Goal: Information Seeking & Learning: Compare options

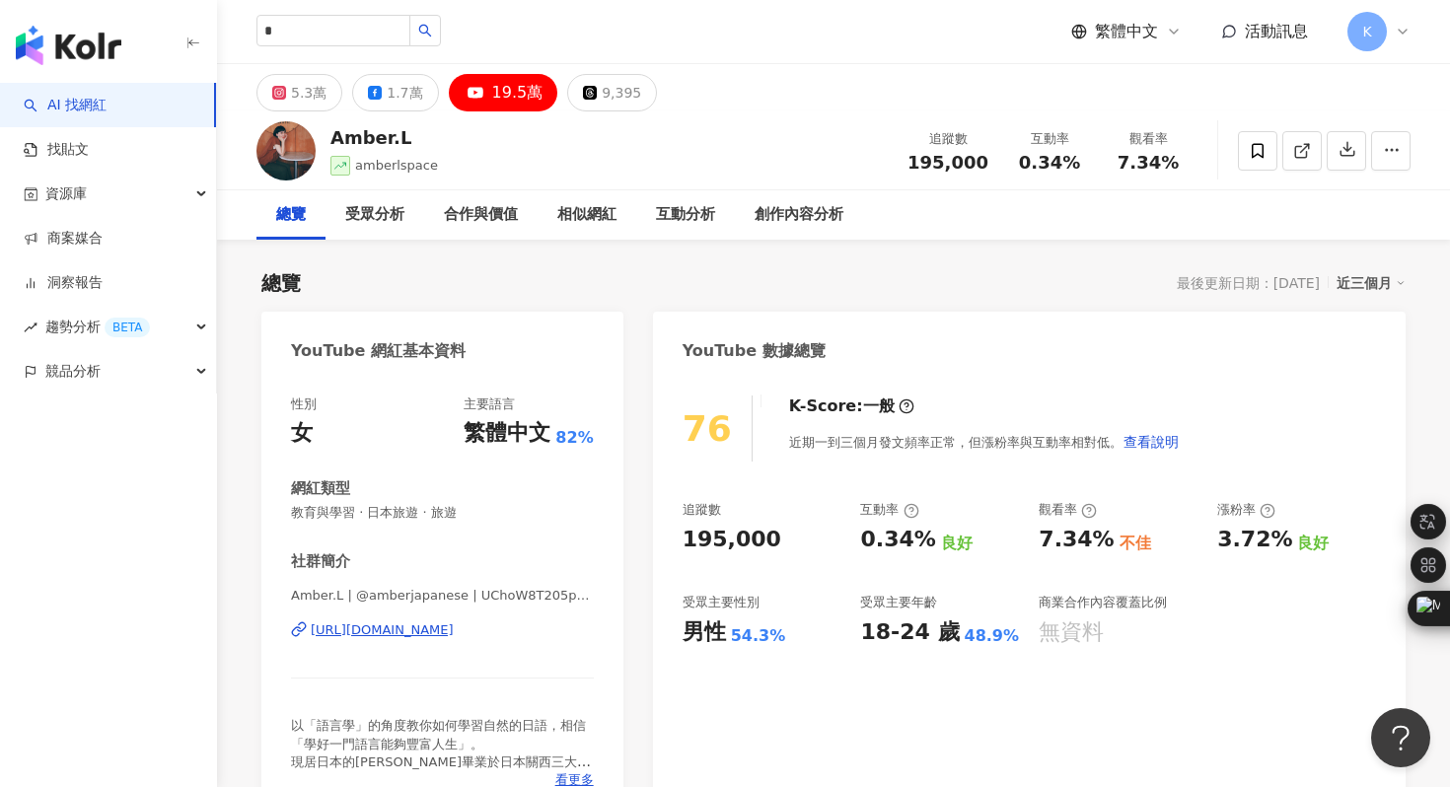
type input "*"
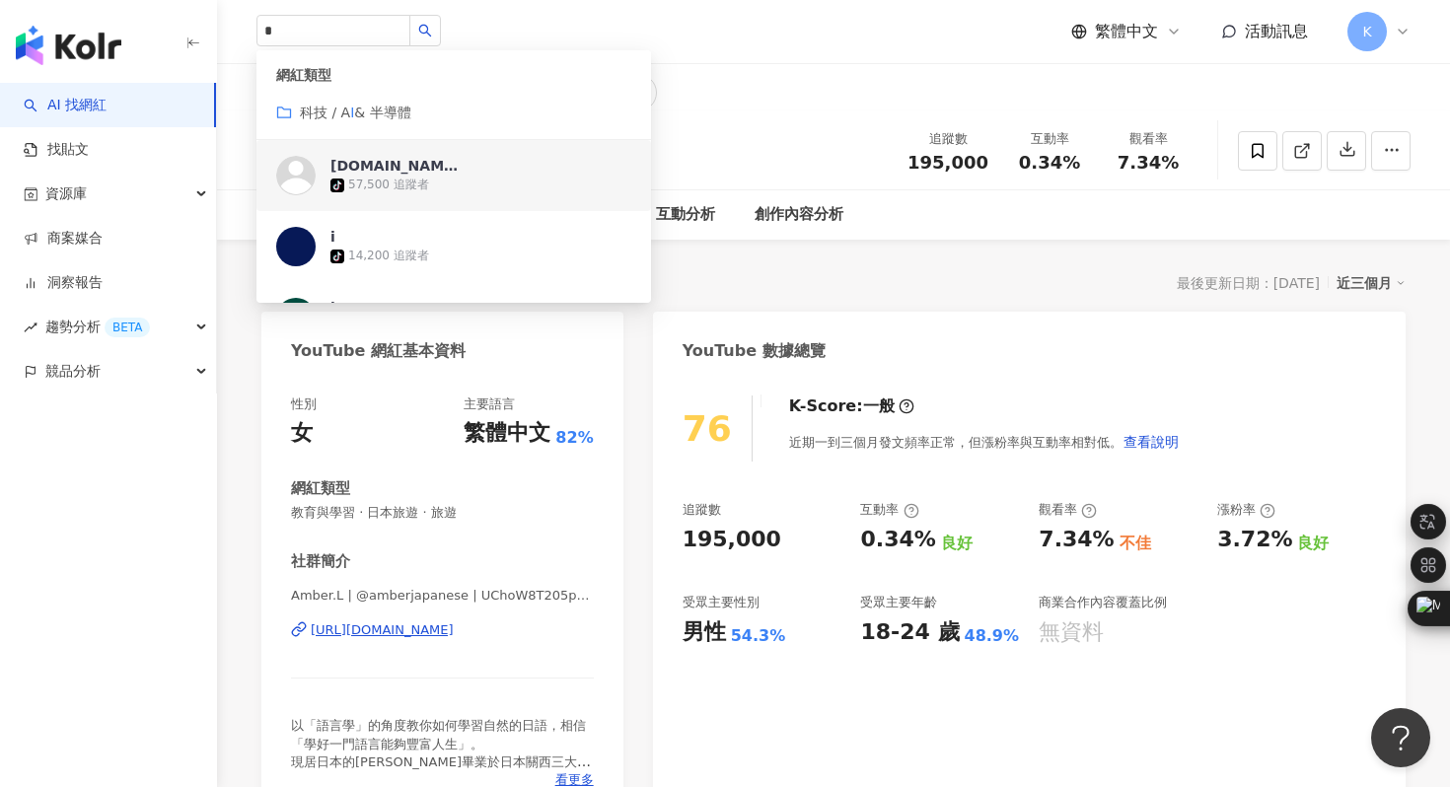
click at [332, 171] on div "iam.ice" at bounding box center [395, 166] width 128 height 20
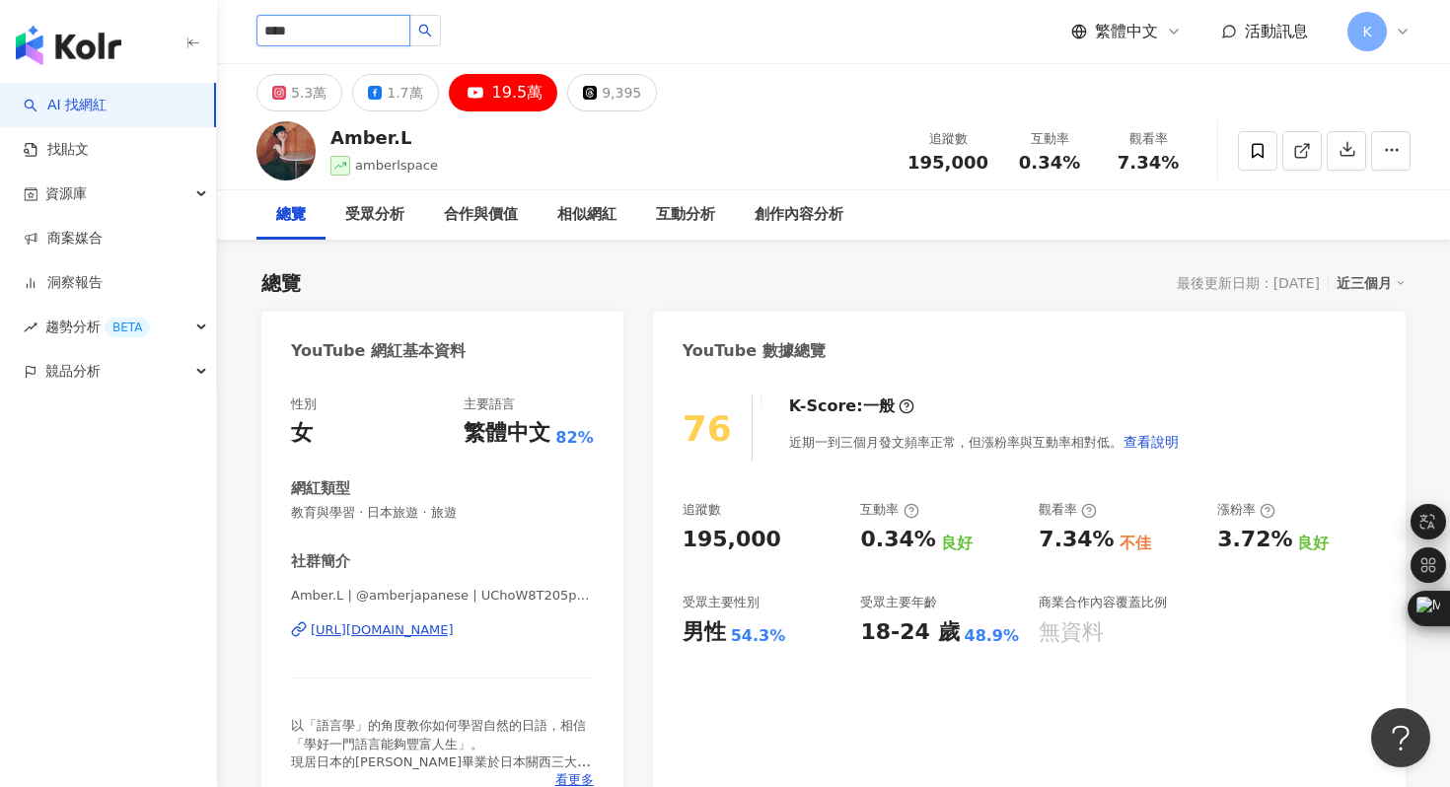
type input "***"
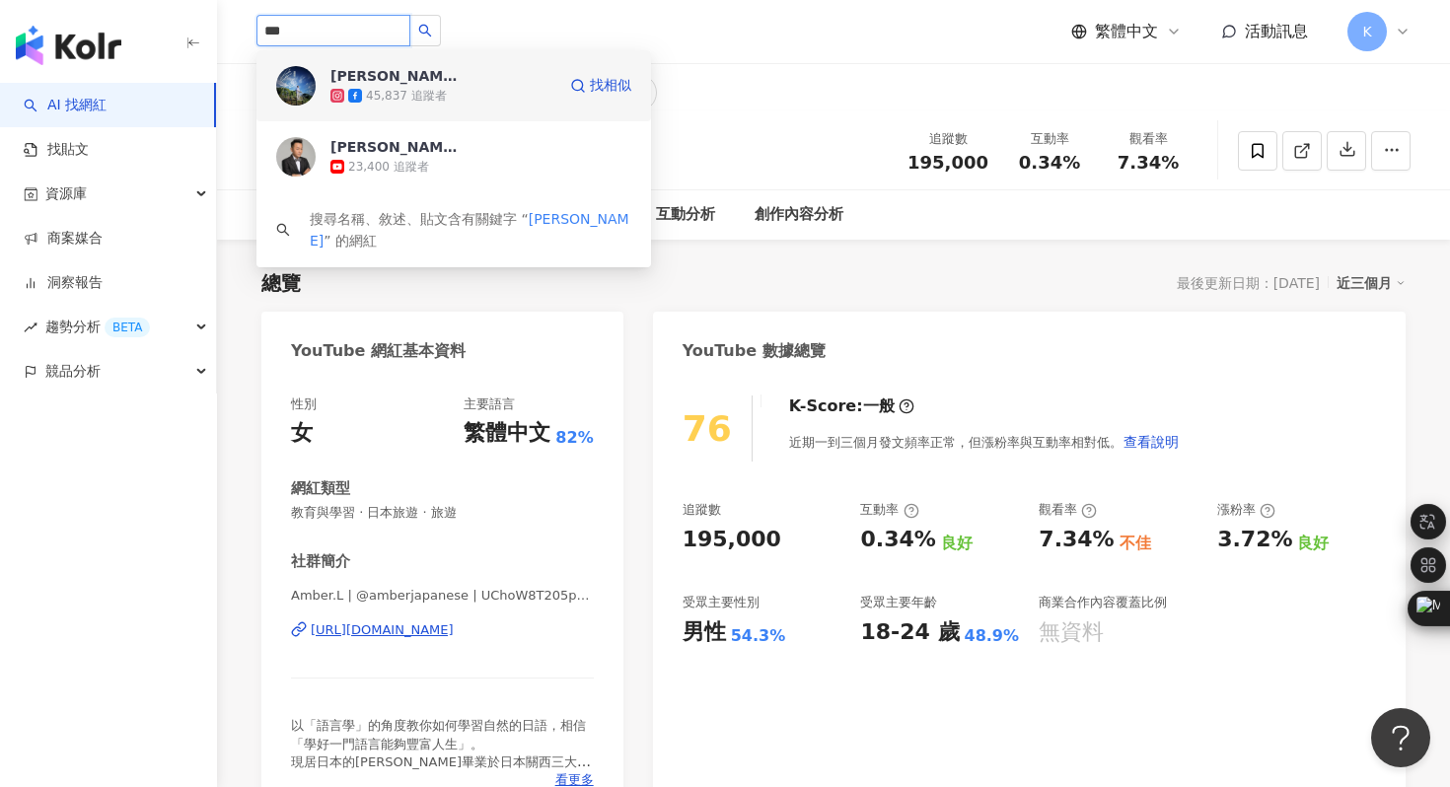
click at [307, 75] on img at bounding box center [295, 85] width 39 height 39
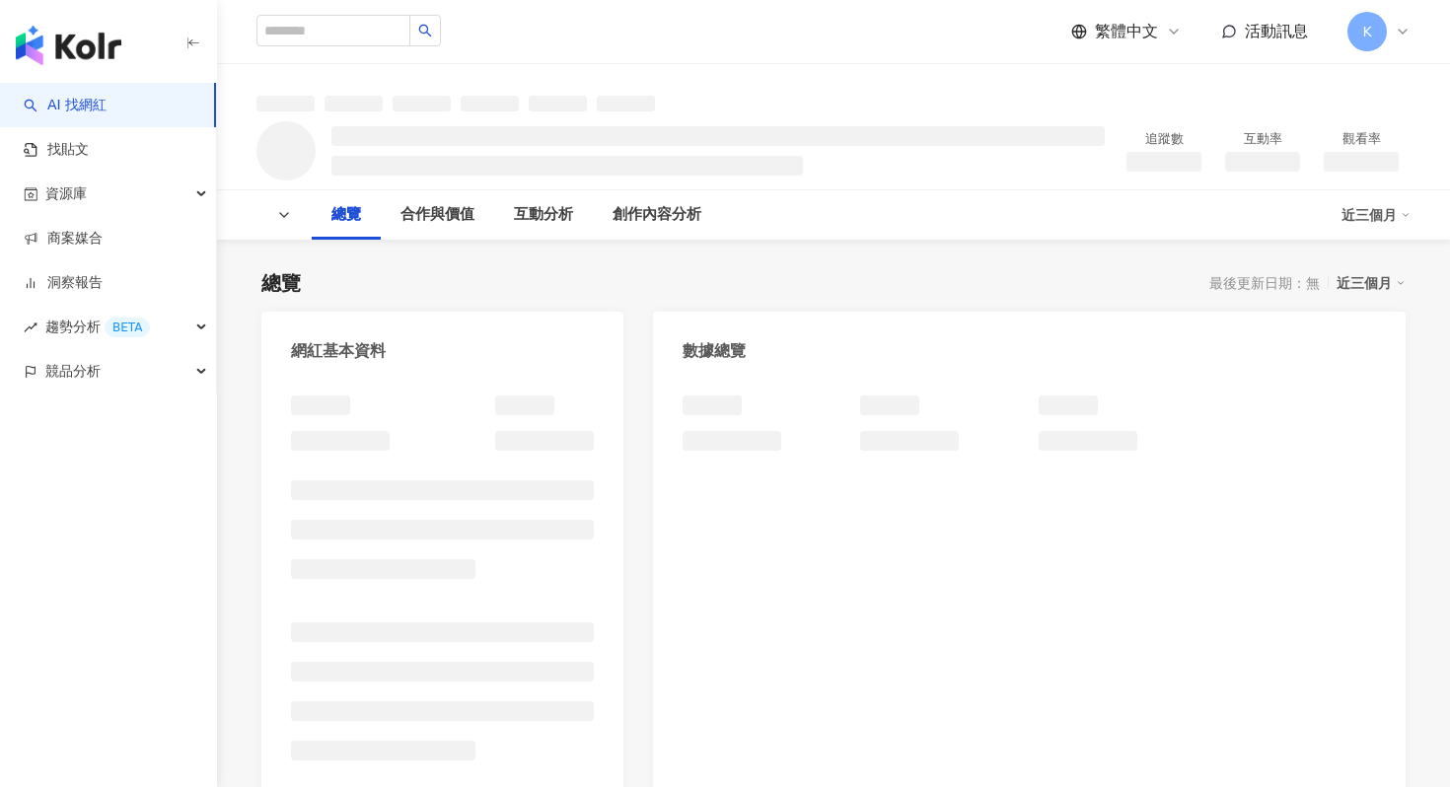
click at [101, 34] on img "button" at bounding box center [69, 45] width 106 height 39
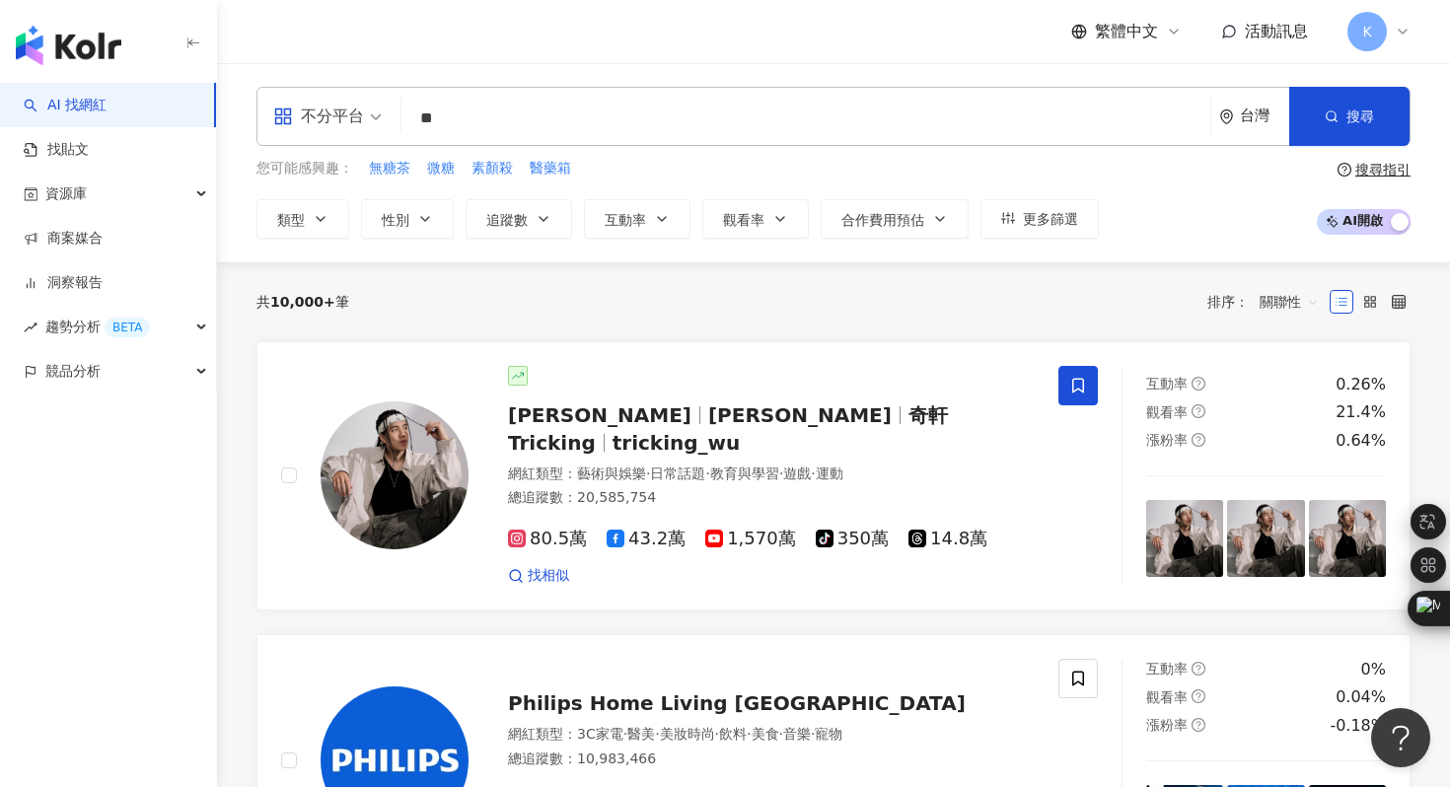
type input "*"
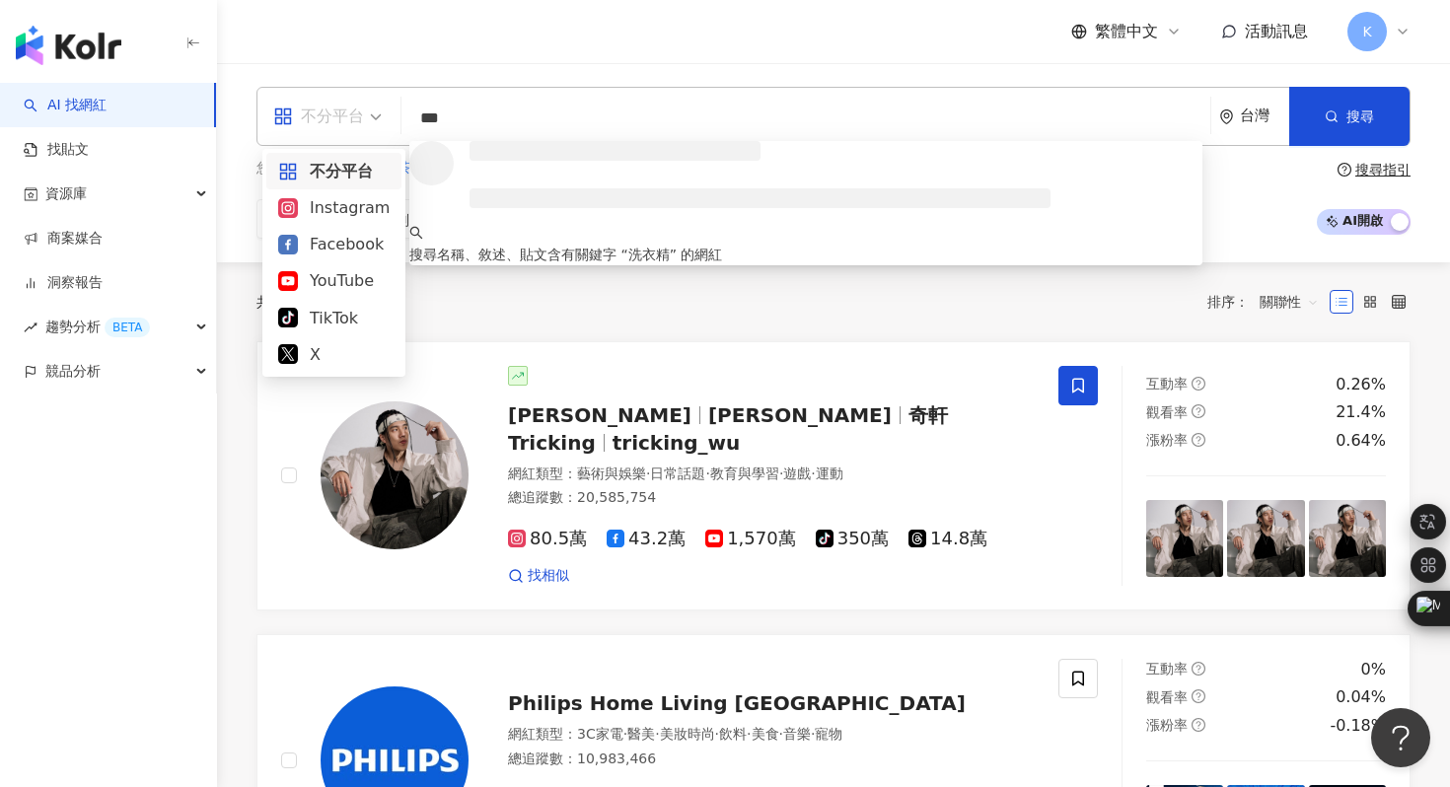
click at [352, 114] on div "不分平台" at bounding box center [318, 117] width 91 height 32
type input "***"
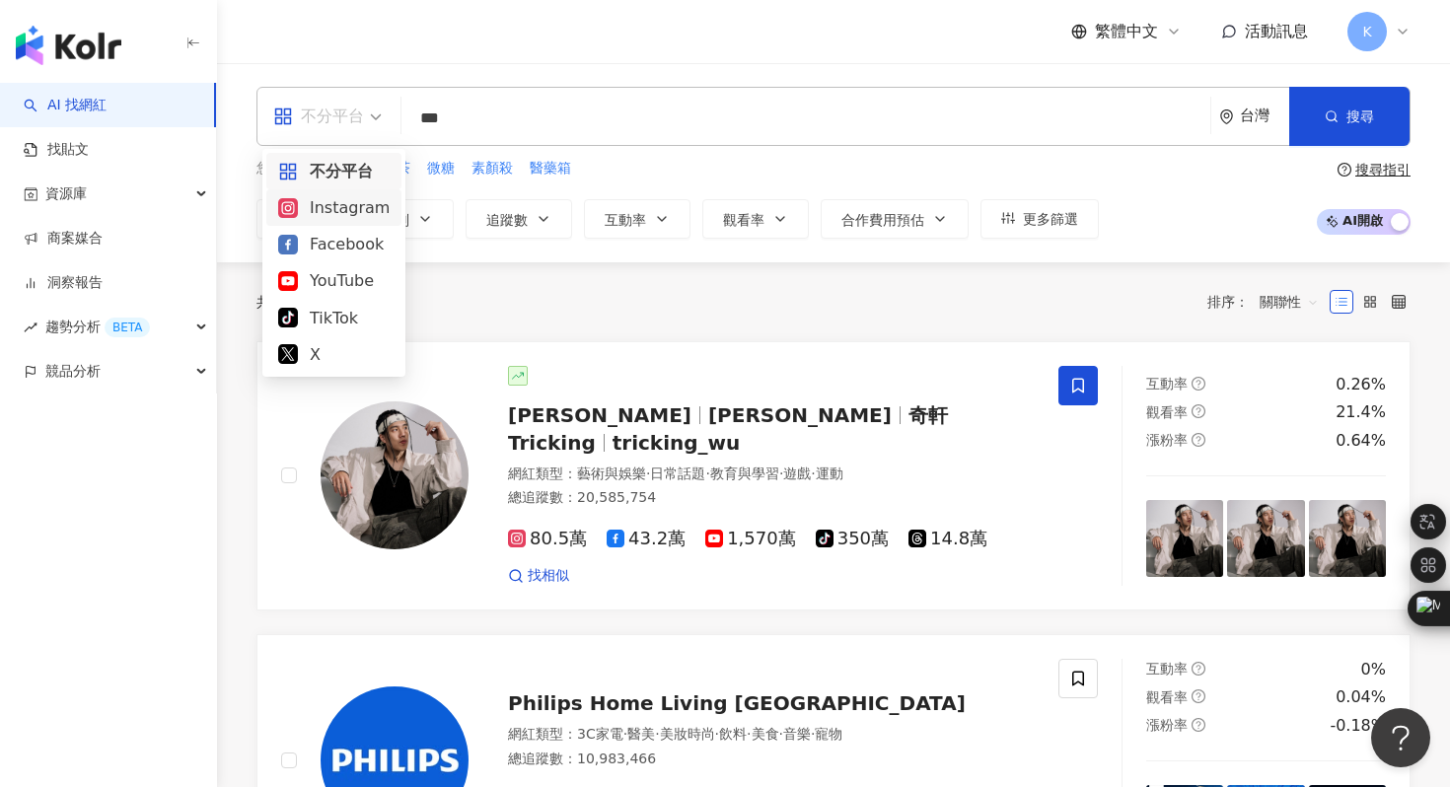
click at [359, 218] on div "Instagram" at bounding box center [333, 207] width 111 height 25
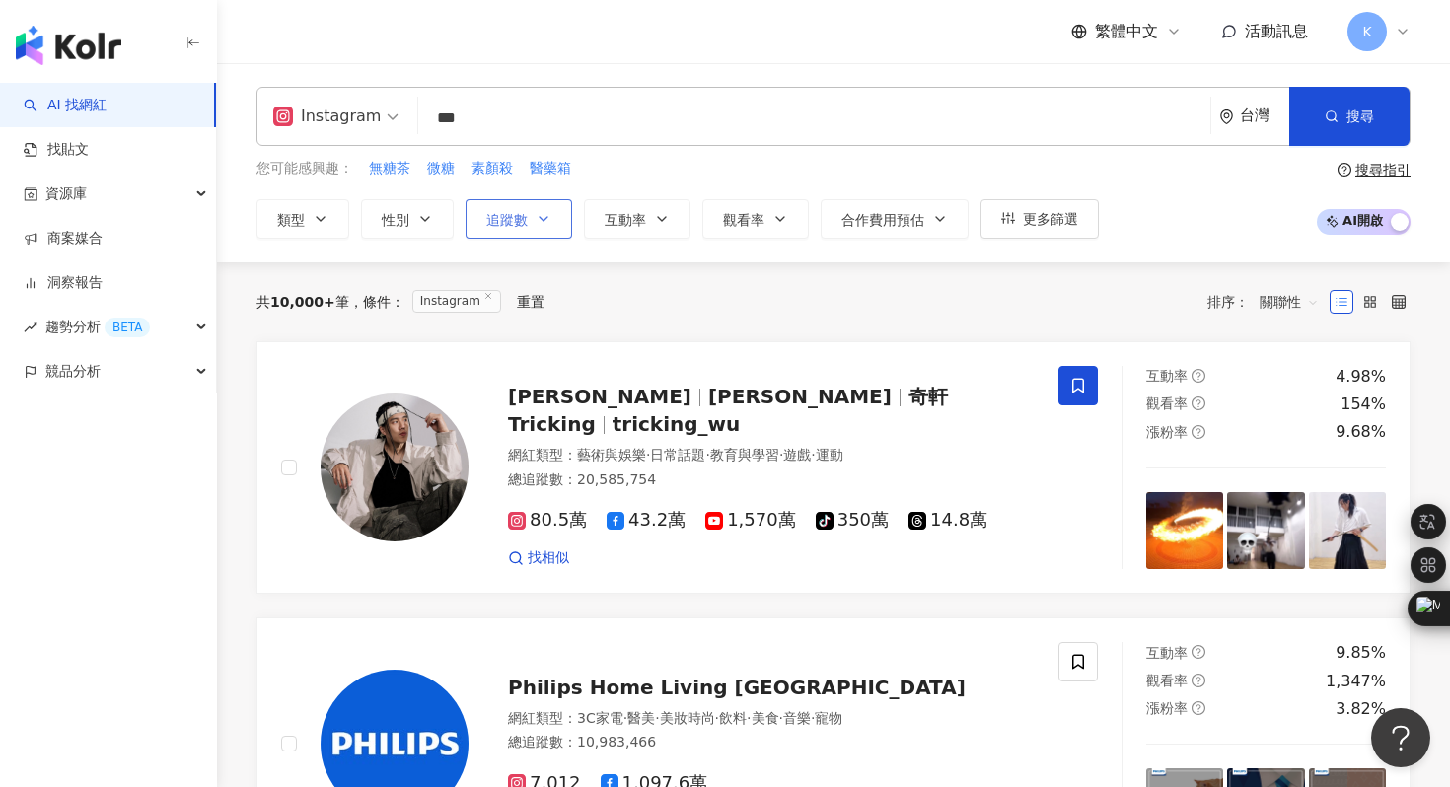
click at [519, 227] on button "追蹤數" at bounding box center [519, 218] width 107 height 39
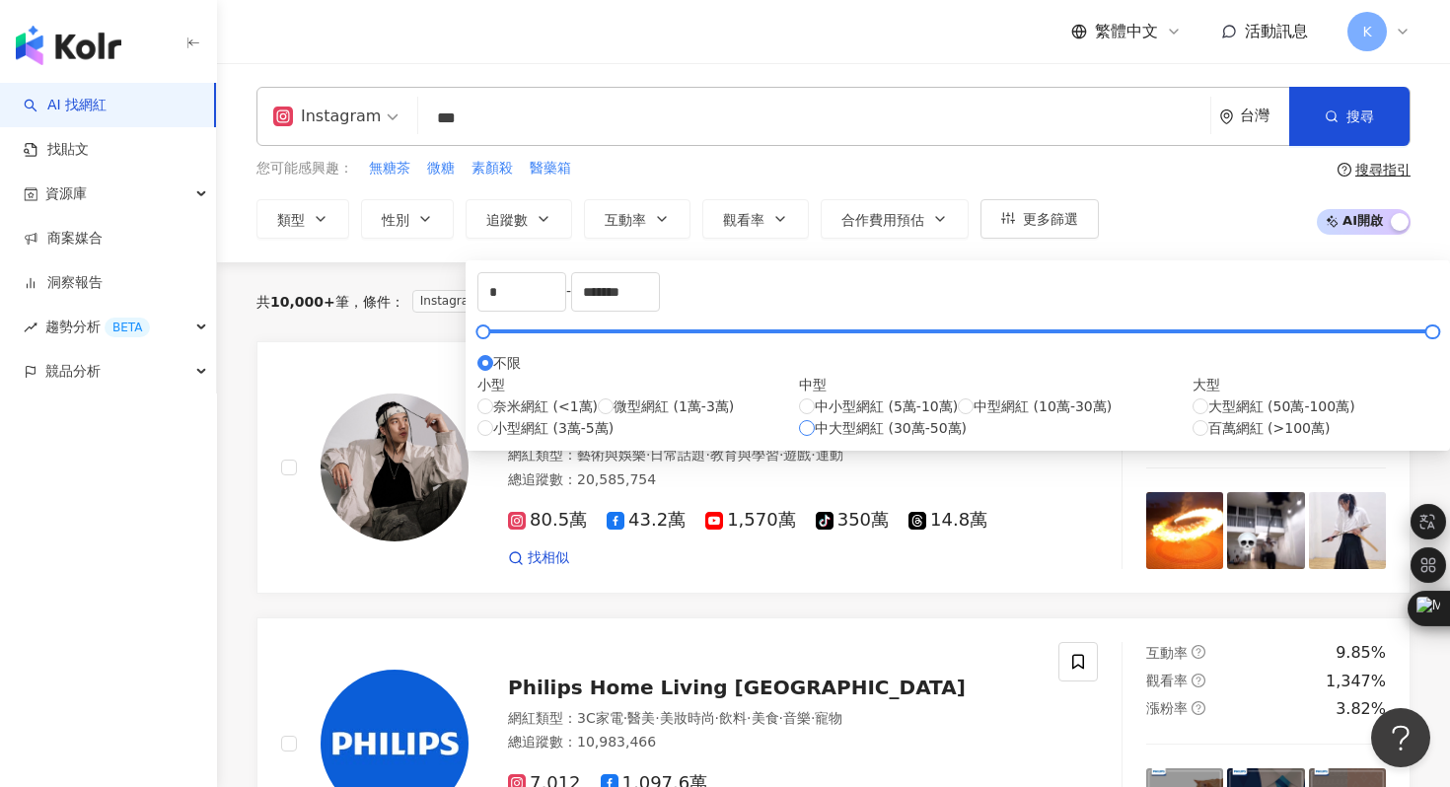
click at [815, 439] on span "中大型網紅 (30萬-50萬)" at bounding box center [891, 428] width 152 height 22
type input "******"
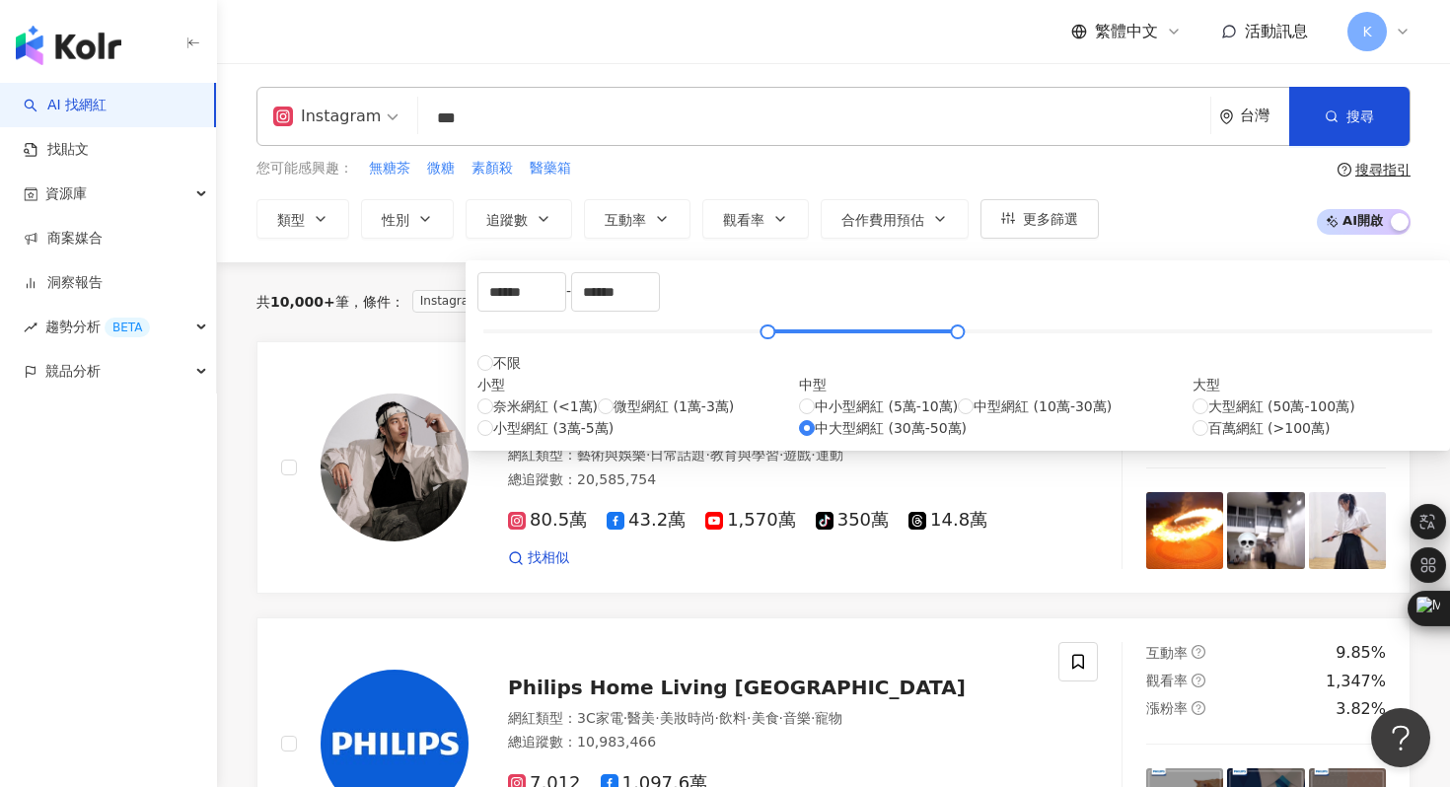
click at [799, 439] on div "中小型網紅 (5萬-10萬) 中型網紅 (10萬-30萬) 中大型網紅 (30萬-50萬)" at bounding box center [996, 417] width 394 height 43
click at [974, 417] on span "中型網紅 (10萬-30萬)" at bounding box center [1043, 407] width 138 height 22
type input "******"
click at [1122, 298] on div "共 10,000+ 筆 條件 ： Instagram 重置 排序： 關聯性" at bounding box center [834, 302] width 1154 height 32
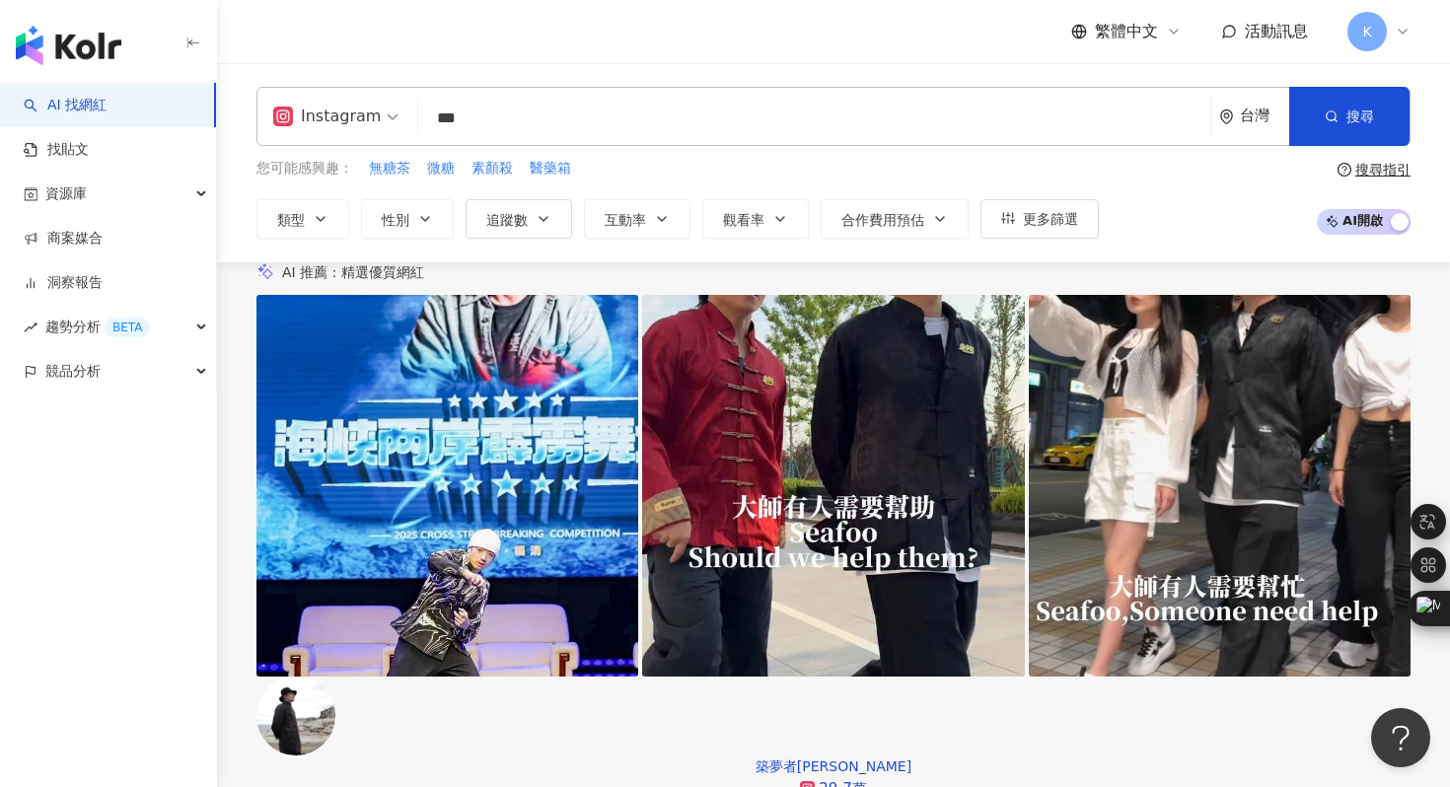
click at [514, 116] on input "***" at bounding box center [814, 118] width 777 height 37
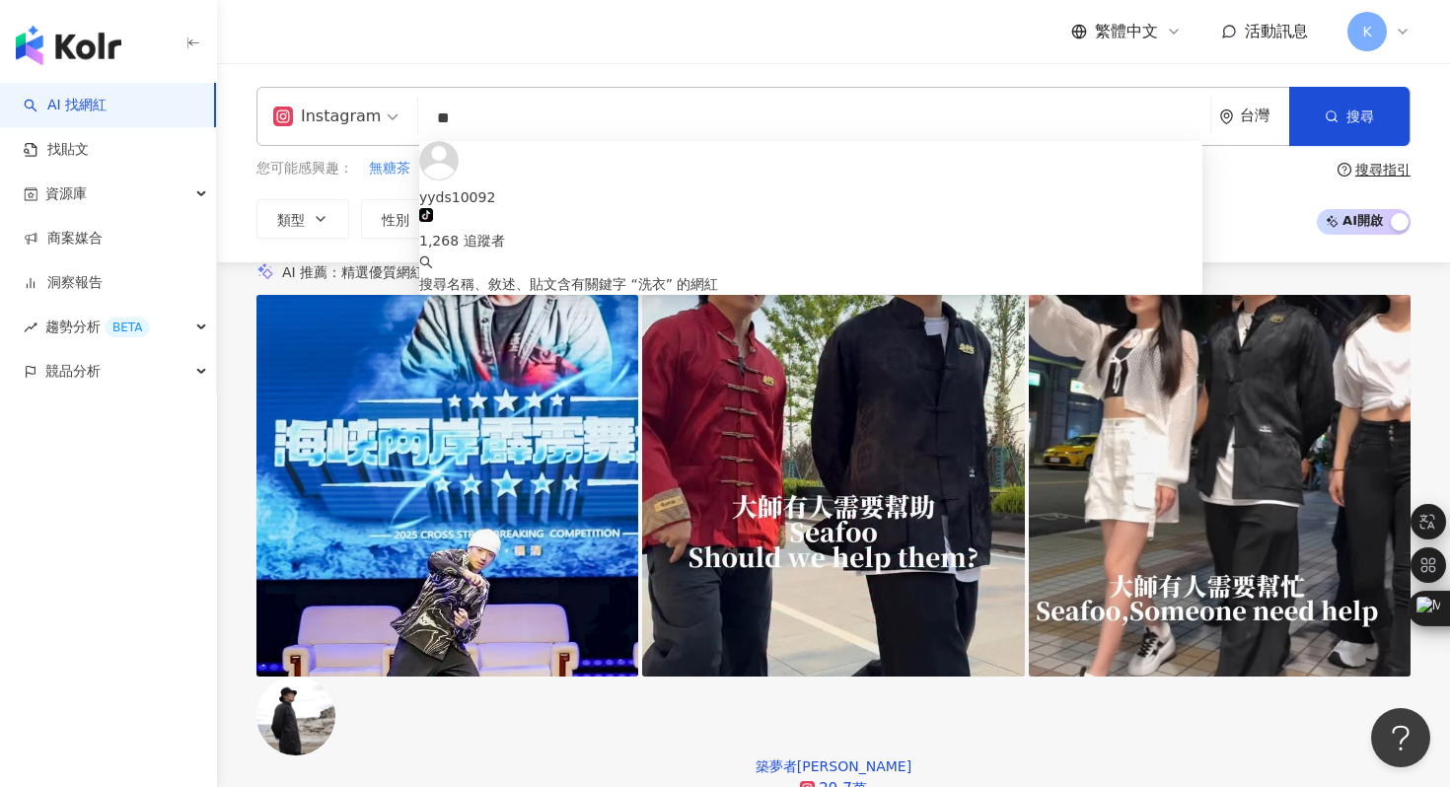
type input "*"
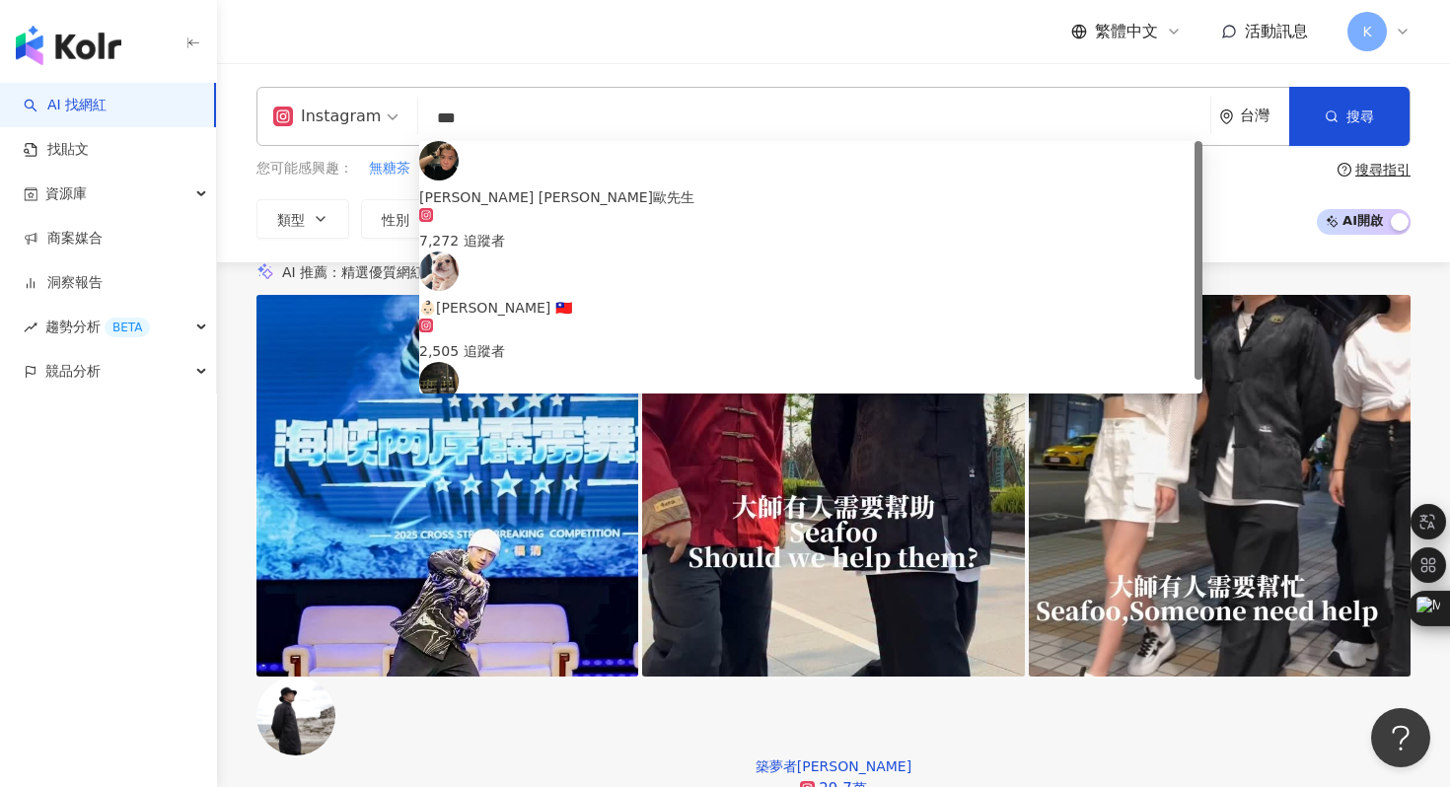
type input "***"
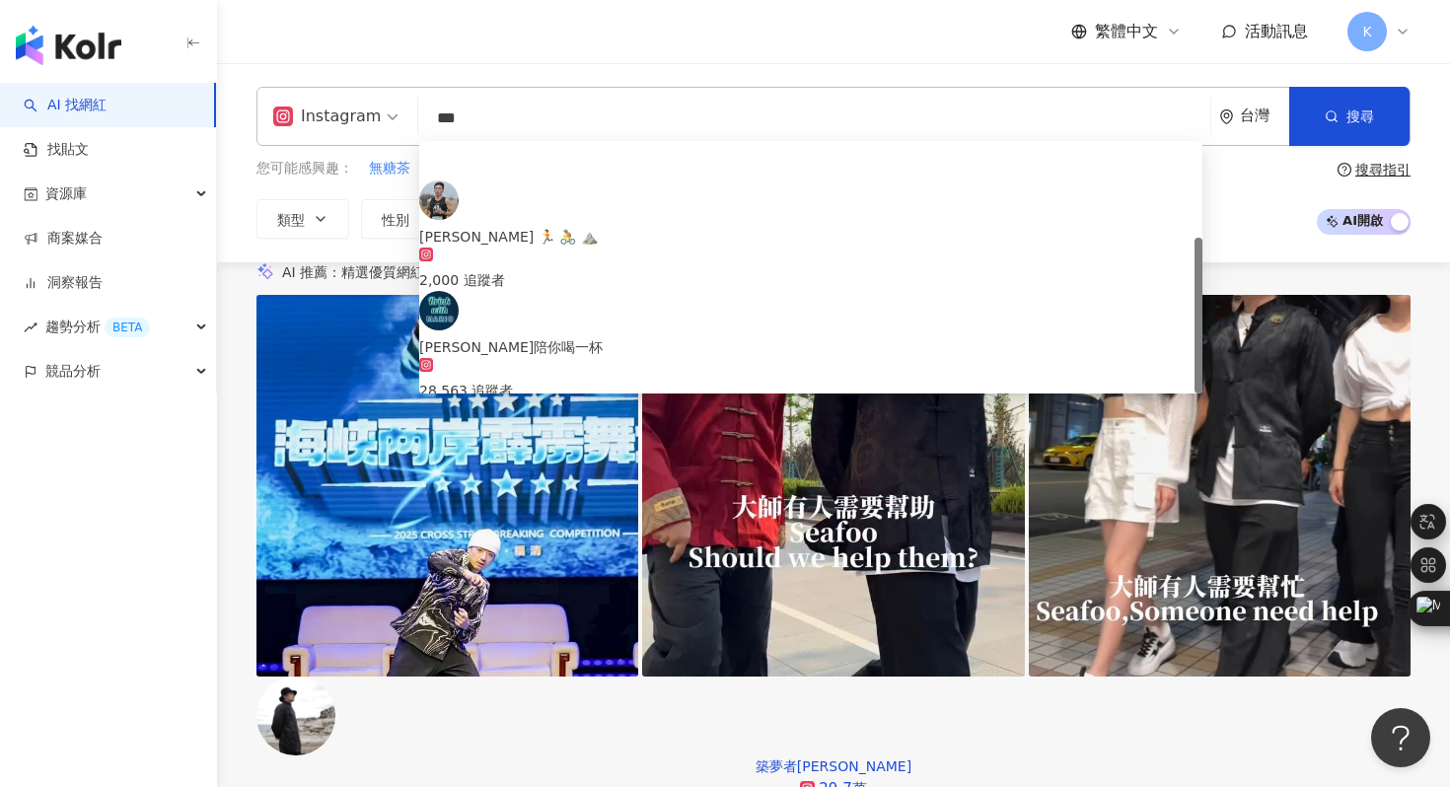
scroll to position [156, 0]
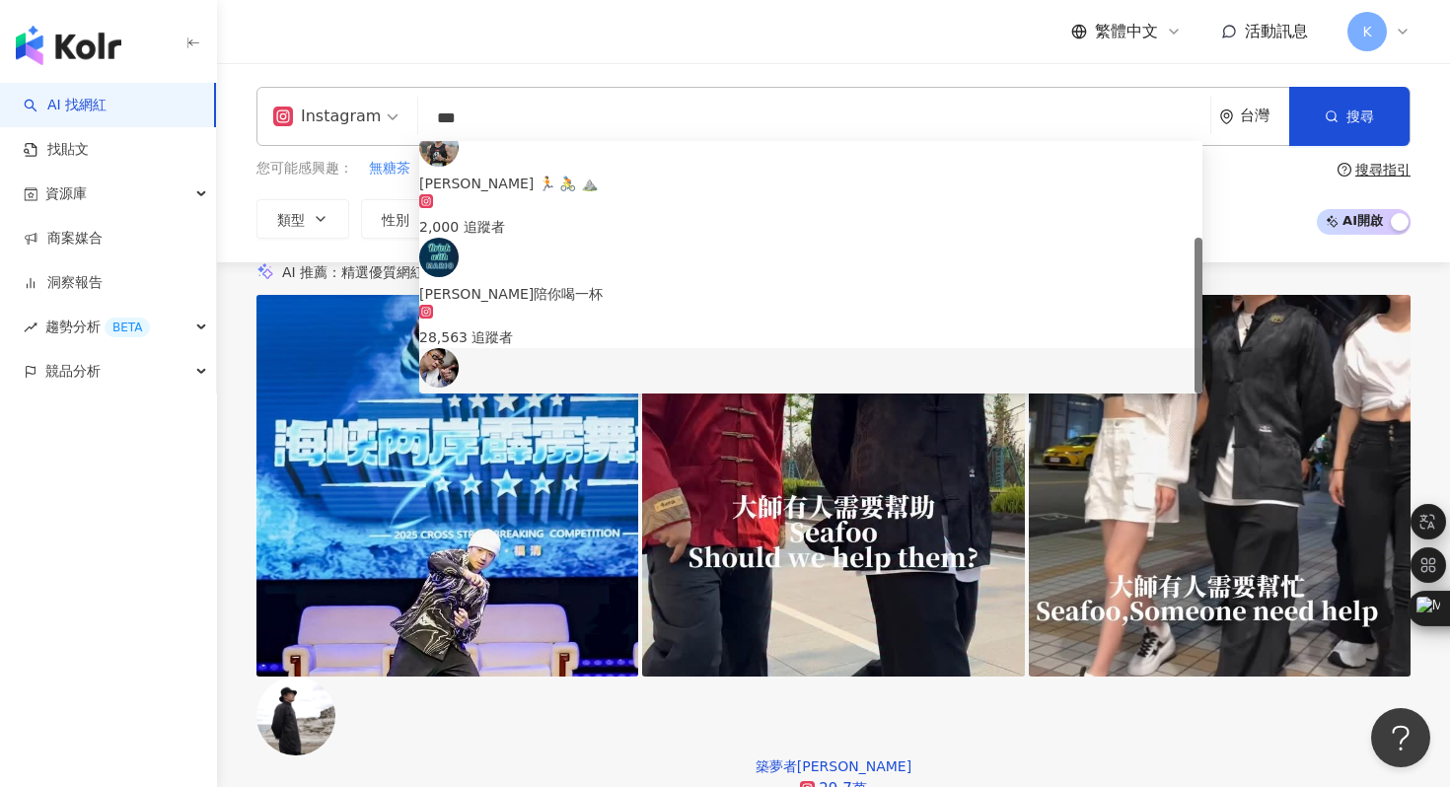
click at [453, 348] on img at bounding box center [438, 367] width 39 height 39
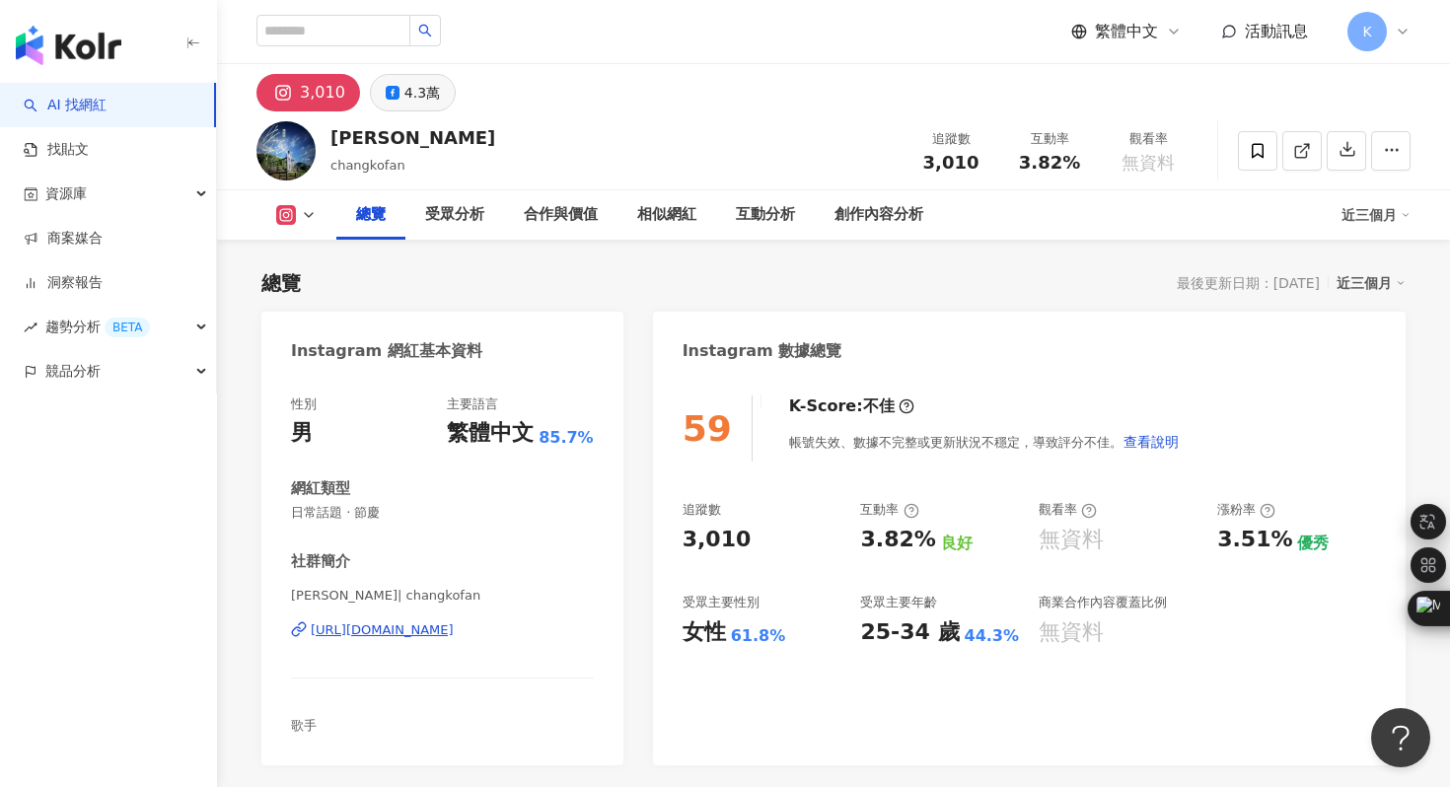
click at [424, 107] on button "4.3萬" at bounding box center [413, 92] width 86 height 37
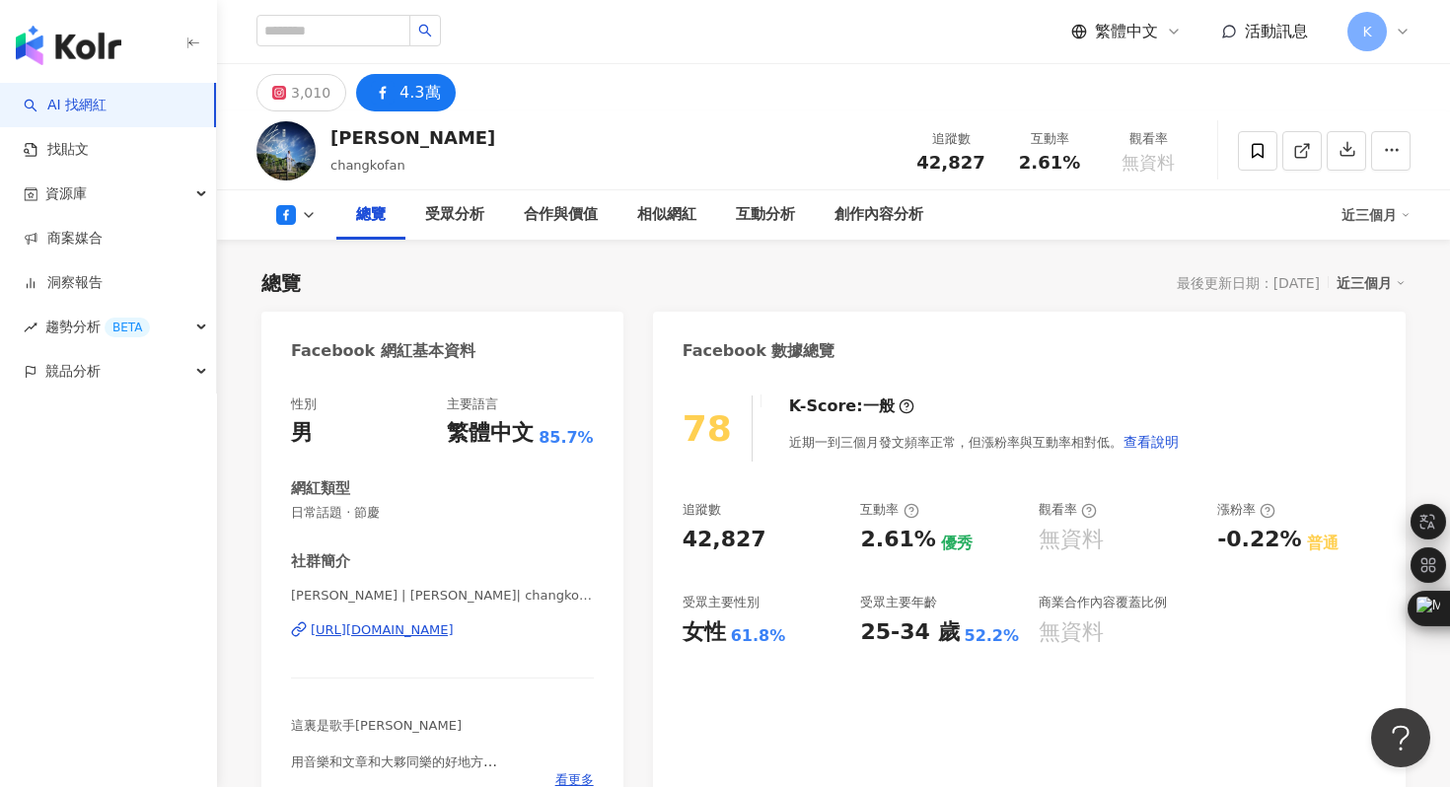
click at [454, 630] on div "https://www.facebook.com/406019569481247" at bounding box center [382, 631] width 143 height 18
drag, startPoint x: 329, startPoint y: 136, endPoint x: 410, endPoint y: 136, distance: 81.9
click at [410, 136] on div "張克帆 changkofan 追蹤數 42,827 互動率 2.61% 觀看率 無資料" at bounding box center [833, 150] width 1233 height 78
copy div "張克帆"
click at [335, 31] on input "search" at bounding box center [334, 31] width 154 height 32
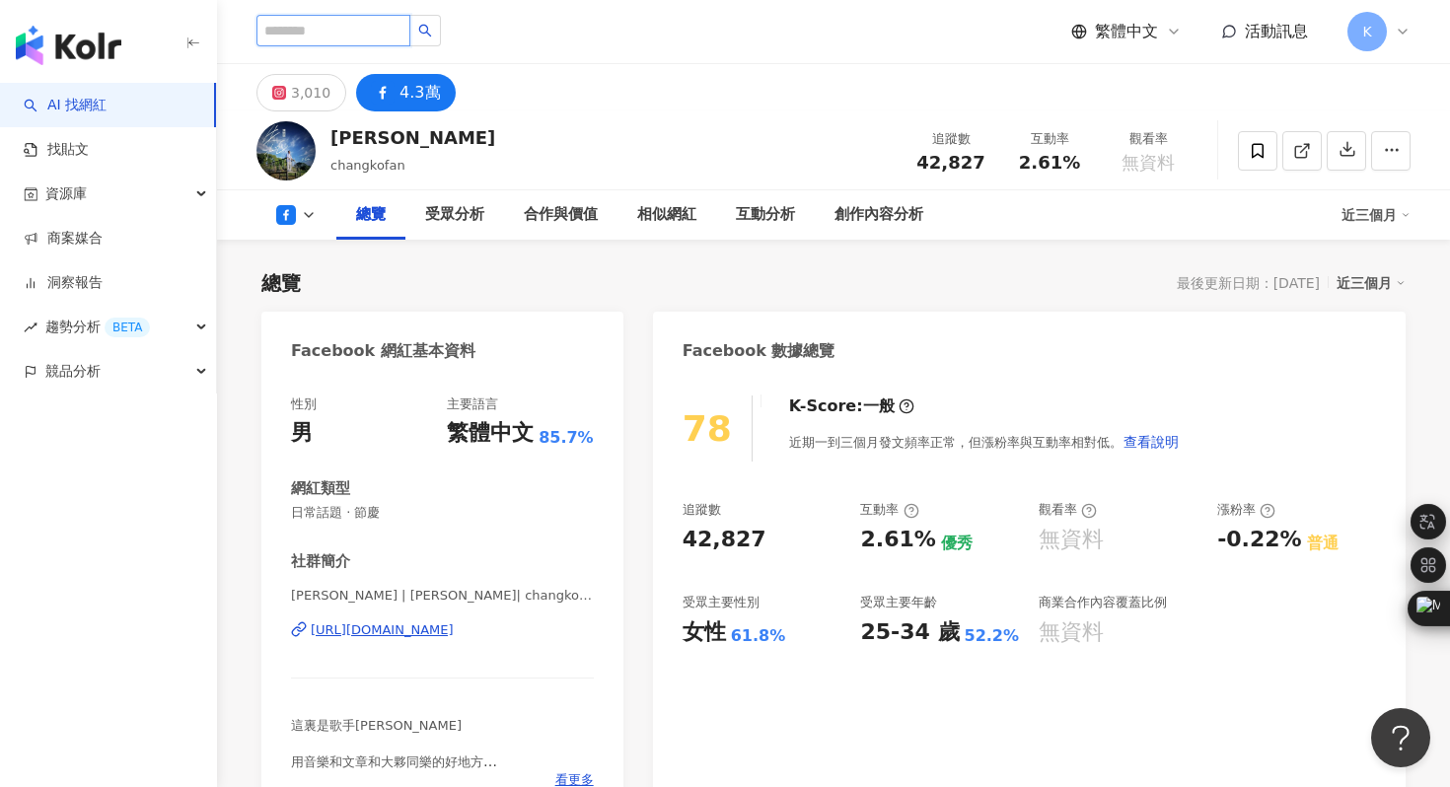
paste input "***"
type input "***"
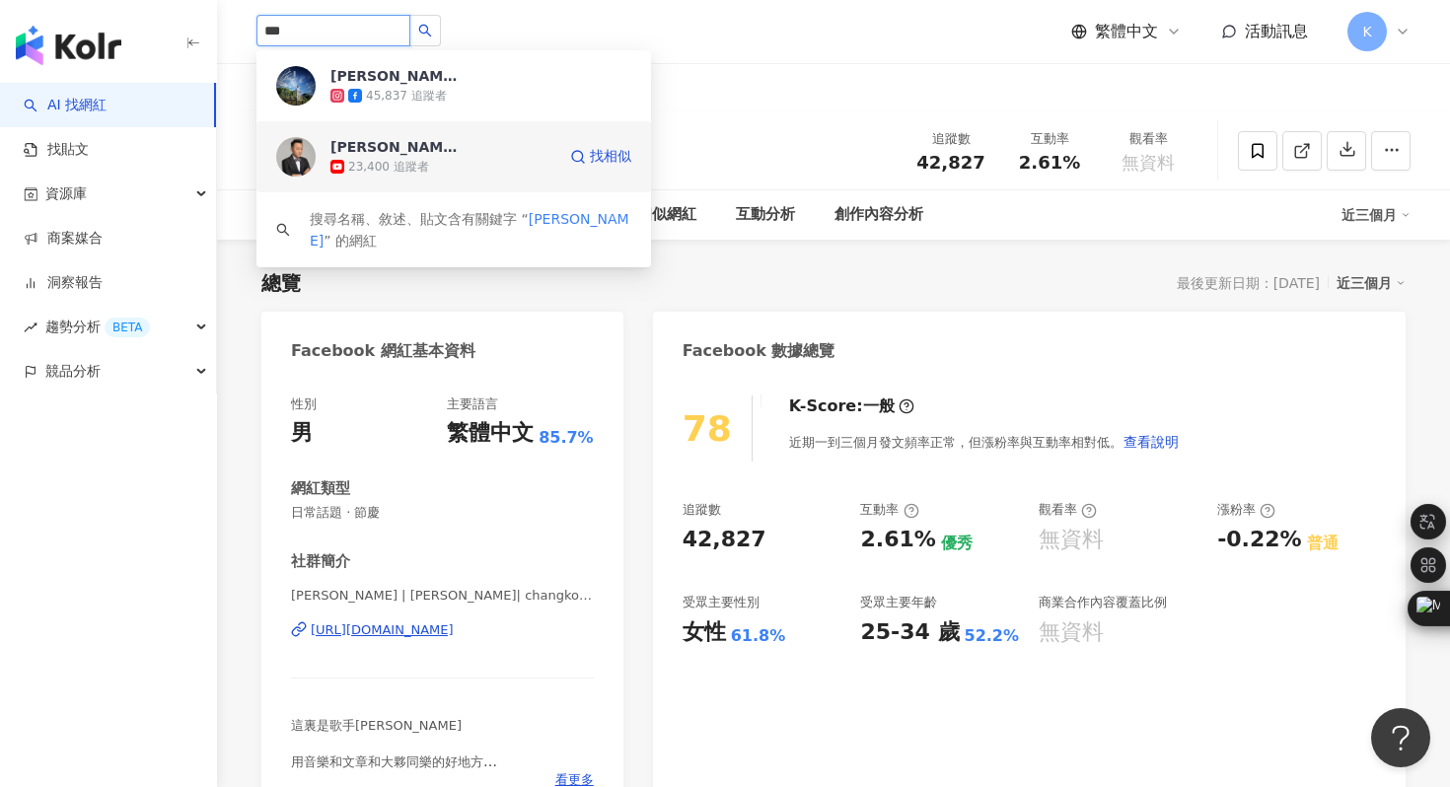
click at [288, 174] on img at bounding box center [295, 156] width 39 height 39
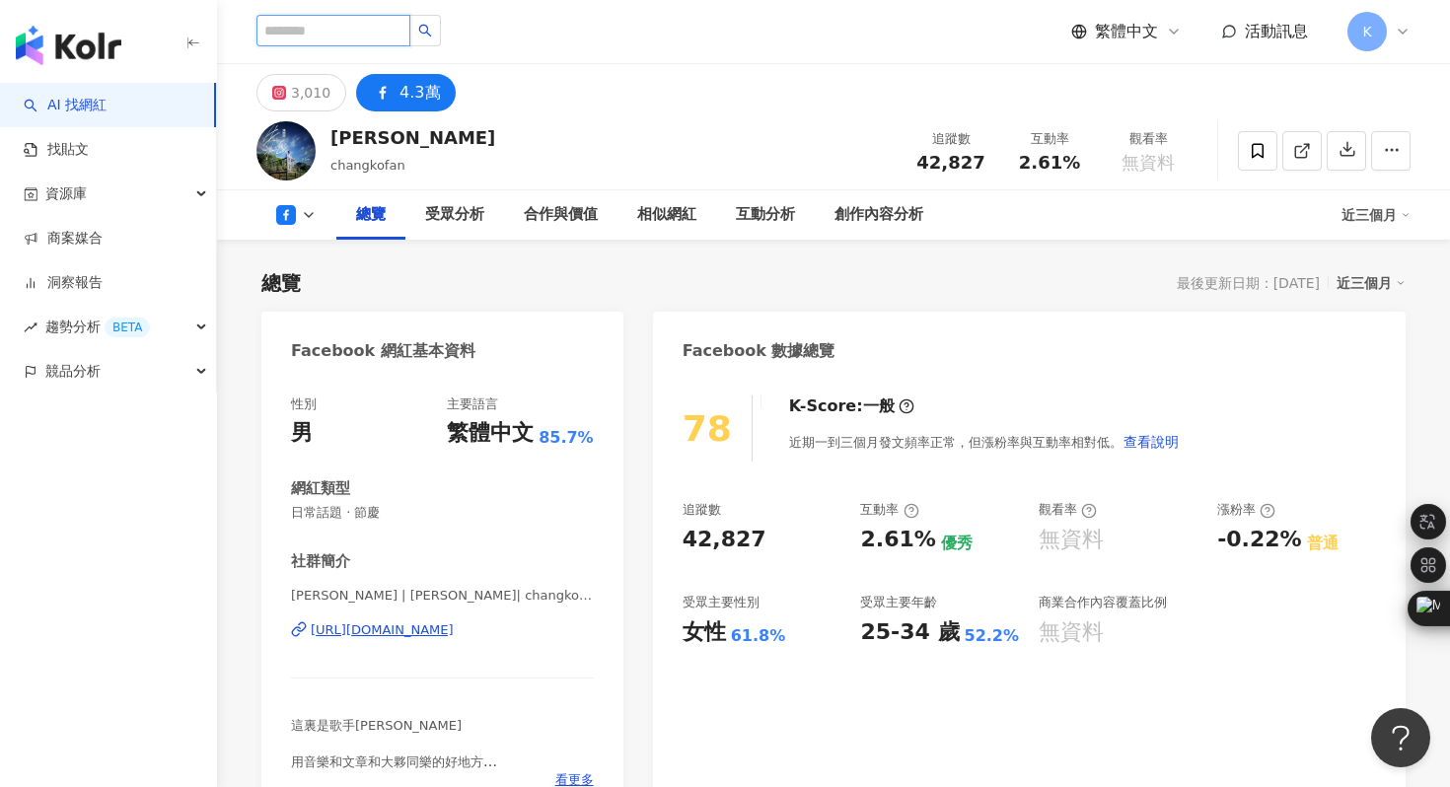
click at [360, 33] on input "search" at bounding box center [334, 31] width 154 height 32
type input "***"
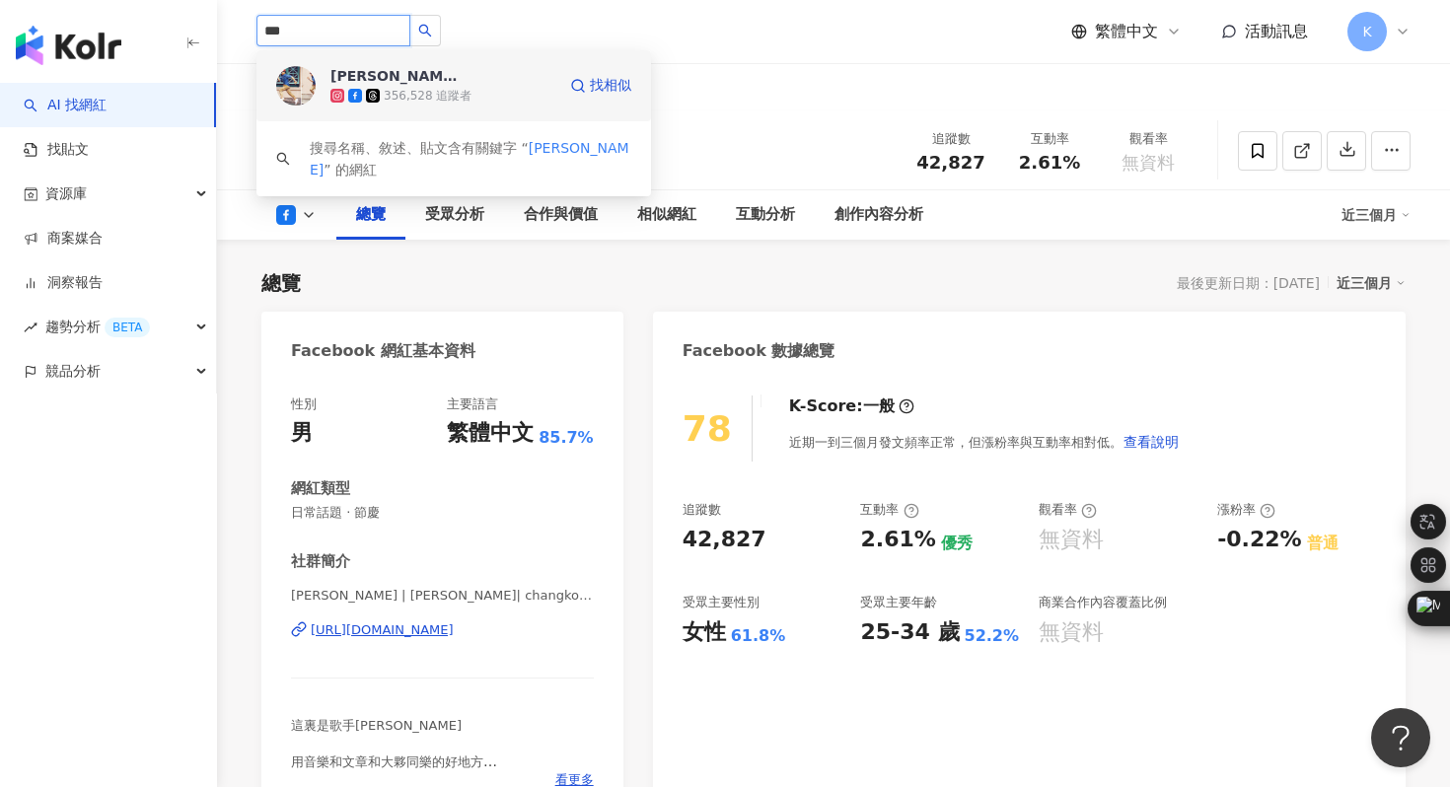
click at [297, 71] on img at bounding box center [295, 85] width 39 height 39
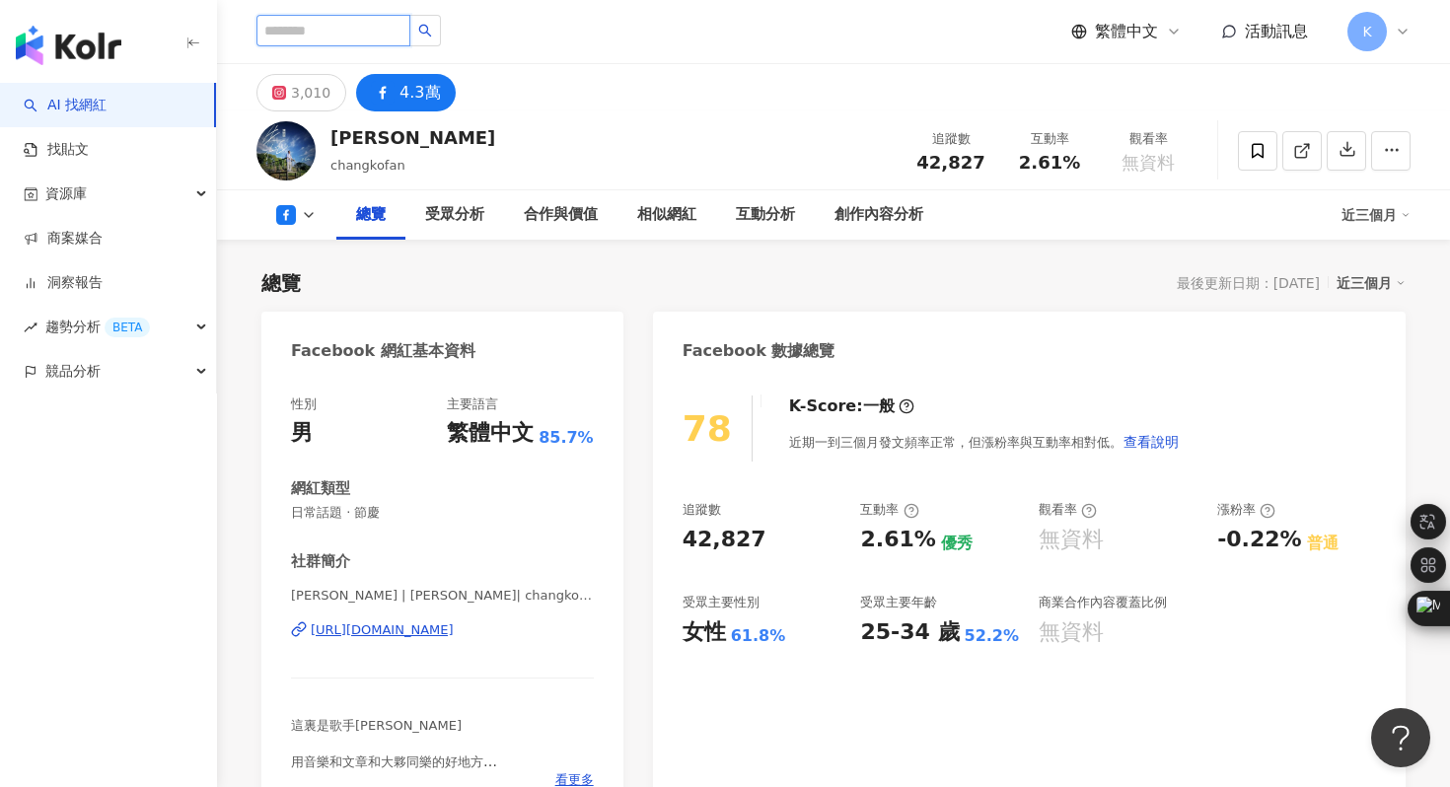
click at [364, 31] on input "search" at bounding box center [334, 31] width 154 height 32
type input "***"
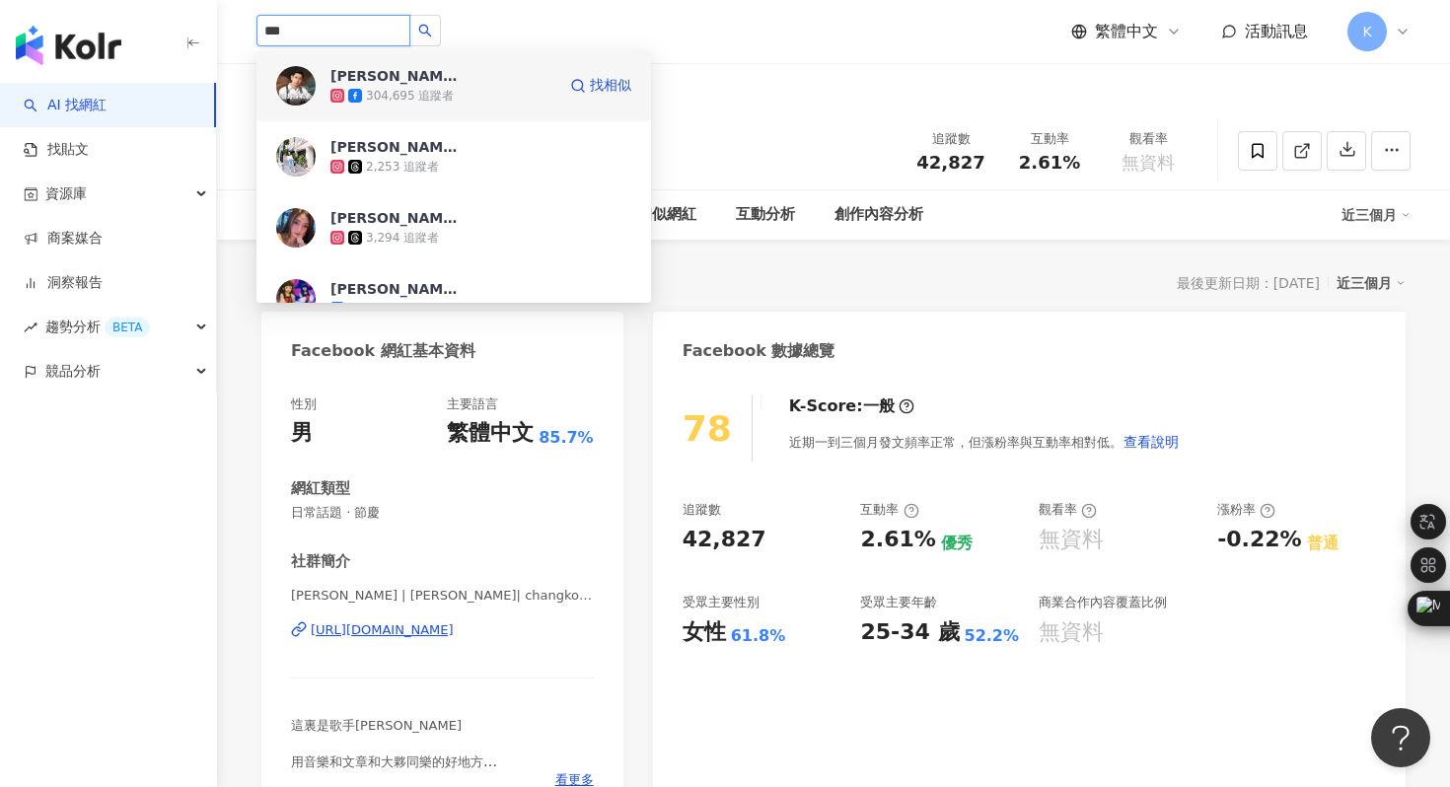
click at [297, 87] on img at bounding box center [295, 85] width 39 height 39
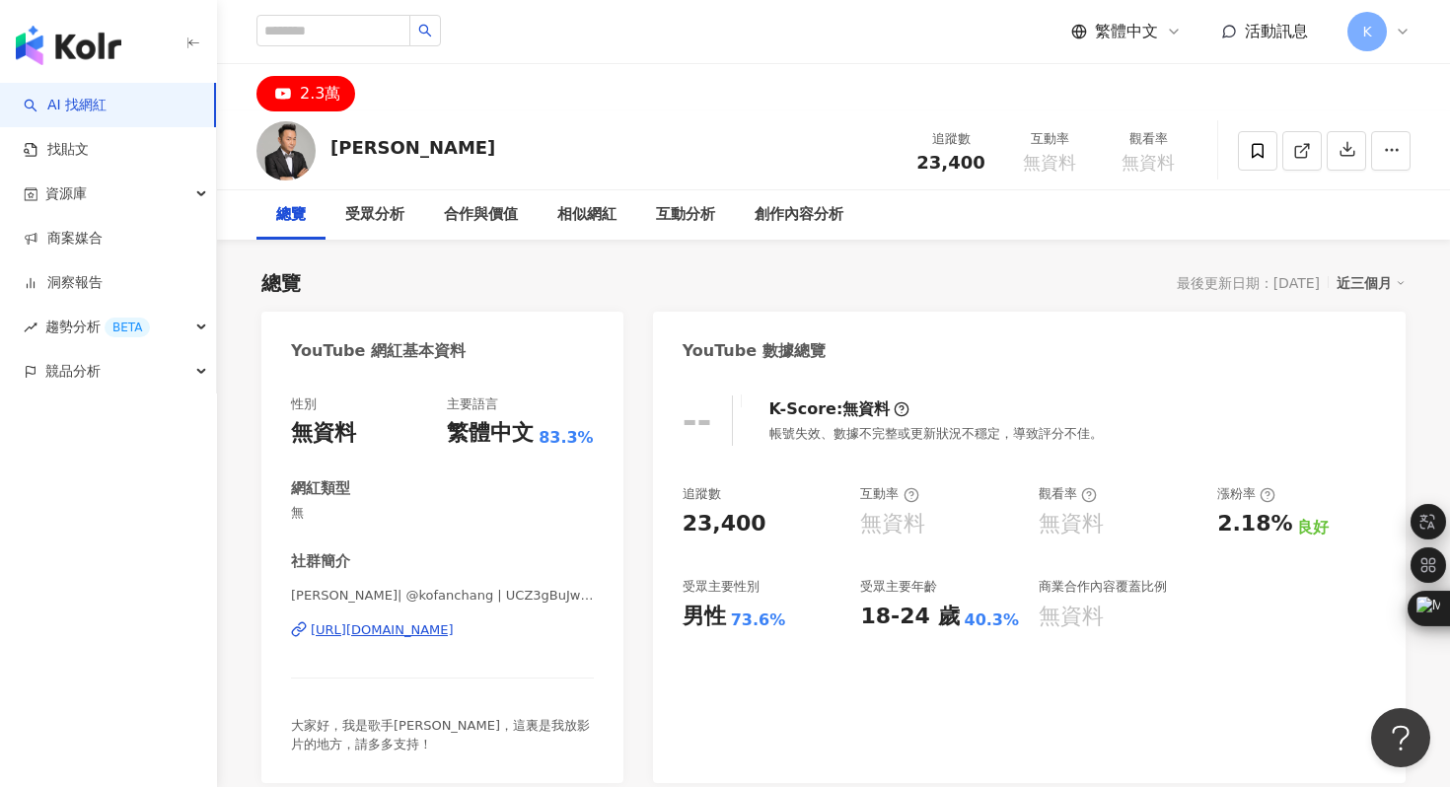
click at [427, 635] on div "https://www.youtube.com/channel/UCZ3gBuJwWlE8zMqoEfswMOA" at bounding box center [382, 631] width 143 height 18
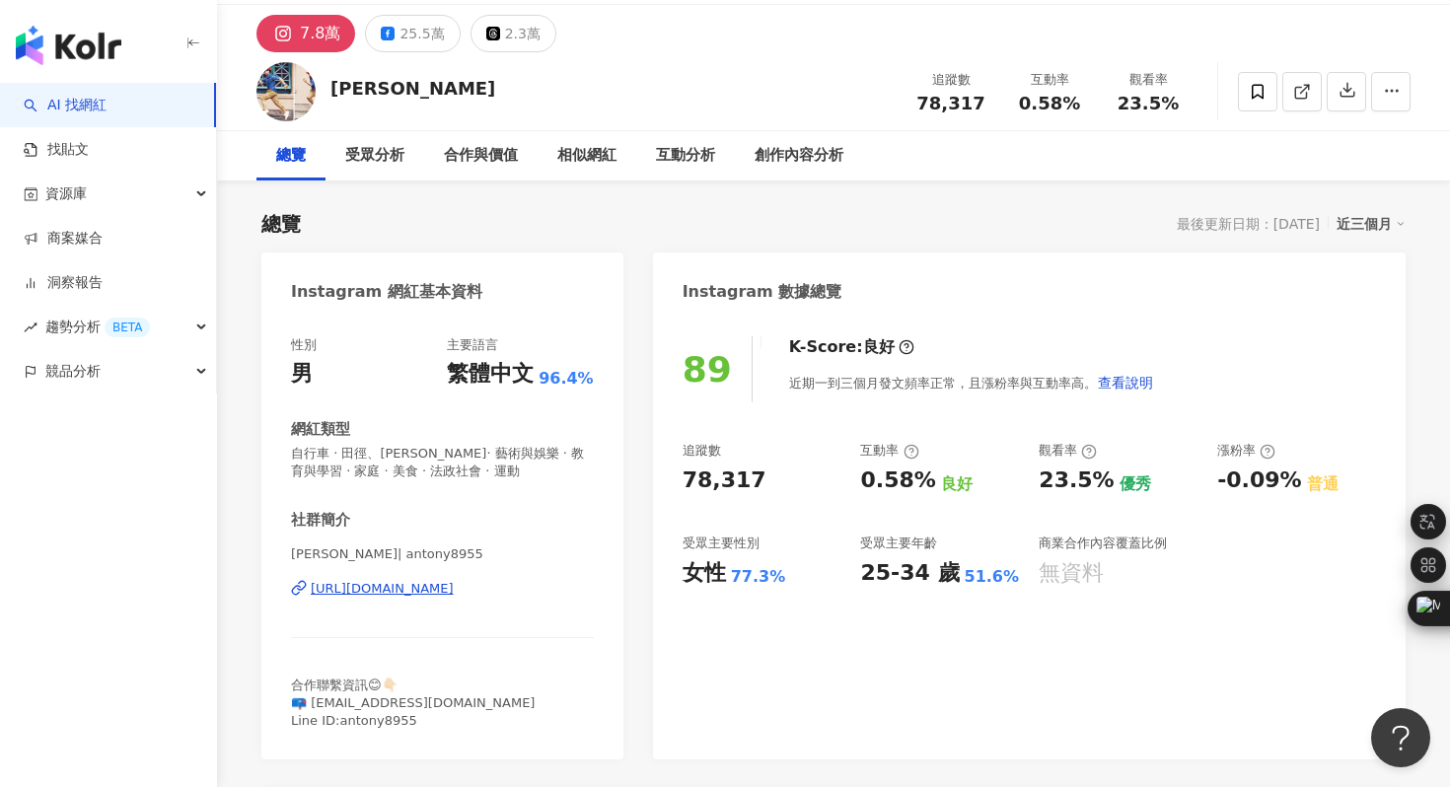
click at [452, 583] on div "[URL][DOMAIN_NAME]" at bounding box center [382, 589] width 143 height 18
click at [424, 37] on div "25.5萬" at bounding box center [422, 34] width 44 height 28
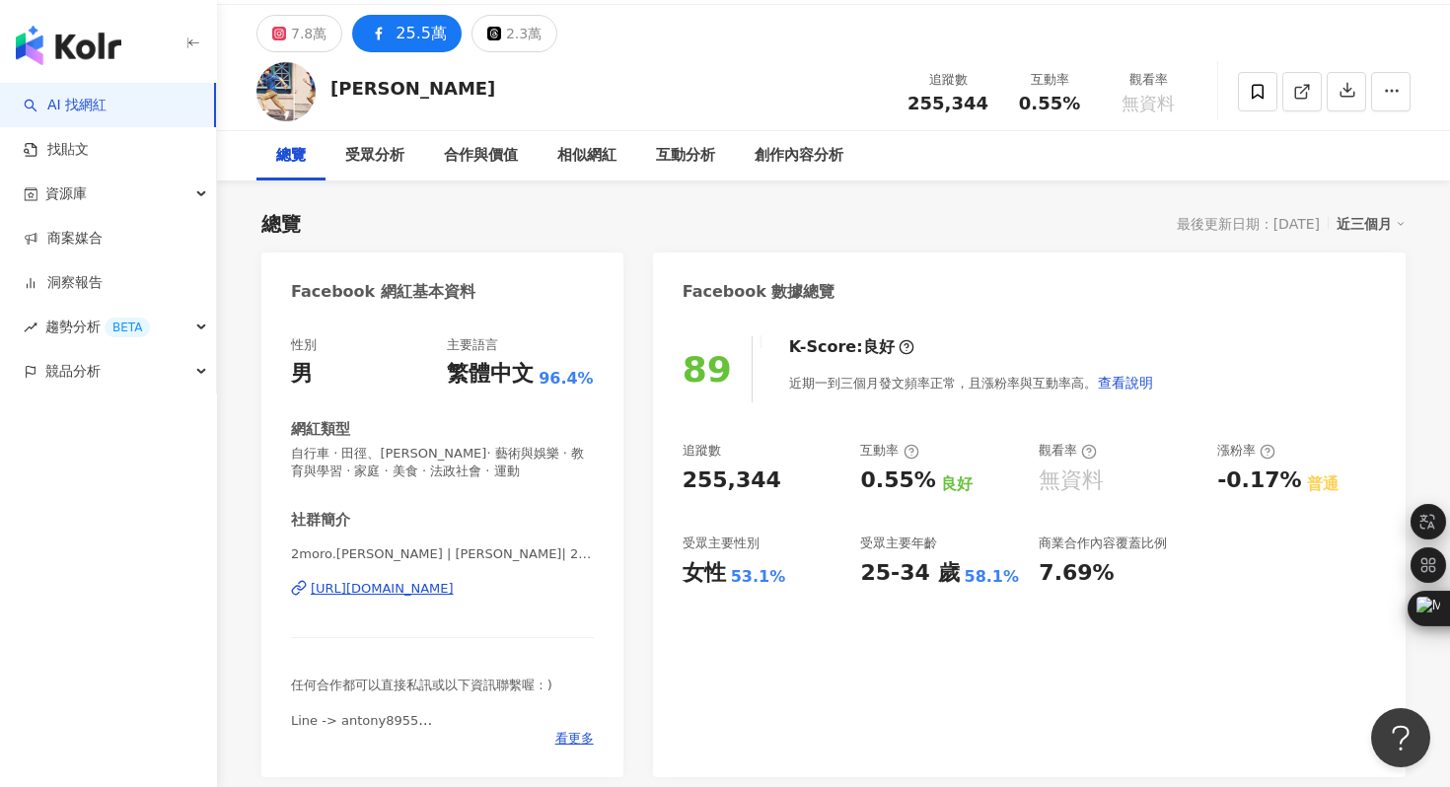
click at [454, 585] on div "https://www.facebook.com/306557496021591" at bounding box center [382, 589] width 143 height 18
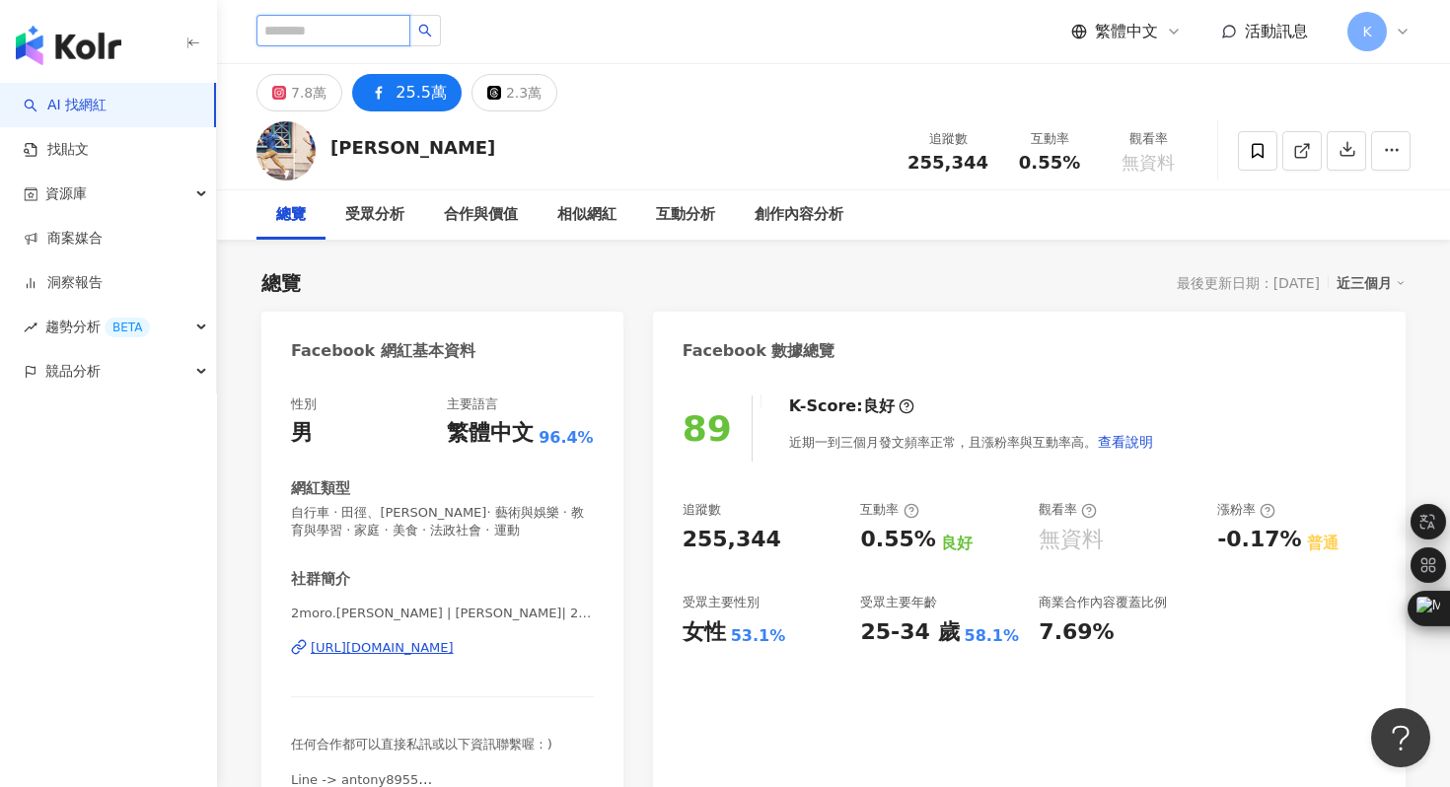
click at [341, 36] on input "search" at bounding box center [334, 31] width 154 height 32
type input "***"
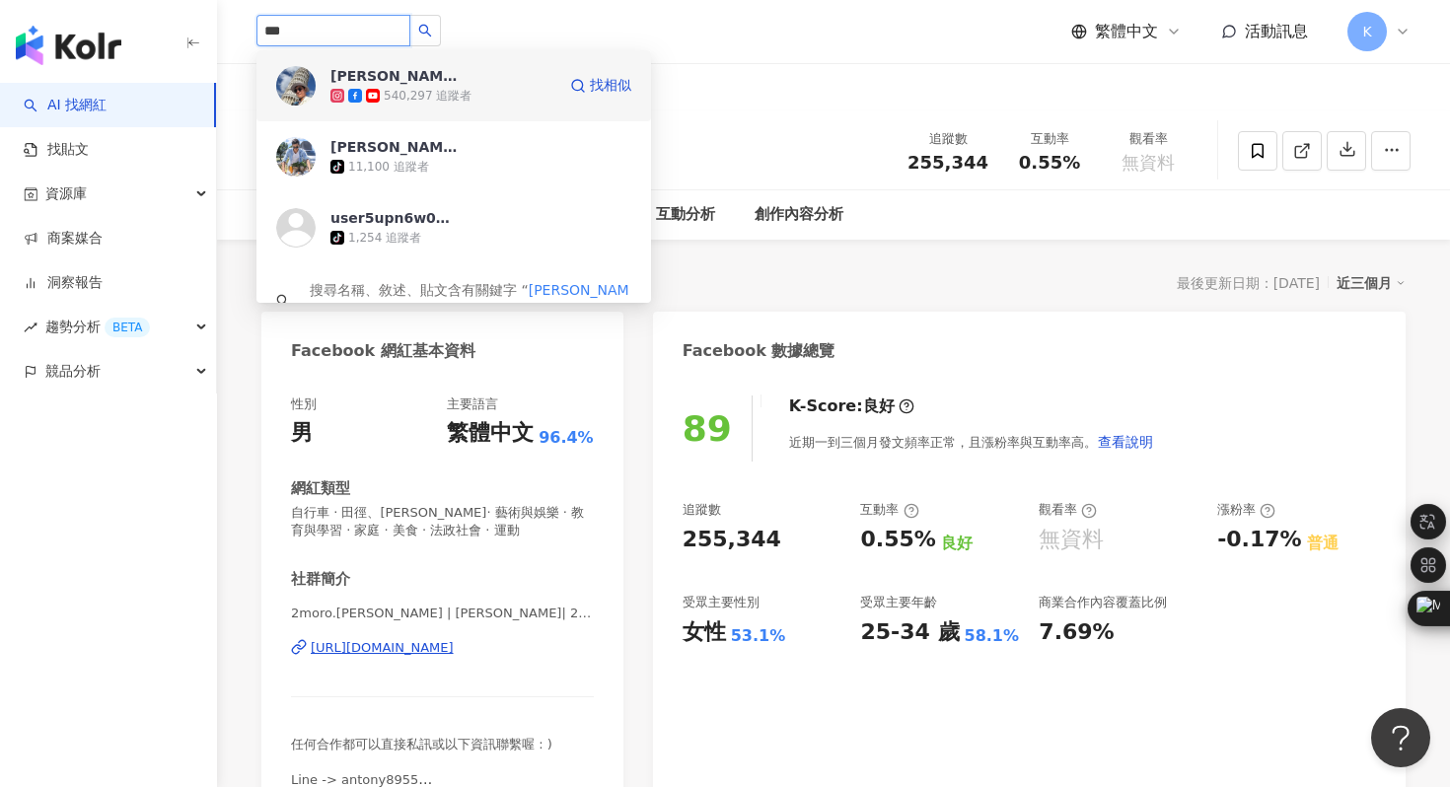
click at [293, 96] on img at bounding box center [295, 85] width 39 height 39
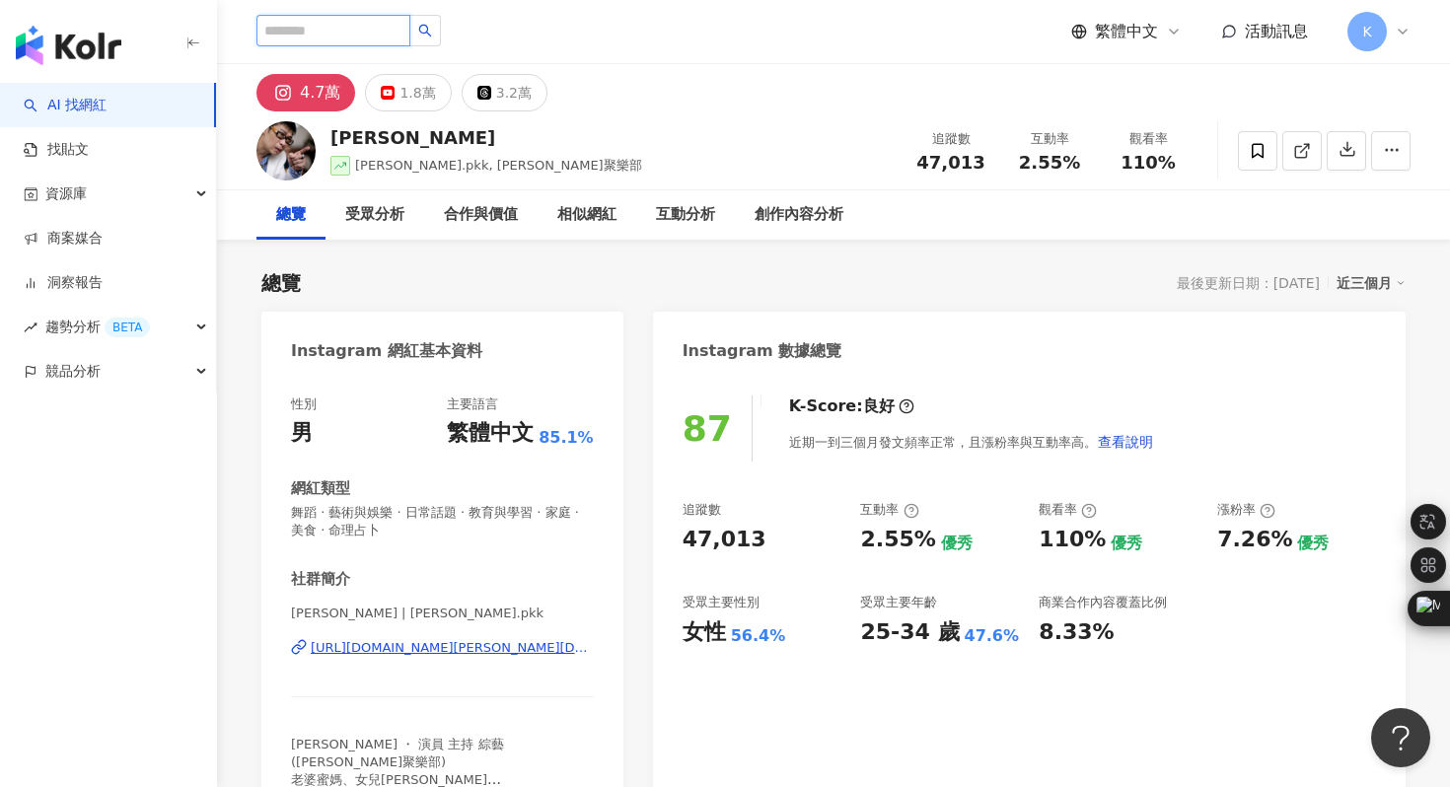
click at [349, 34] on input "search" at bounding box center [334, 31] width 154 height 32
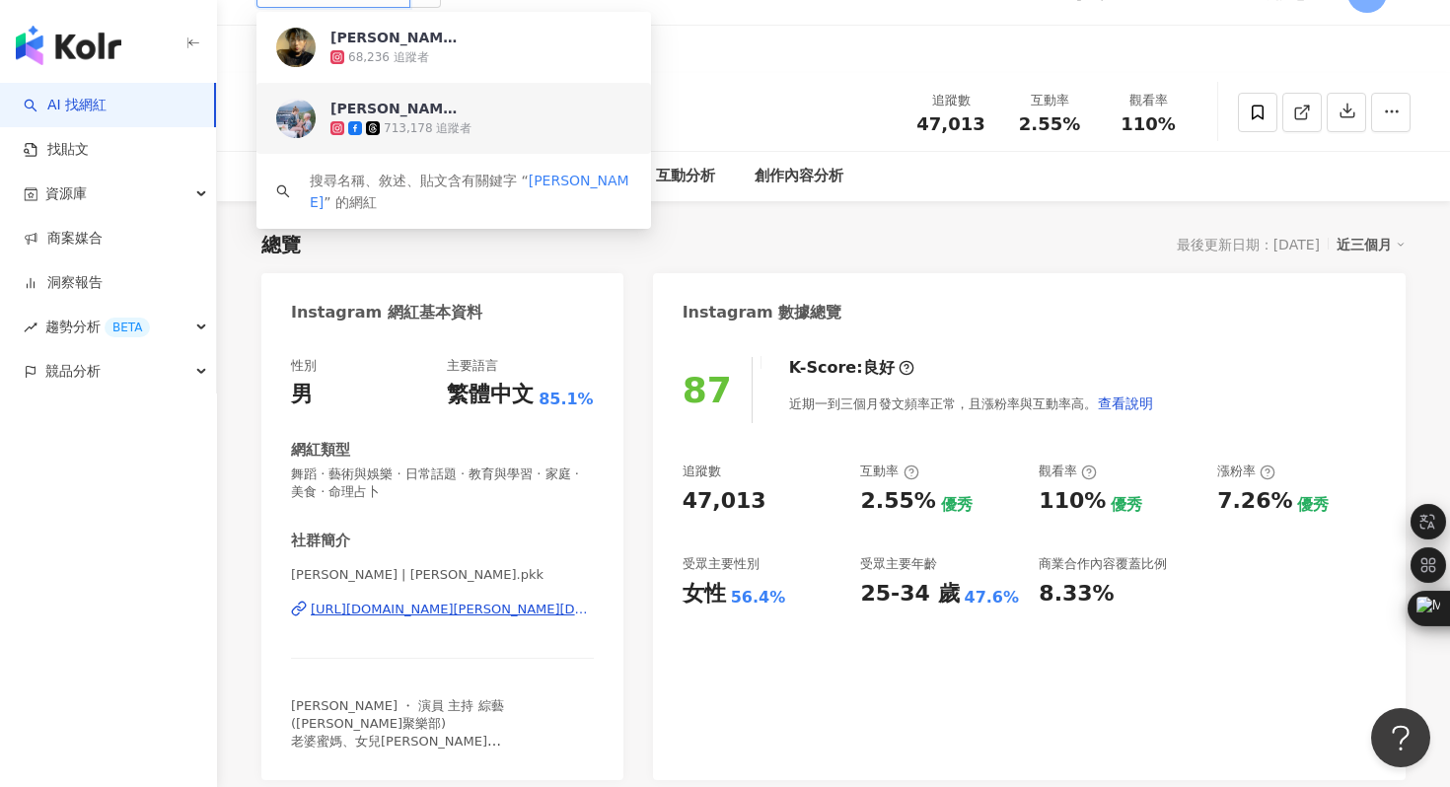
scroll to position [27, 0]
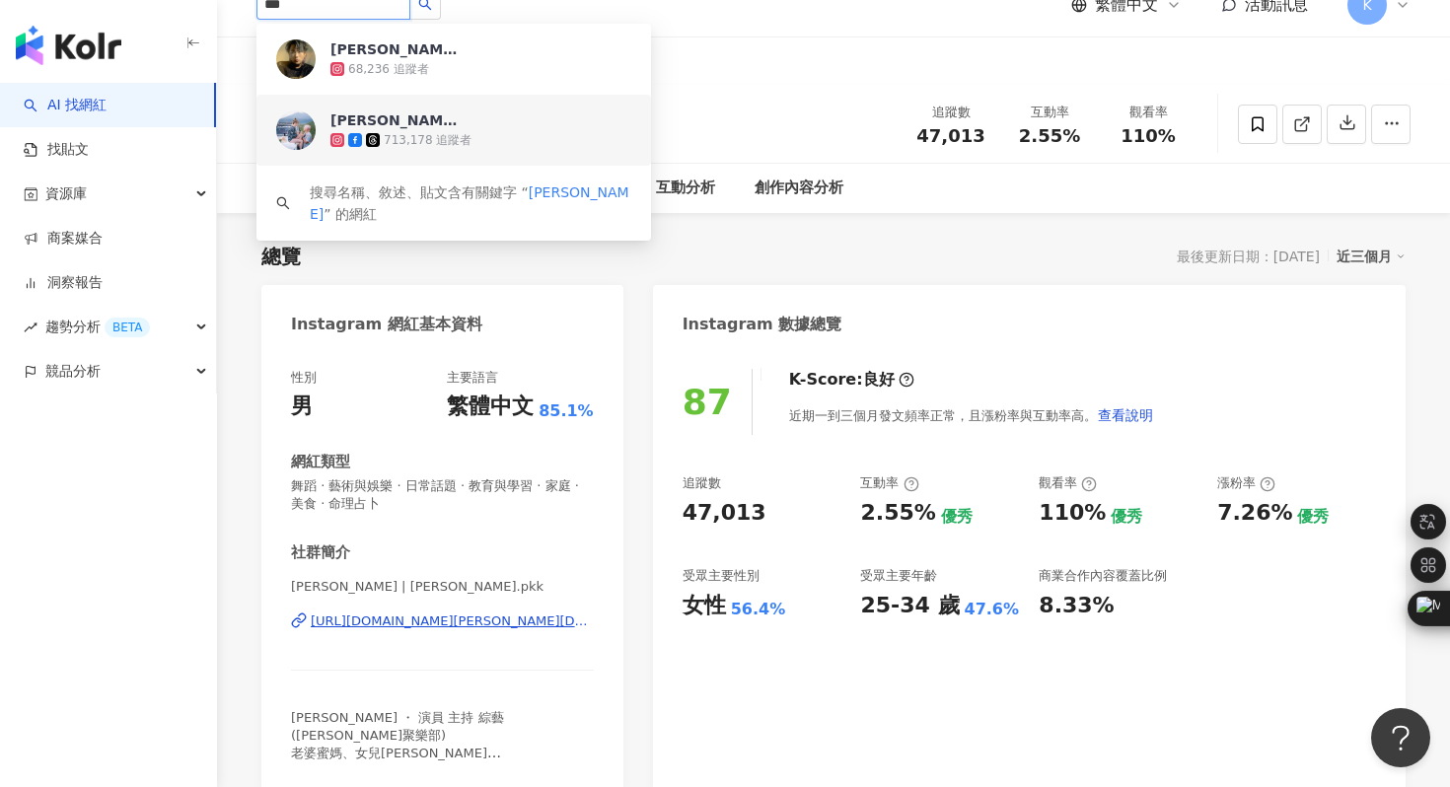
type input "***"
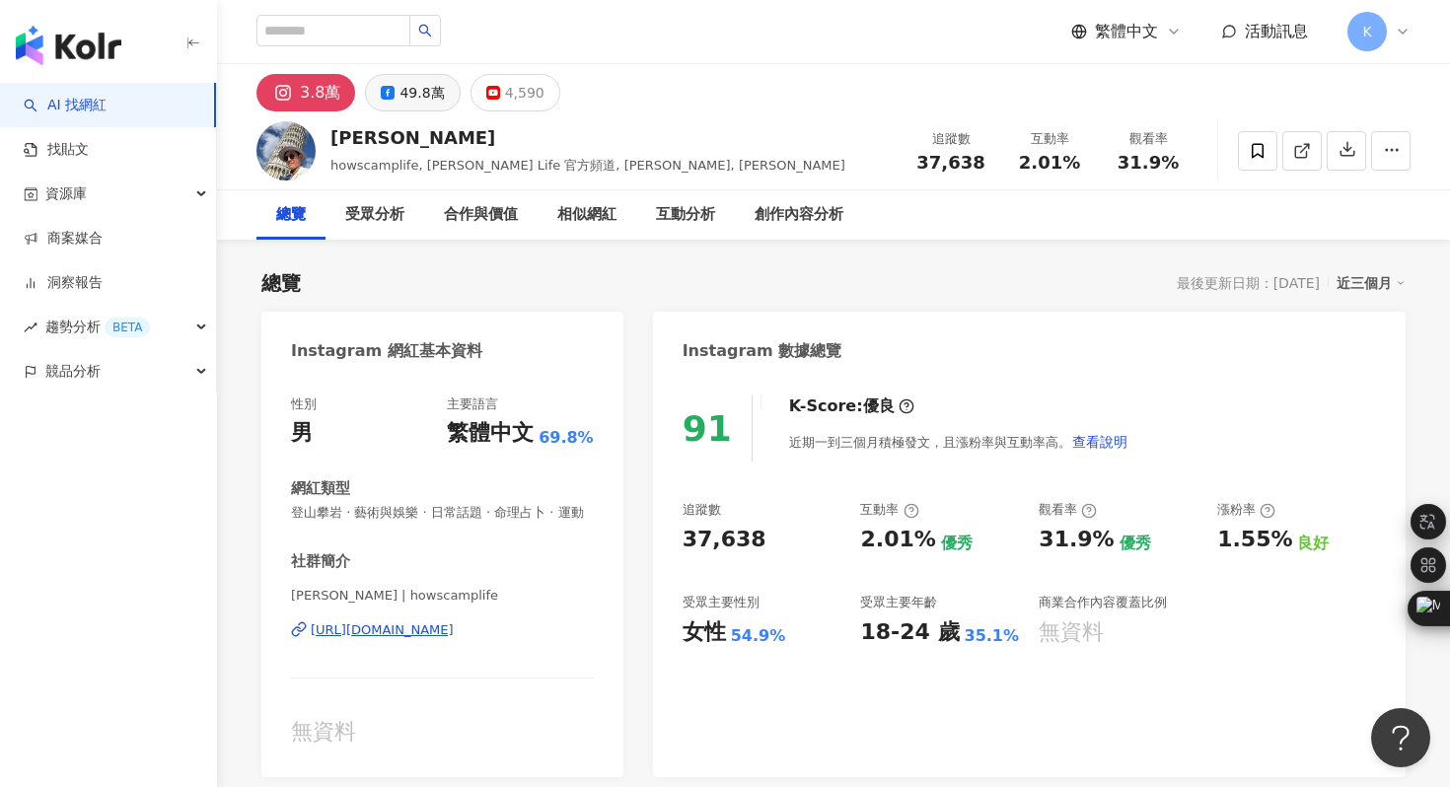
click at [420, 86] on div "49.8萬" at bounding box center [422, 93] width 44 height 28
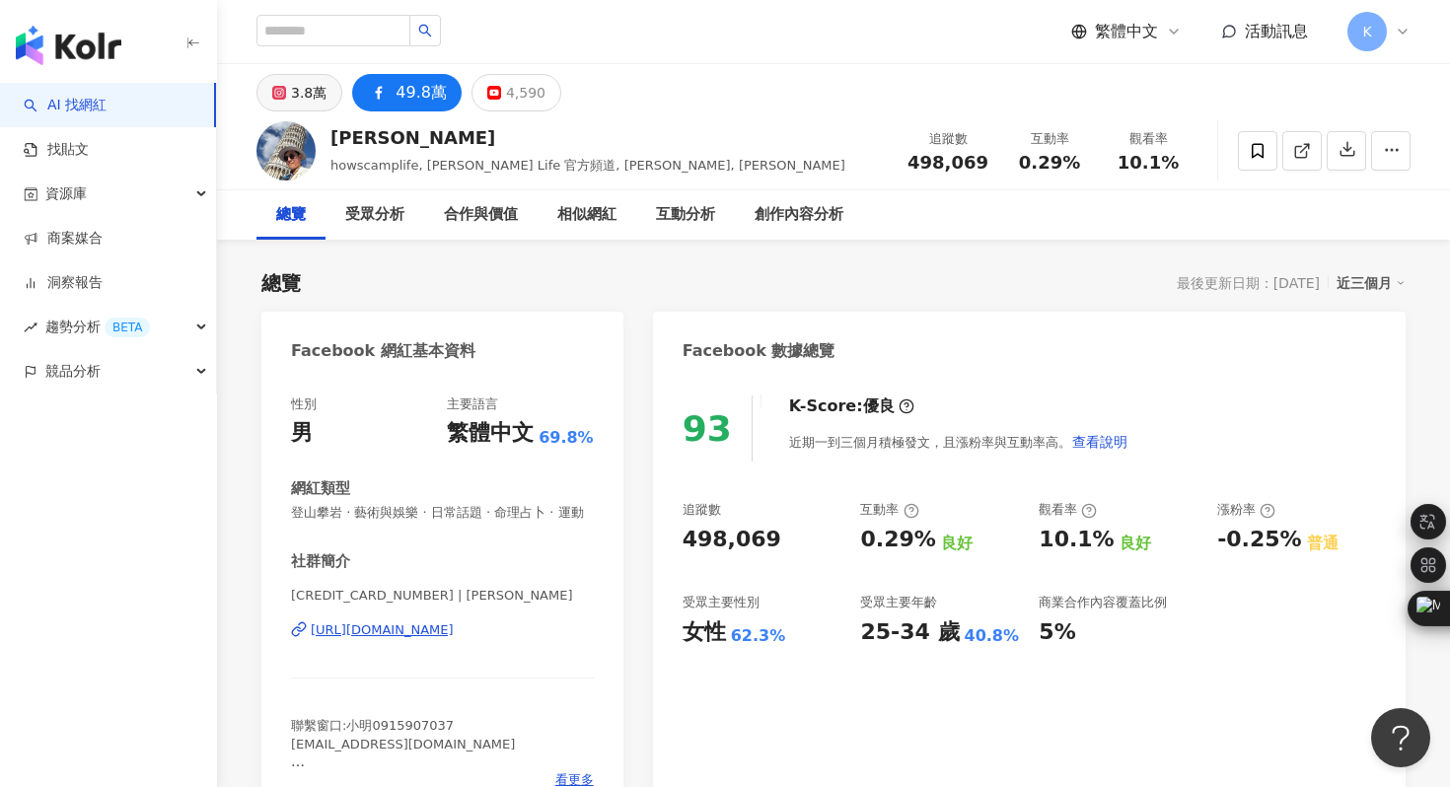
click at [314, 88] on div "3.8萬" at bounding box center [309, 93] width 36 height 28
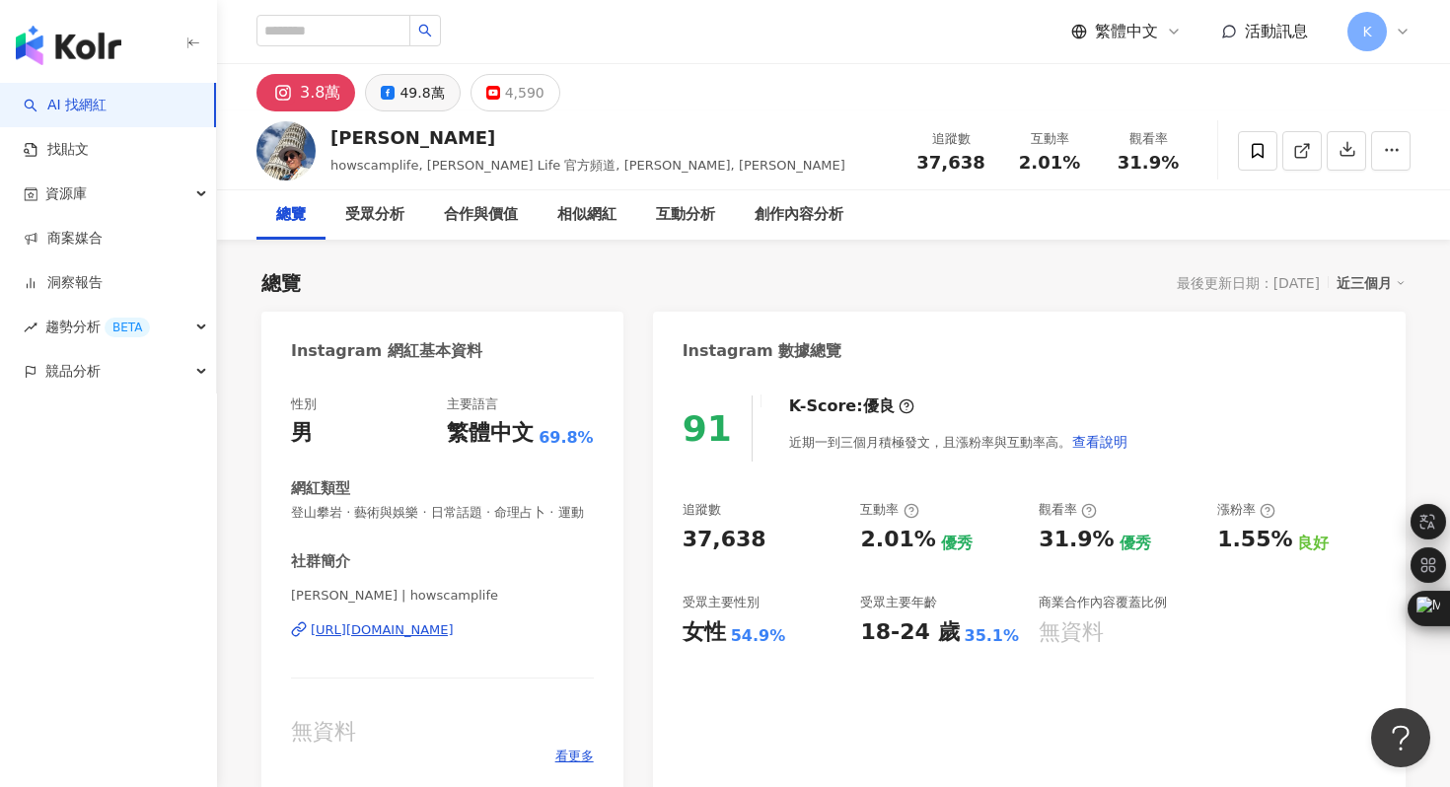
click at [404, 96] on div "49.8萬" at bounding box center [422, 93] width 44 height 28
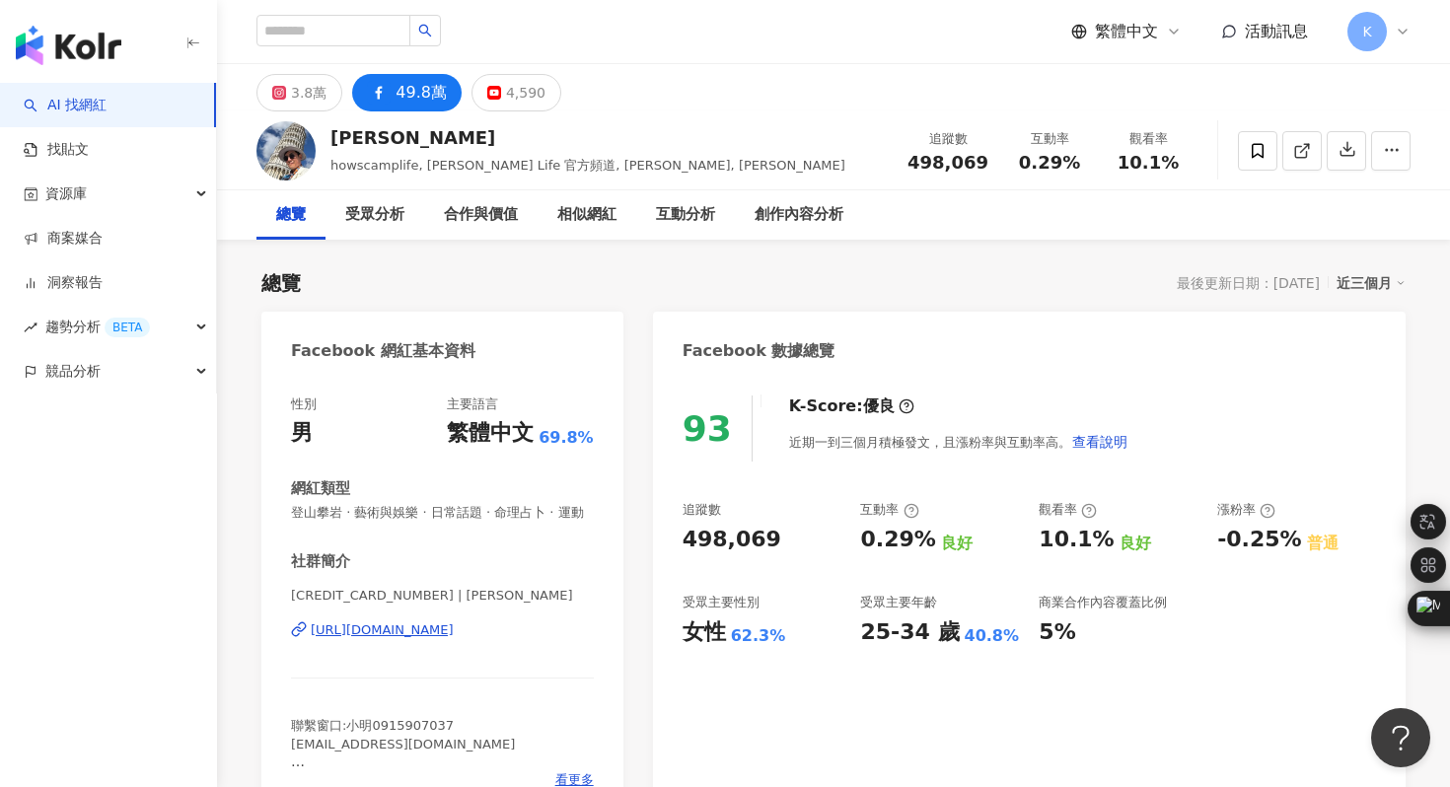
click at [367, 627] on div "https://www.facebook.com/174511645909322" at bounding box center [382, 631] width 143 height 18
click at [510, 89] on div "4,590" at bounding box center [525, 93] width 39 height 28
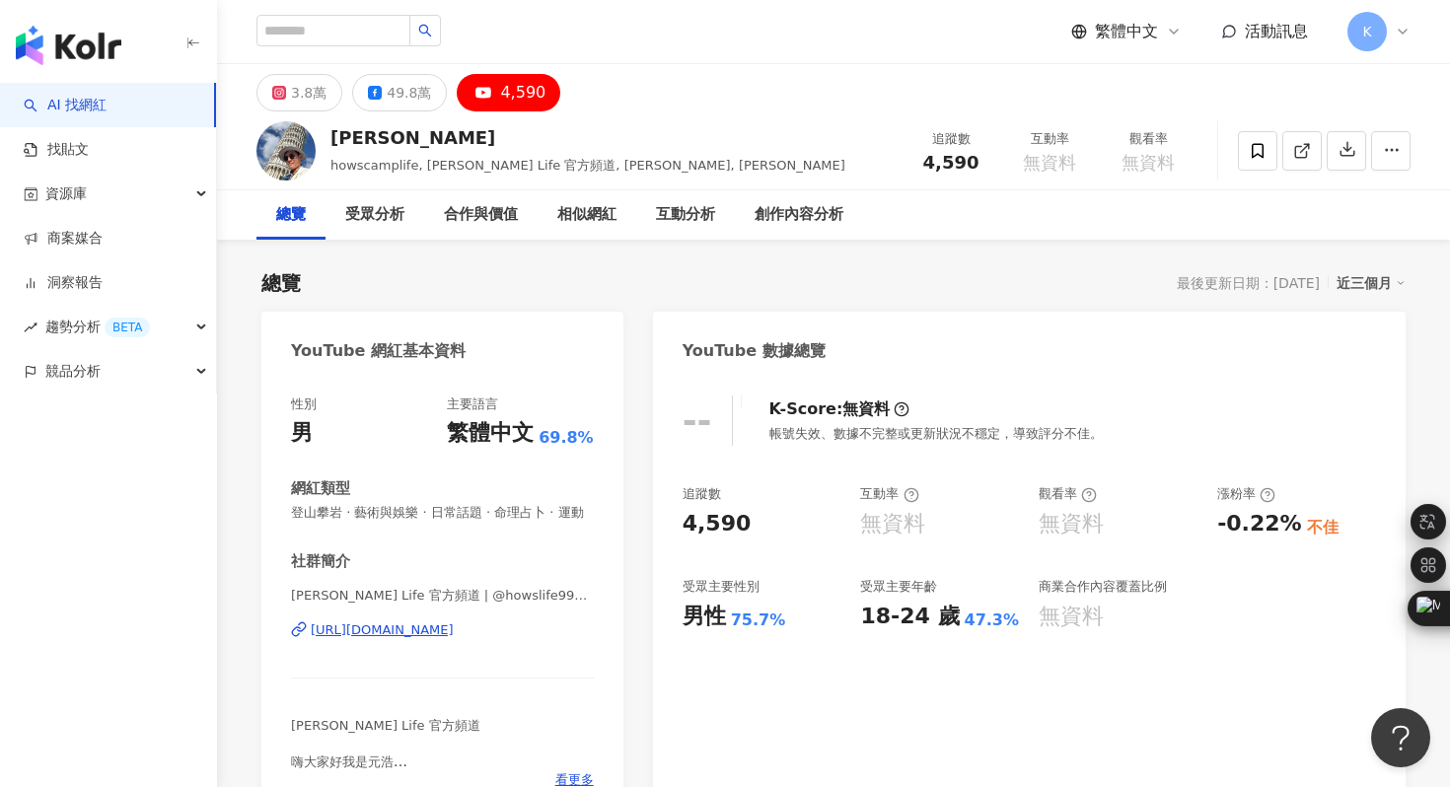
click at [415, 631] on div "https://www.youtube.com/channel/UCe9MqanqnGpkWax5cTb_XeQ" at bounding box center [382, 631] width 143 height 18
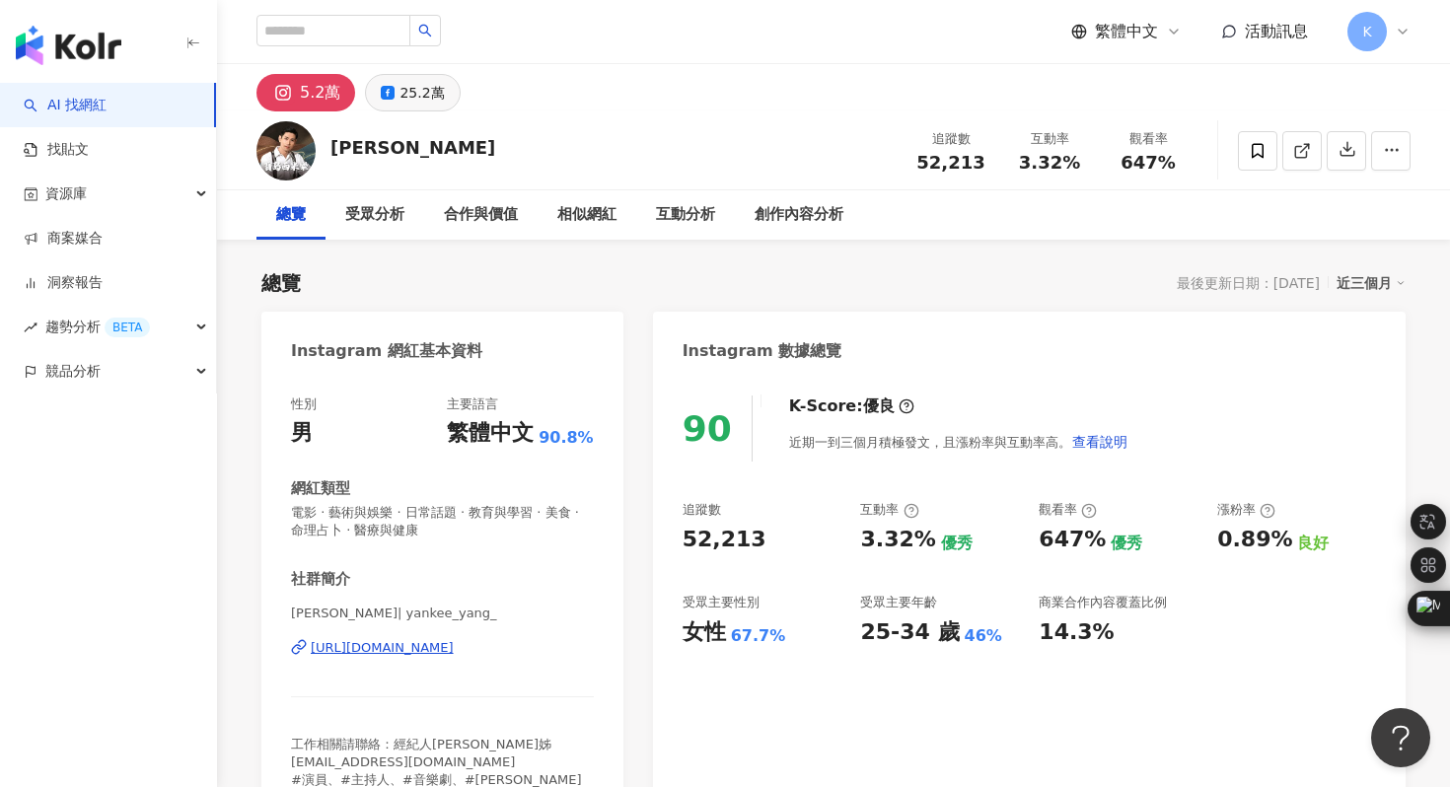
click at [412, 95] on div "25.2萬" at bounding box center [422, 93] width 44 height 28
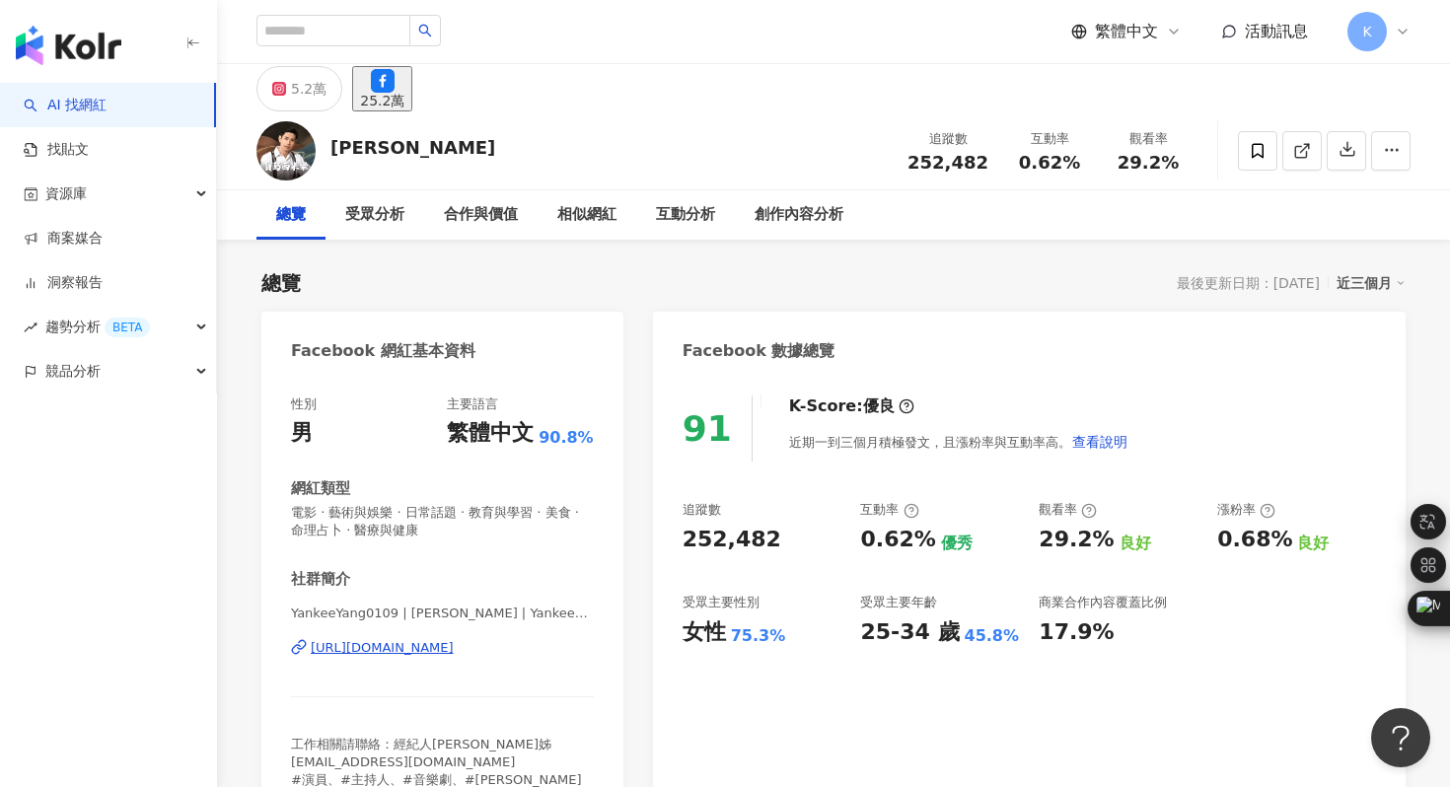
click at [431, 651] on div "https://www.facebook.com/119083991436126" at bounding box center [382, 648] width 143 height 18
click at [334, 35] on input "search" at bounding box center [334, 31] width 154 height 32
click at [323, 27] on input "search" at bounding box center [334, 31] width 154 height 32
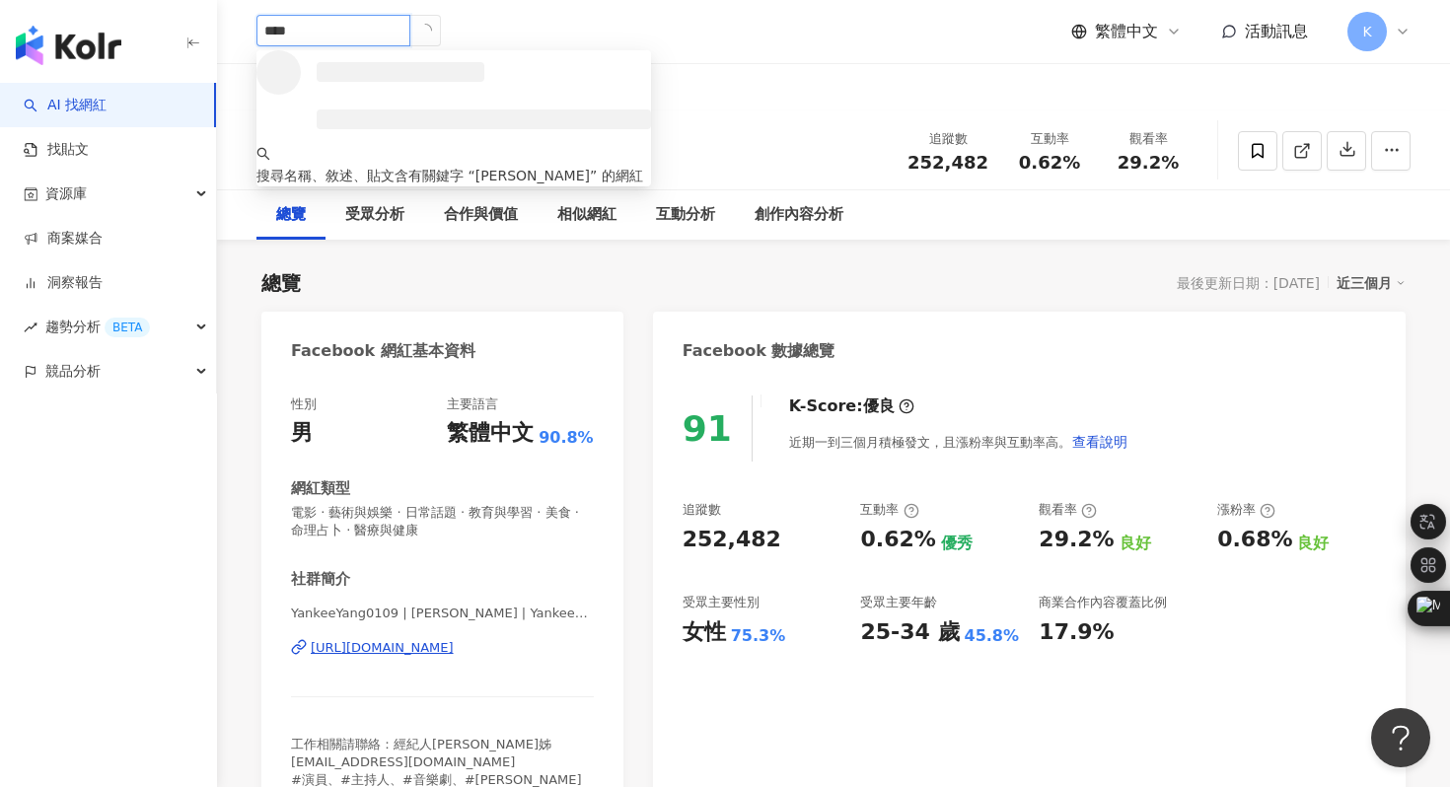
type input "***"
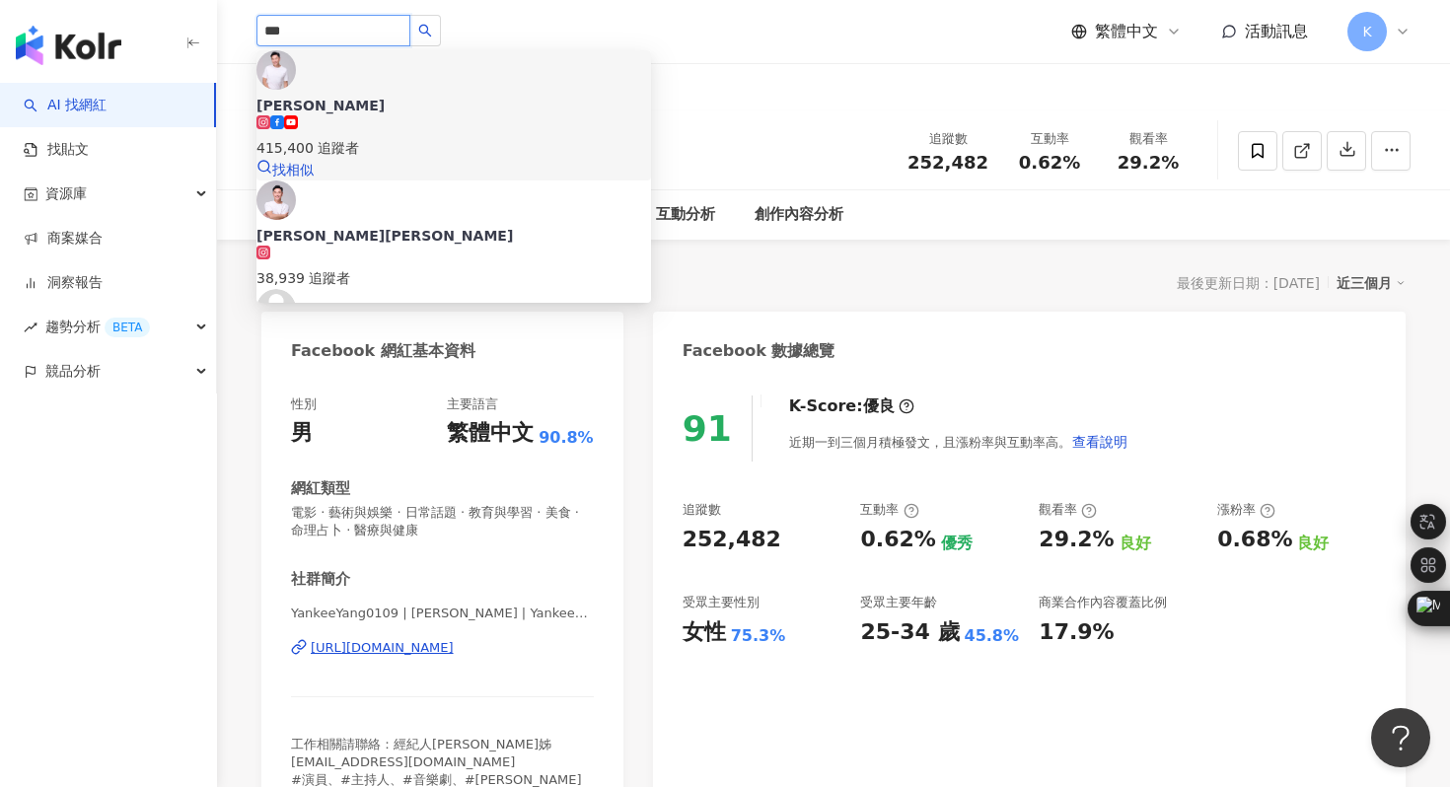
click at [290, 75] on img at bounding box center [276, 69] width 39 height 39
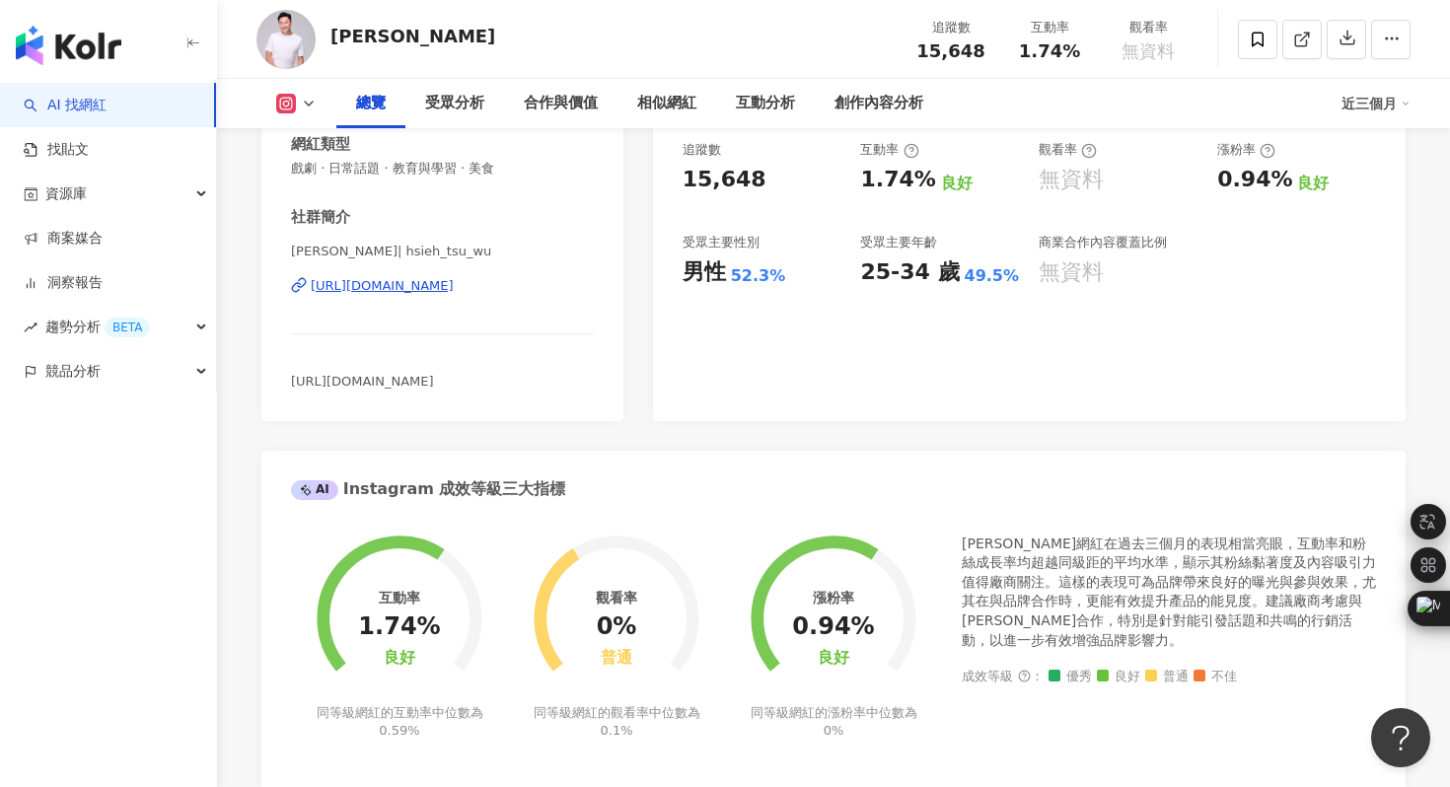
scroll to position [955, 0]
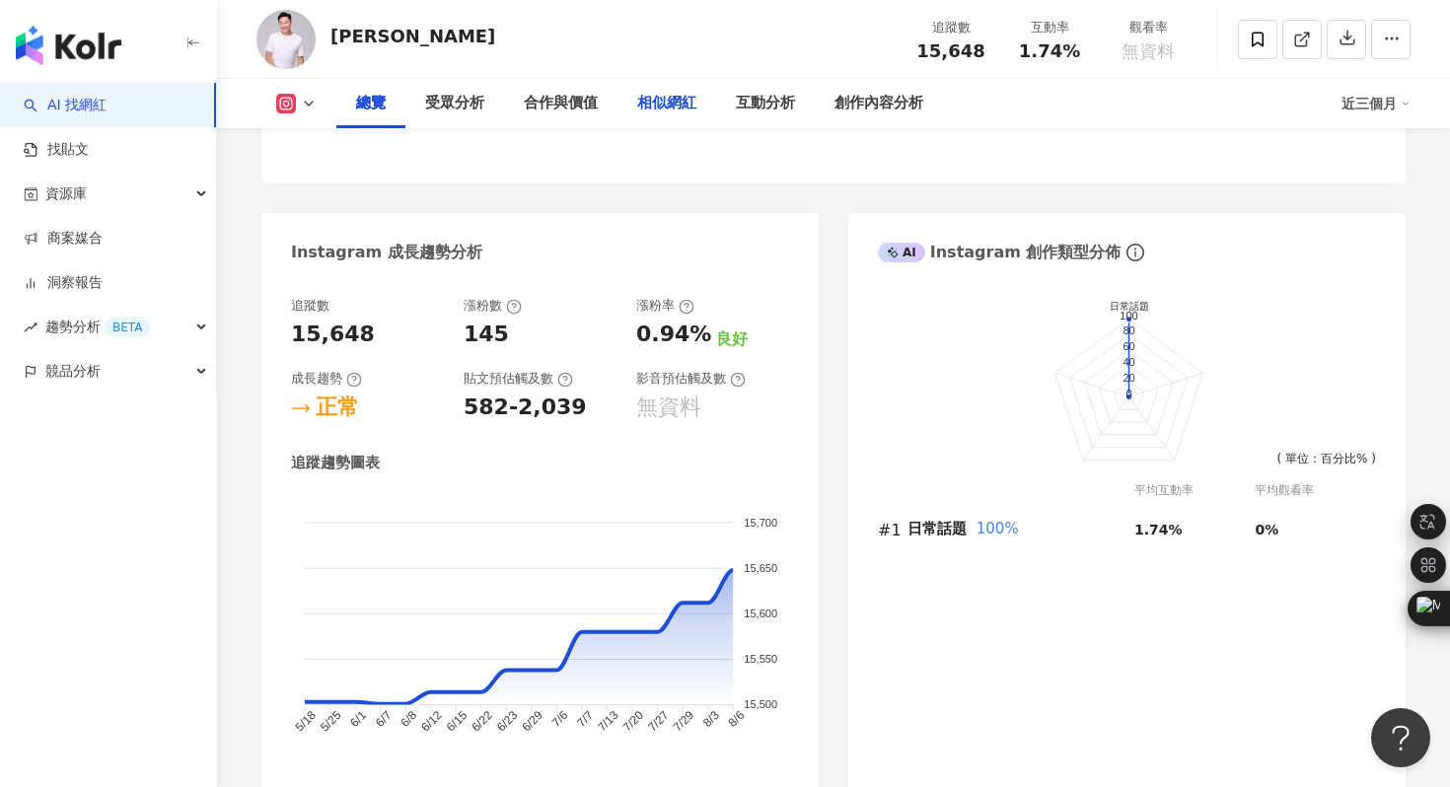
click at [669, 100] on div "相似網紅" at bounding box center [666, 104] width 59 height 24
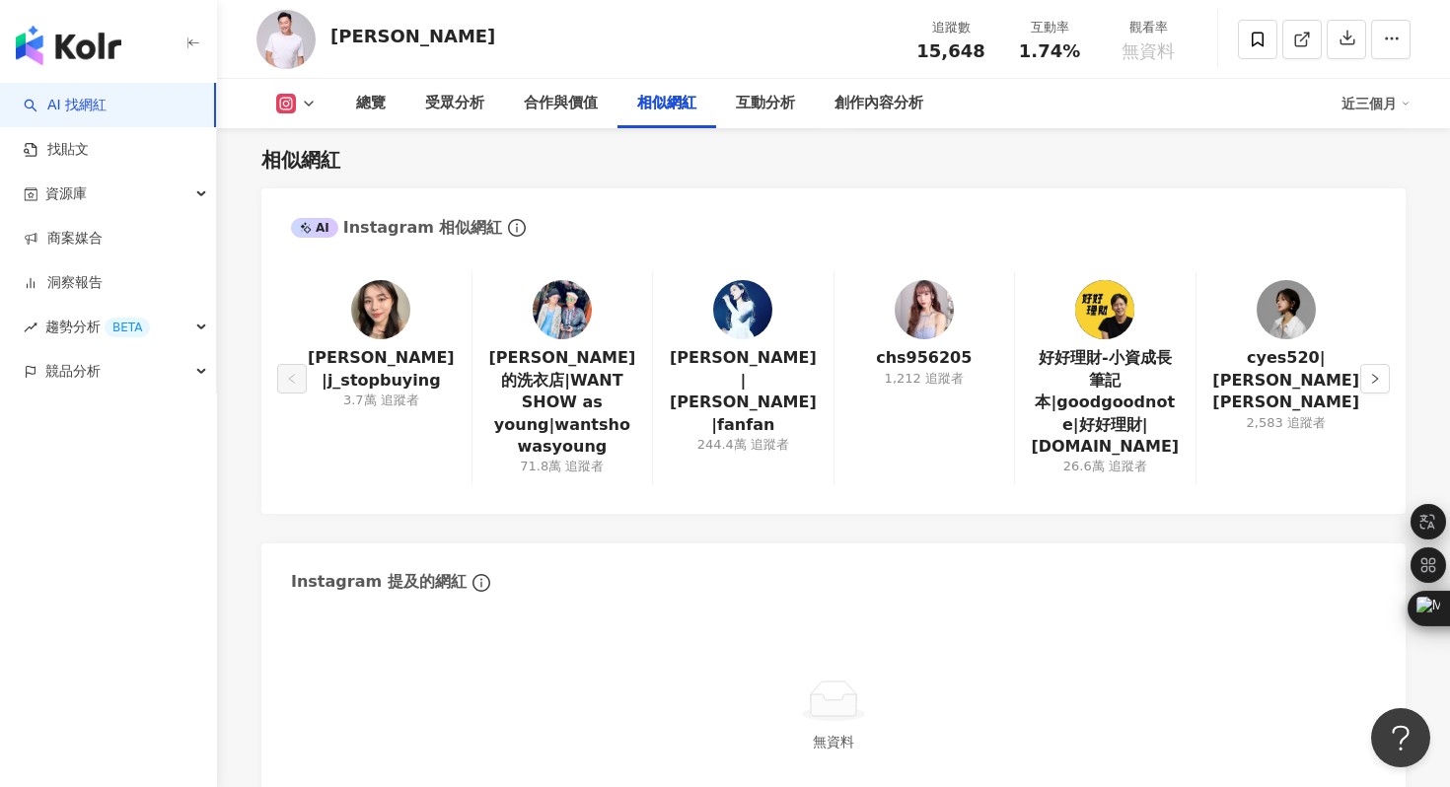
click at [578, 328] on img at bounding box center [562, 309] width 59 height 59
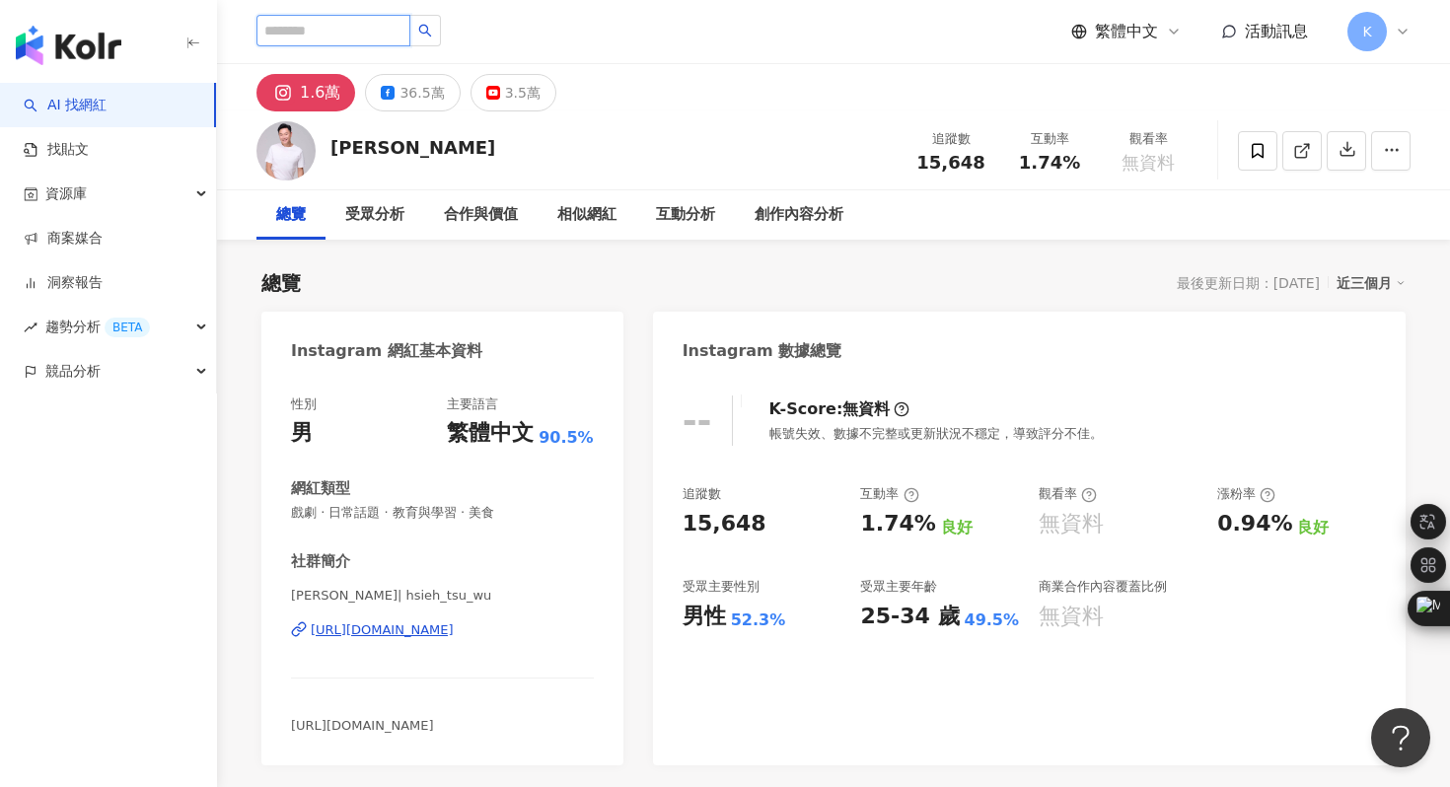
click at [333, 40] on input "search" at bounding box center [334, 31] width 154 height 32
type input "***"
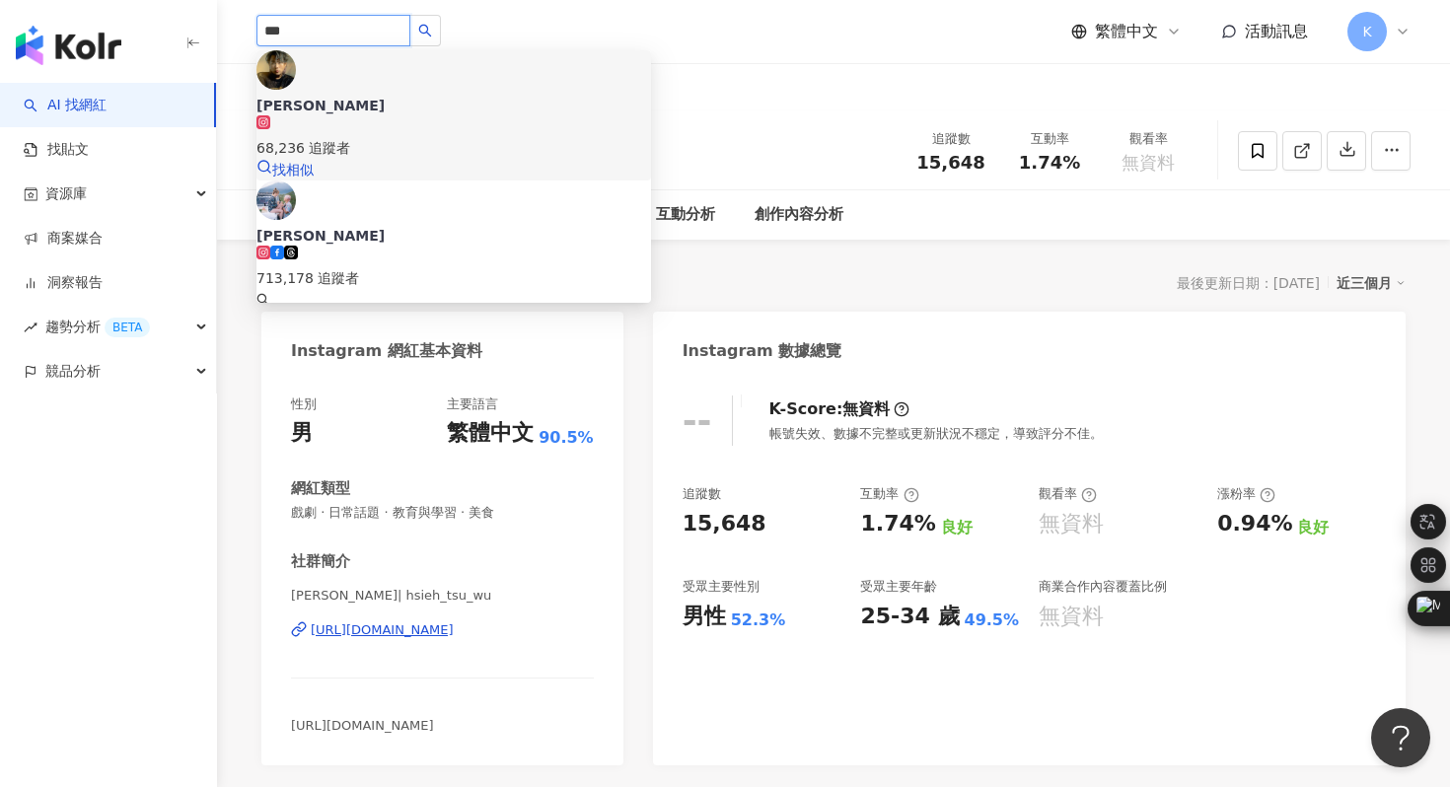
click at [296, 80] on img at bounding box center [276, 69] width 39 height 39
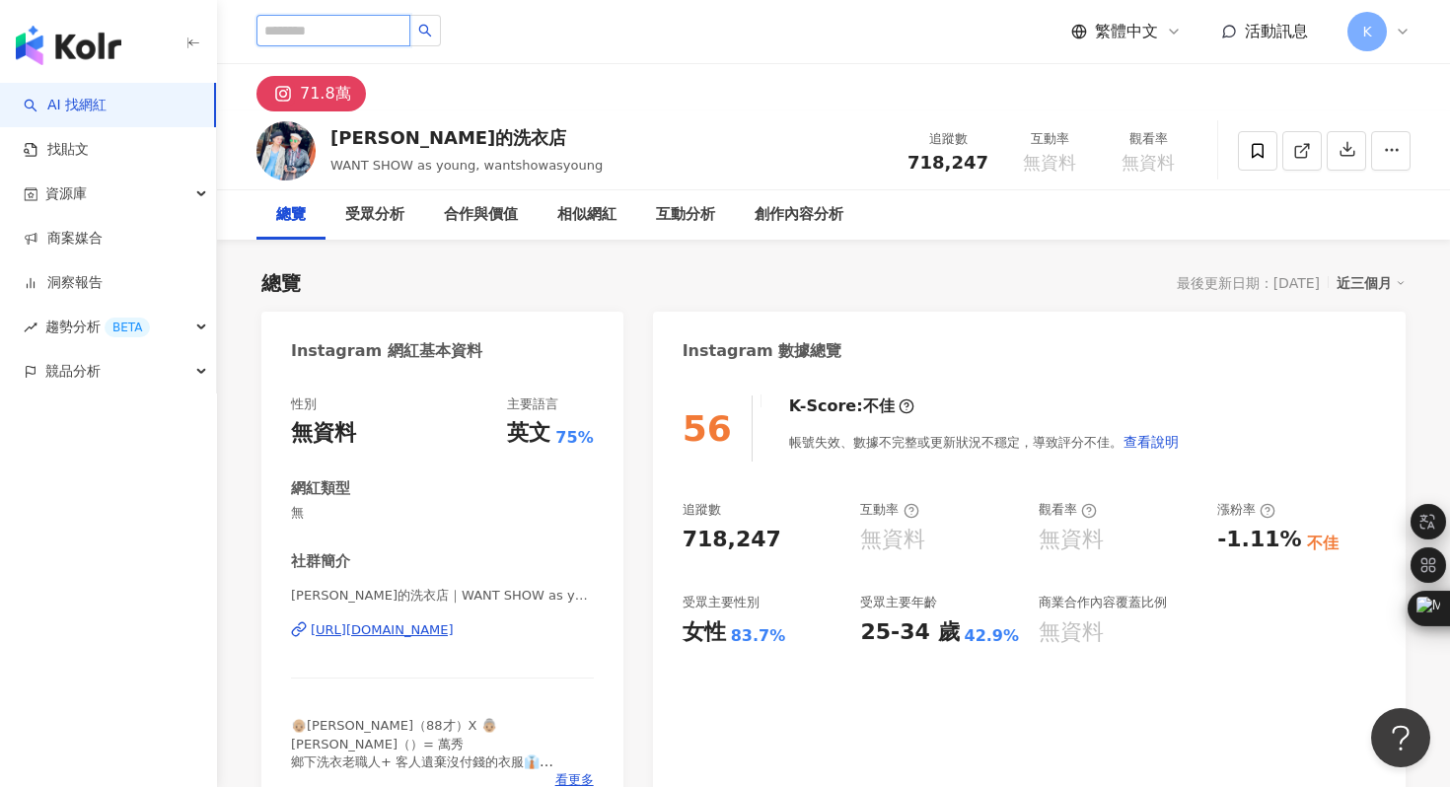
click at [336, 37] on input "search" at bounding box center [334, 31] width 154 height 32
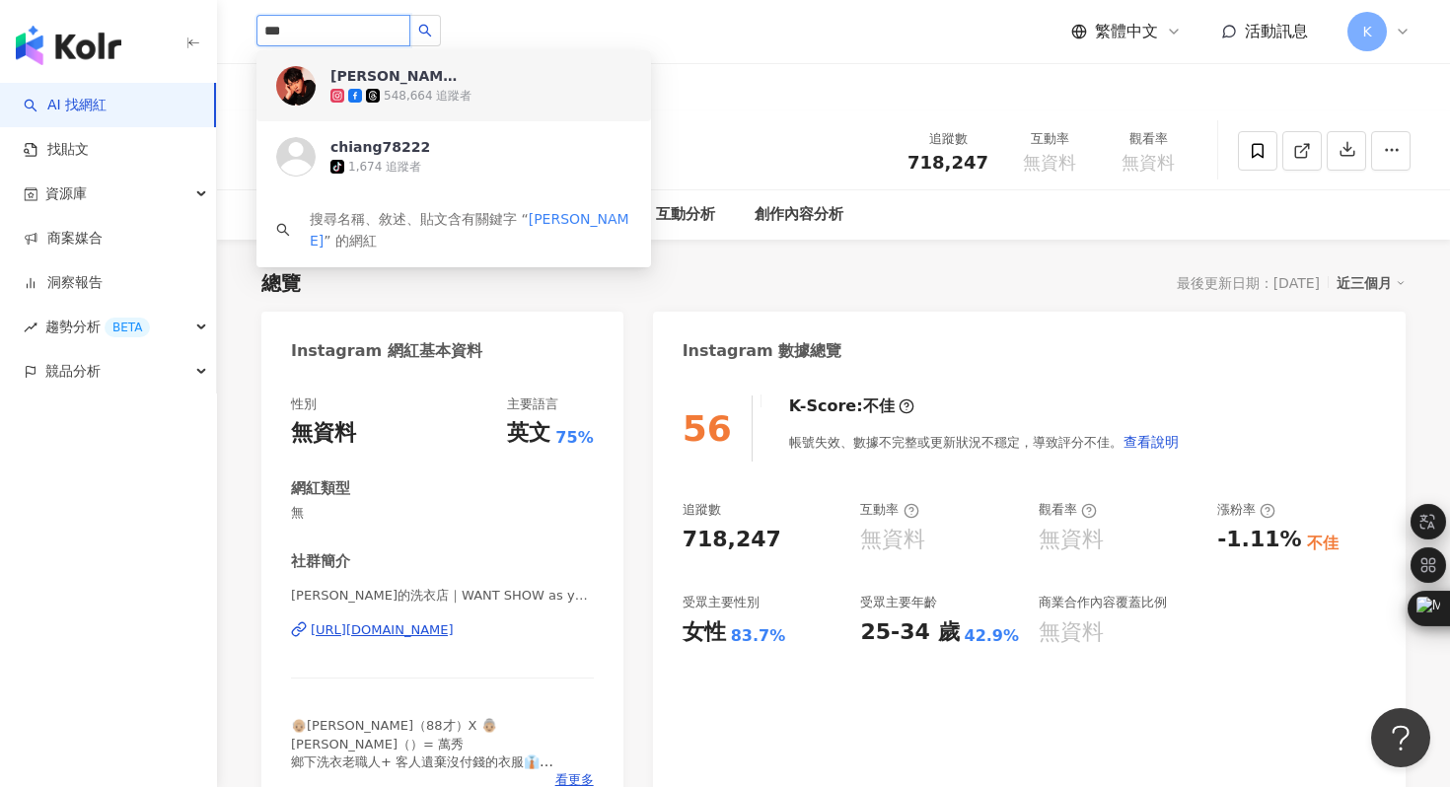
type input "***"
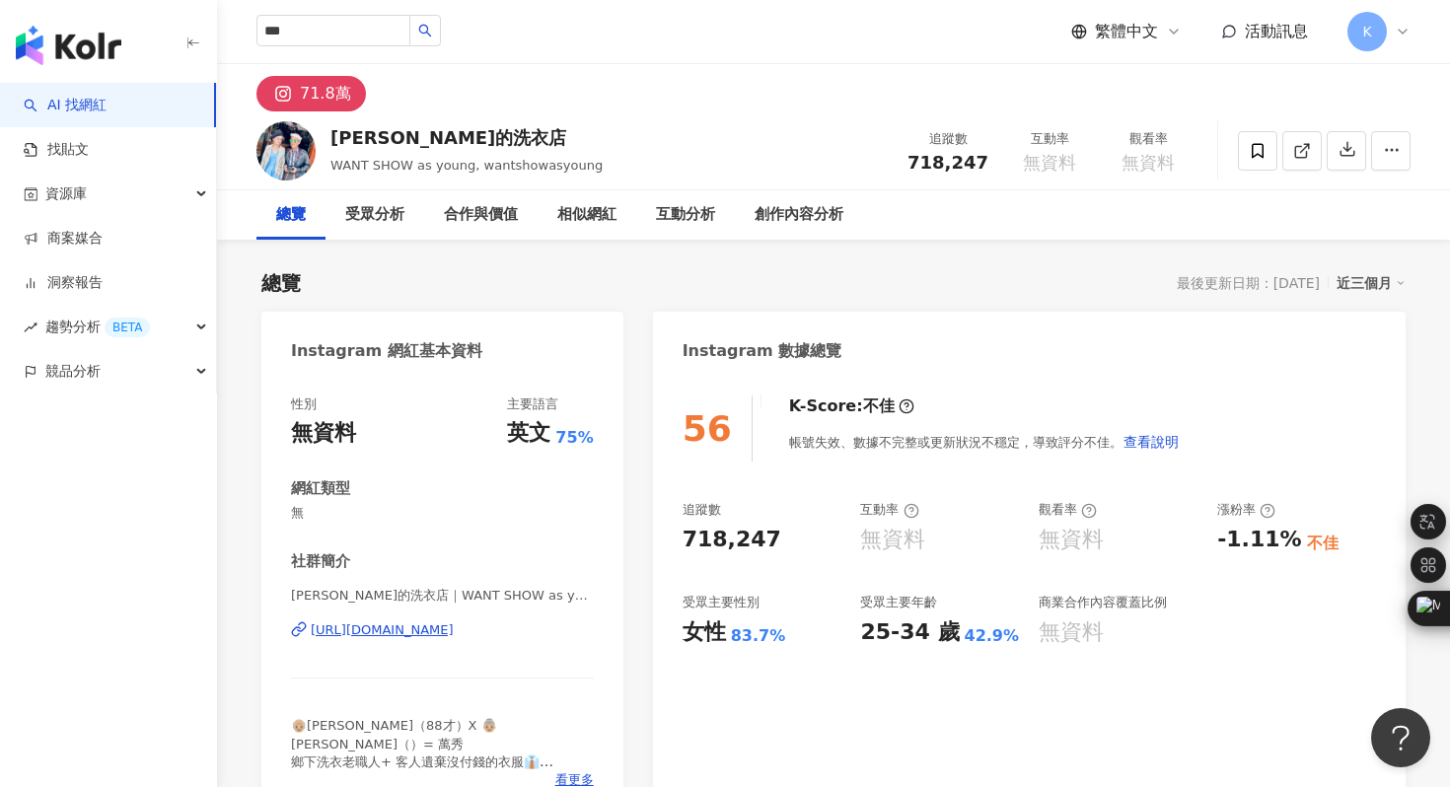
click at [734, 84] on div "71.8萬" at bounding box center [833, 87] width 1233 height 47
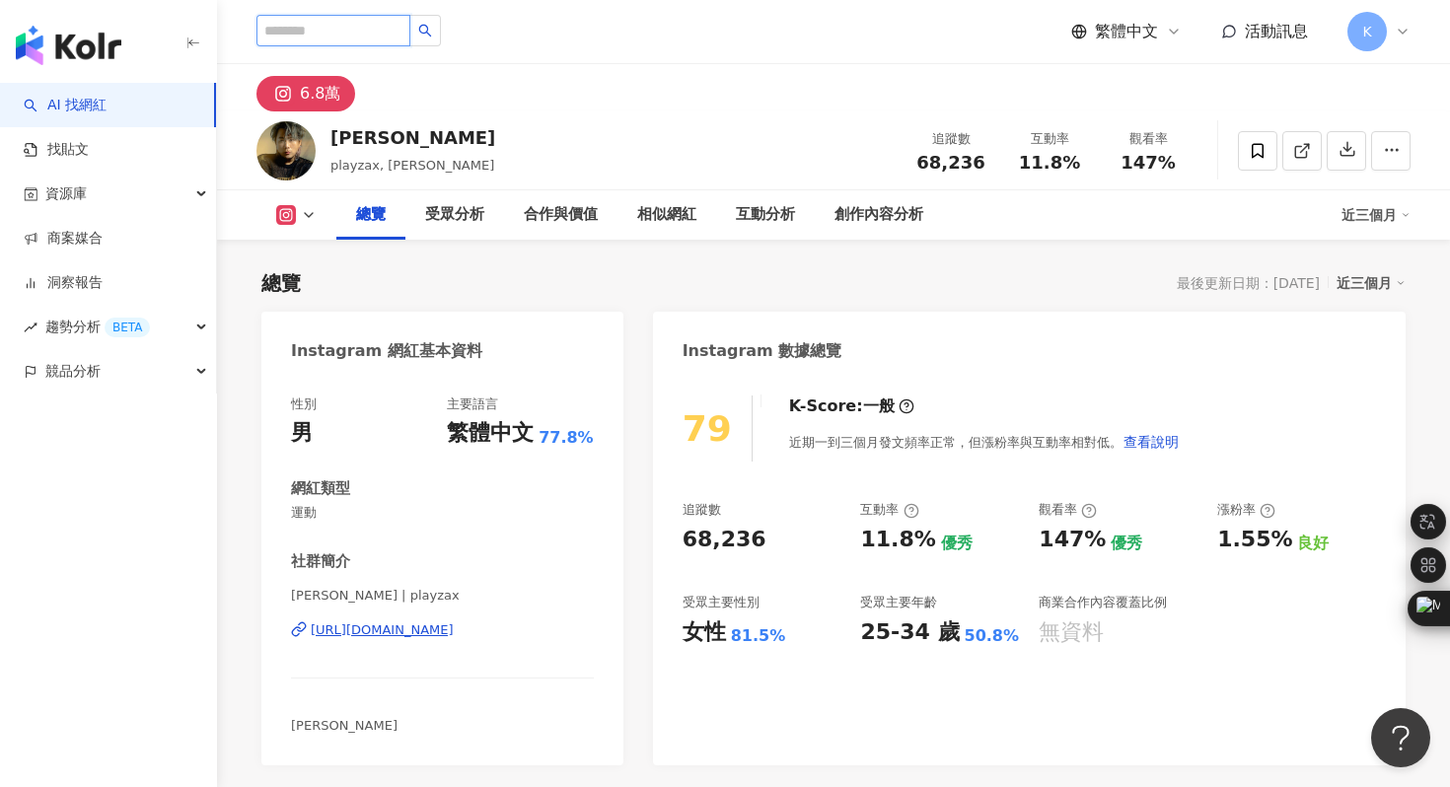
click at [322, 24] on input "search" at bounding box center [334, 31] width 154 height 32
paste input "**********"
type input "**********"
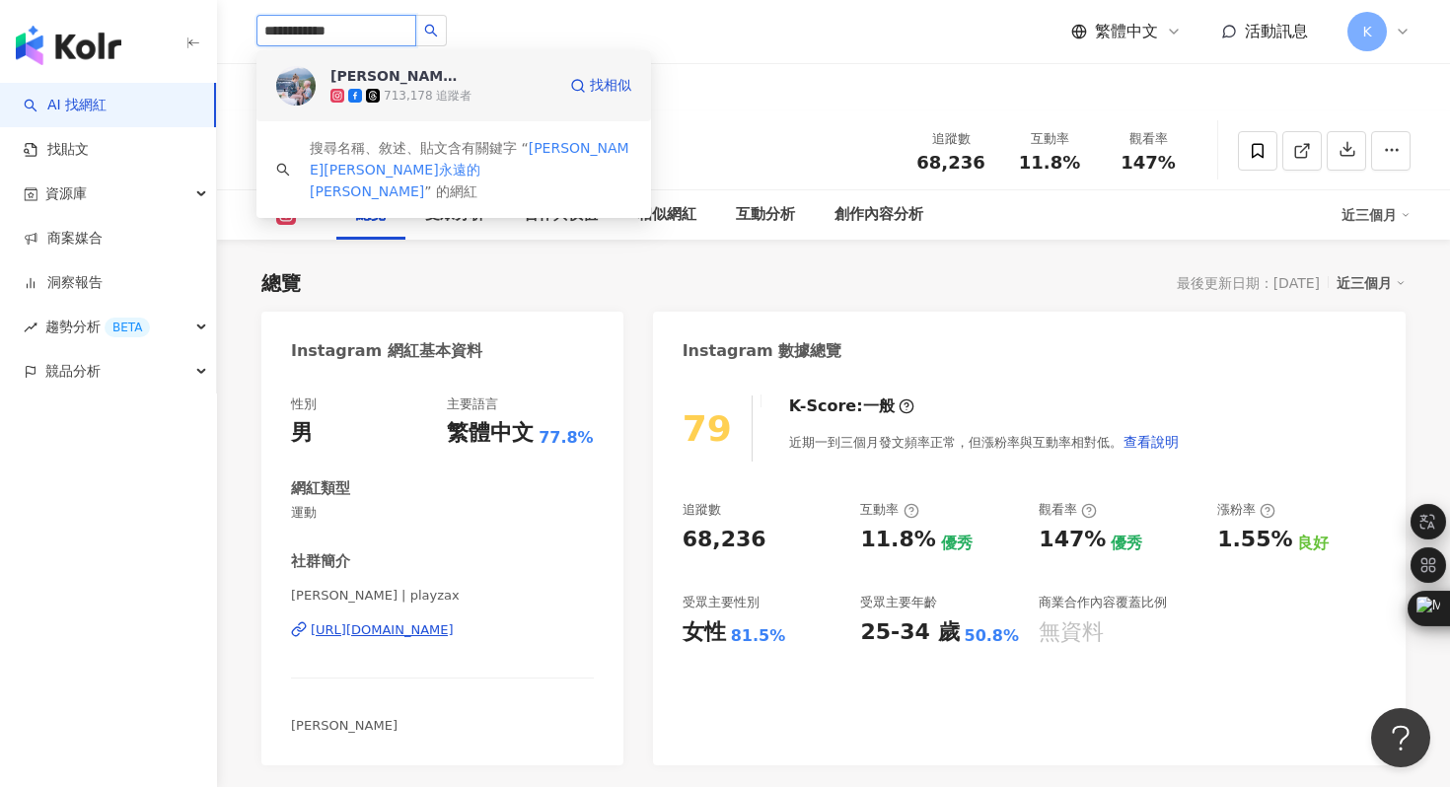
click at [294, 89] on img at bounding box center [295, 85] width 39 height 39
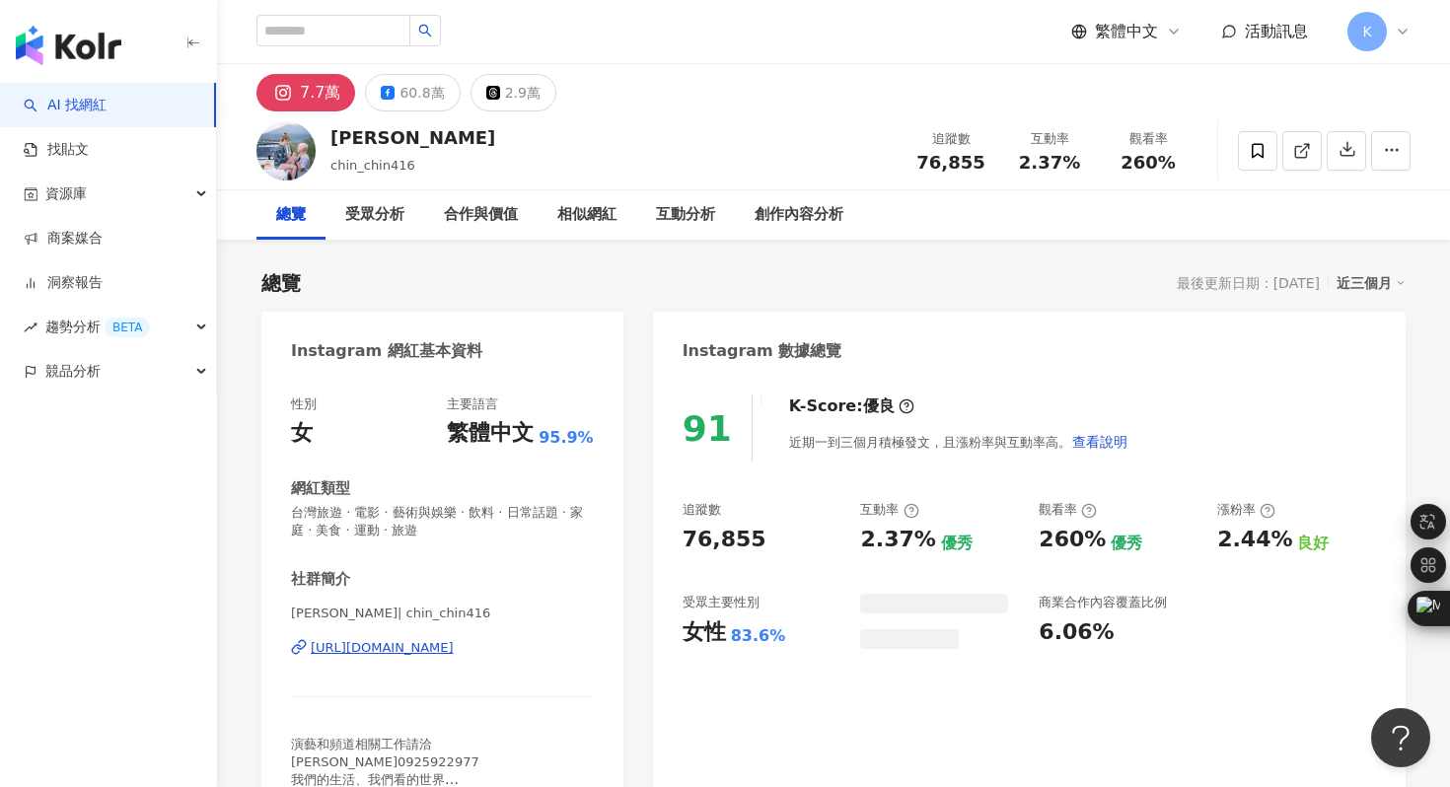
click at [422, 90] on div "60.8萬" at bounding box center [422, 93] width 44 height 28
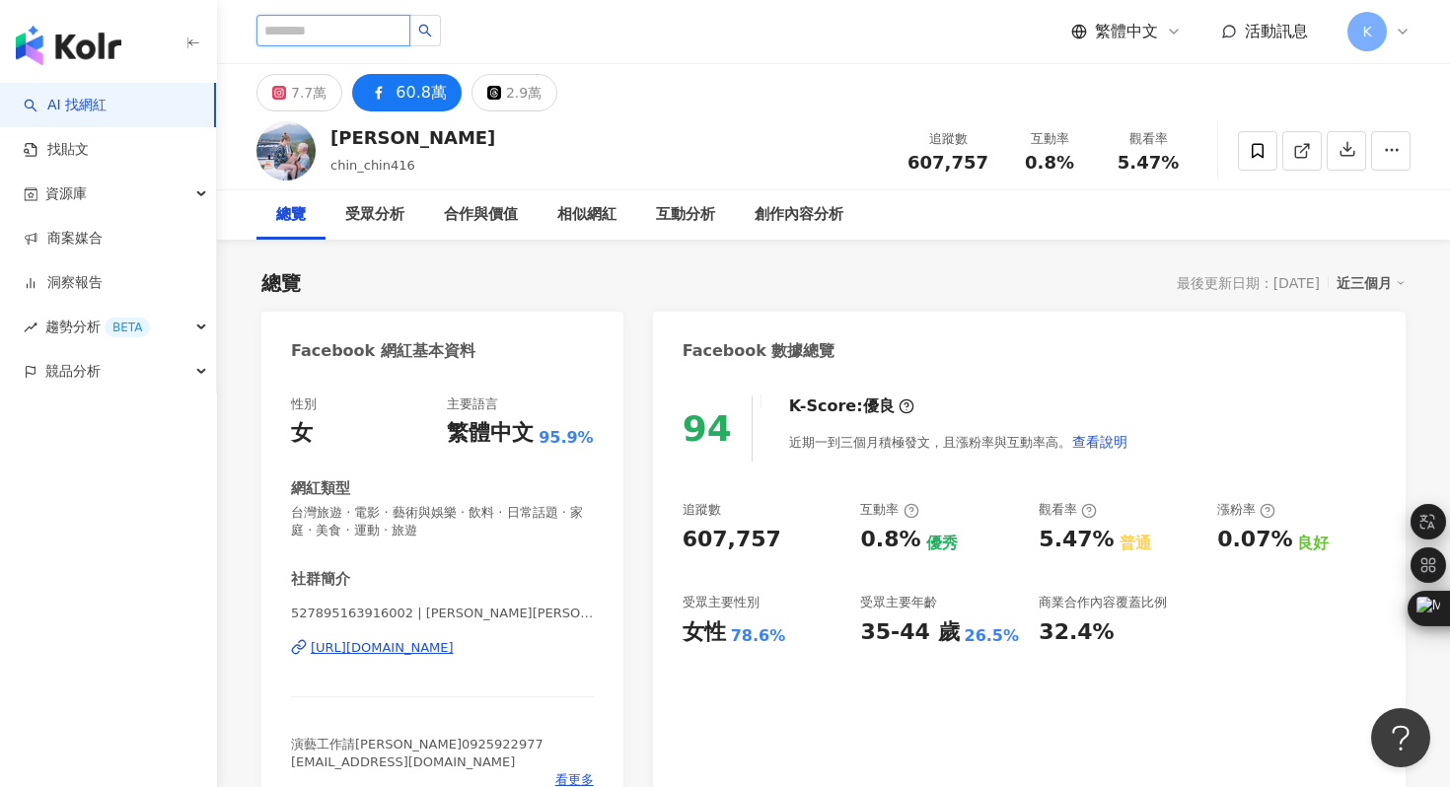
click at [331, 36] on input "search" at bounding box center [334, 31] width 154 height 32
type input "***"
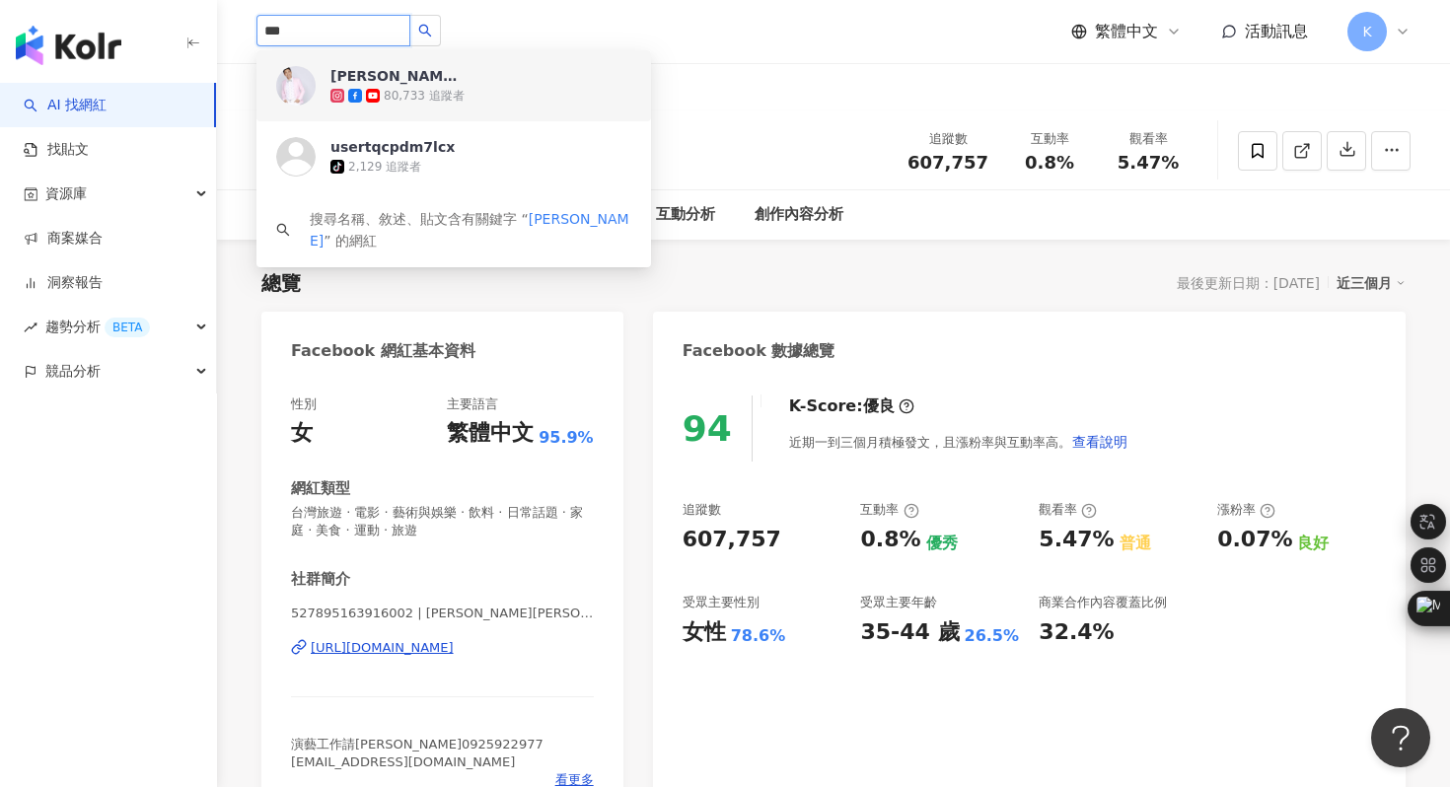
click at [289, 93] on img at bounding box center [295, 85] width 39 height 39
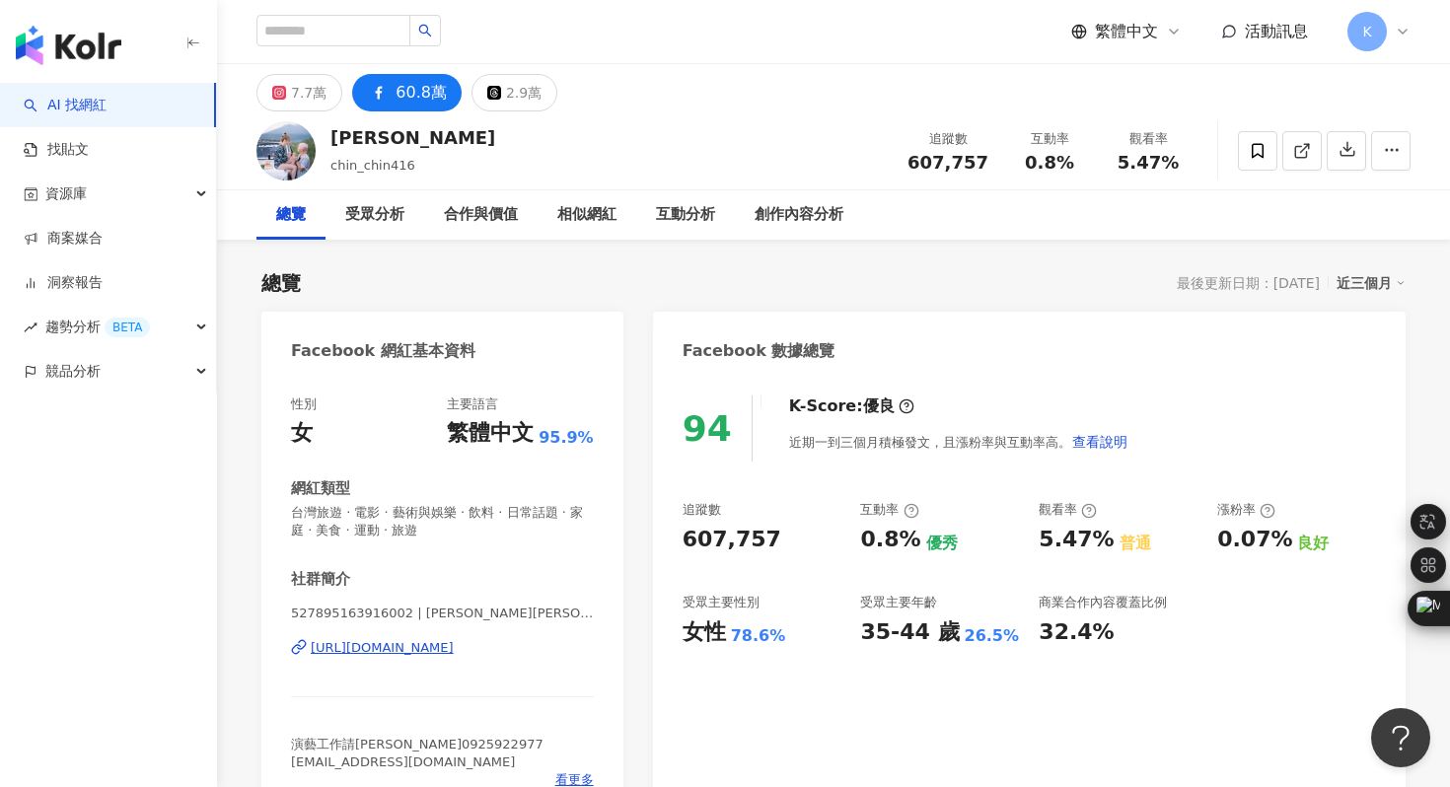
click at [103, 48] on img "button" at bounding box center [69, 45] width 106 height 39
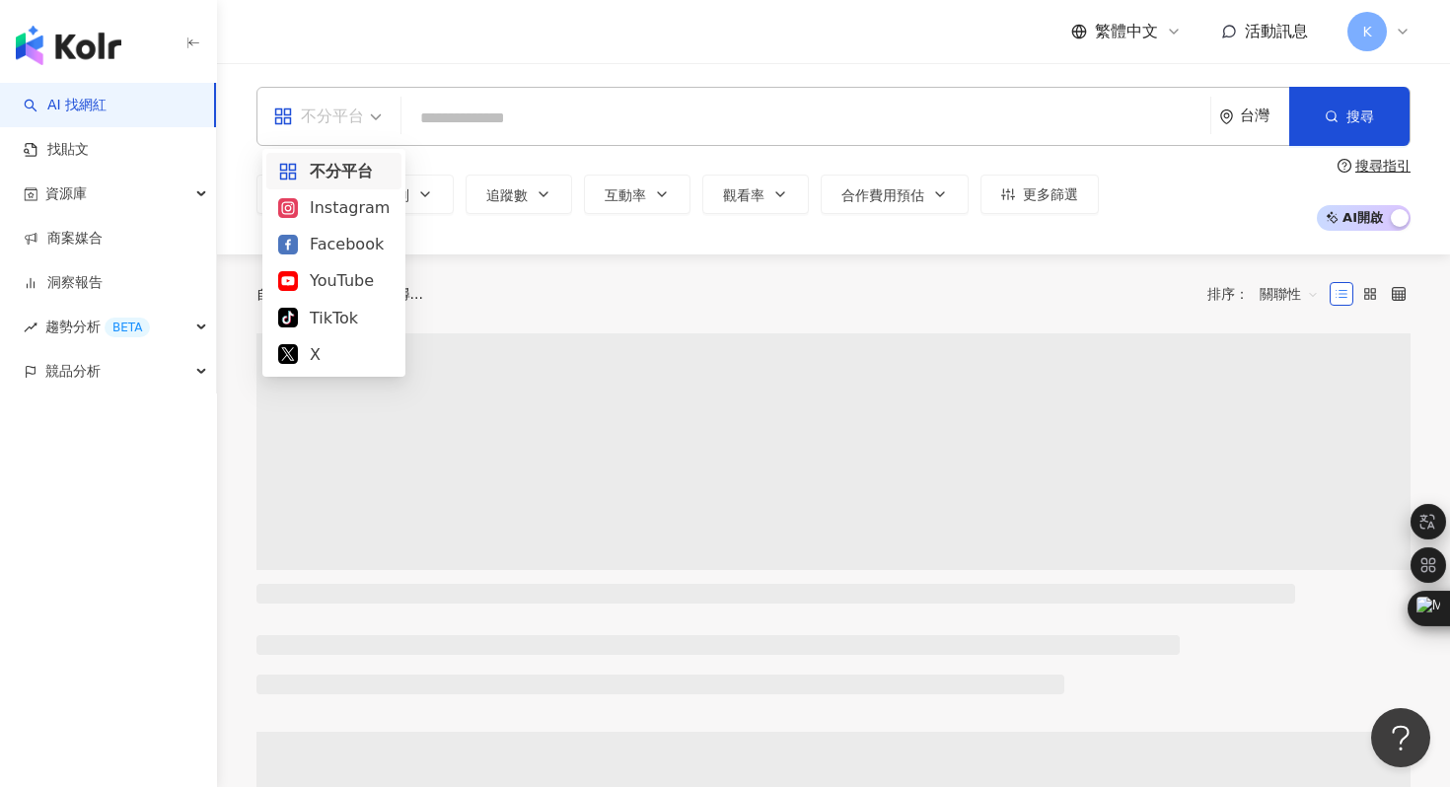
click at [367, 112] on span "不分平台" at bounding box center [327, 117] width 109 height 32
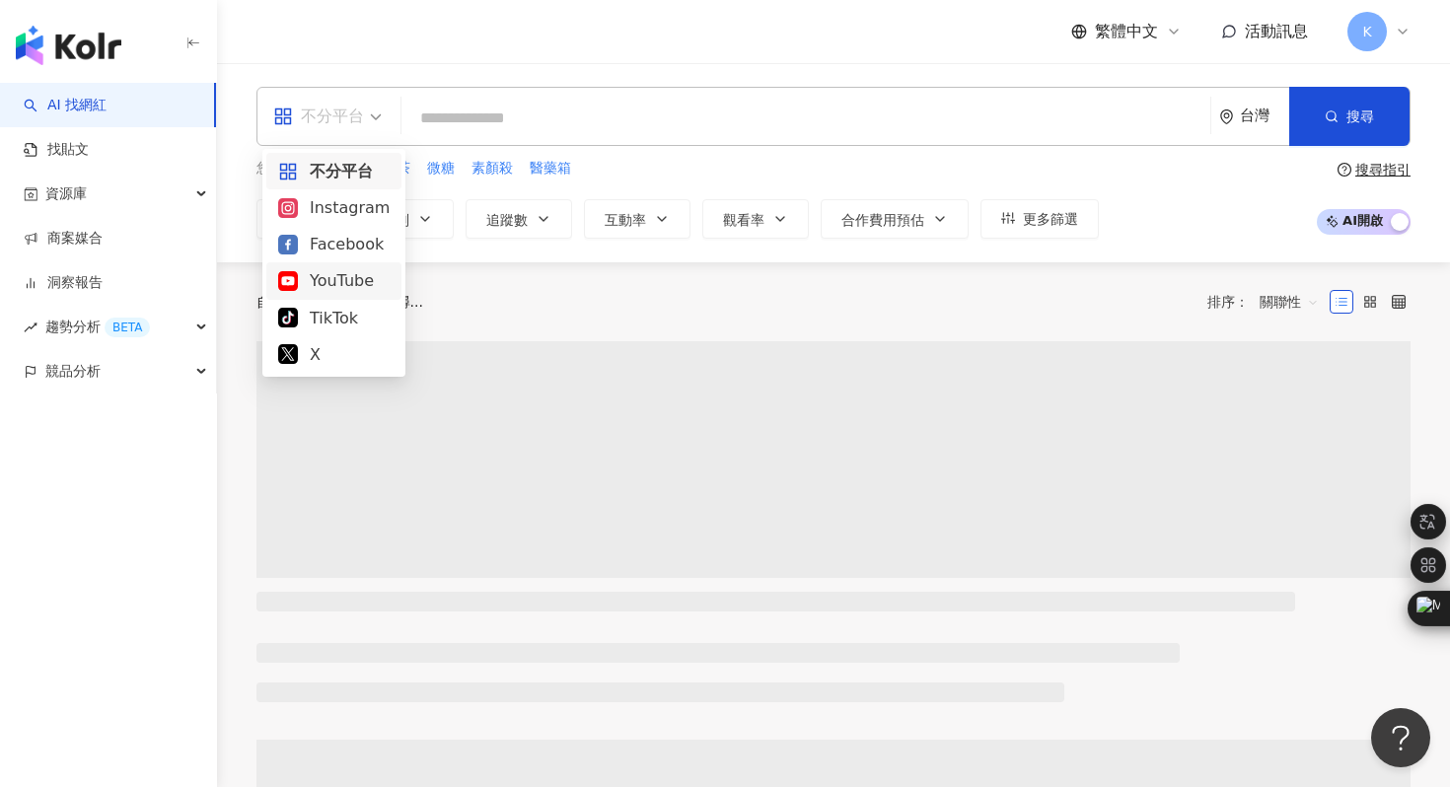
click at [341, 280] on div "YouTube" at bounding box center [333, 280] width 111 height 25
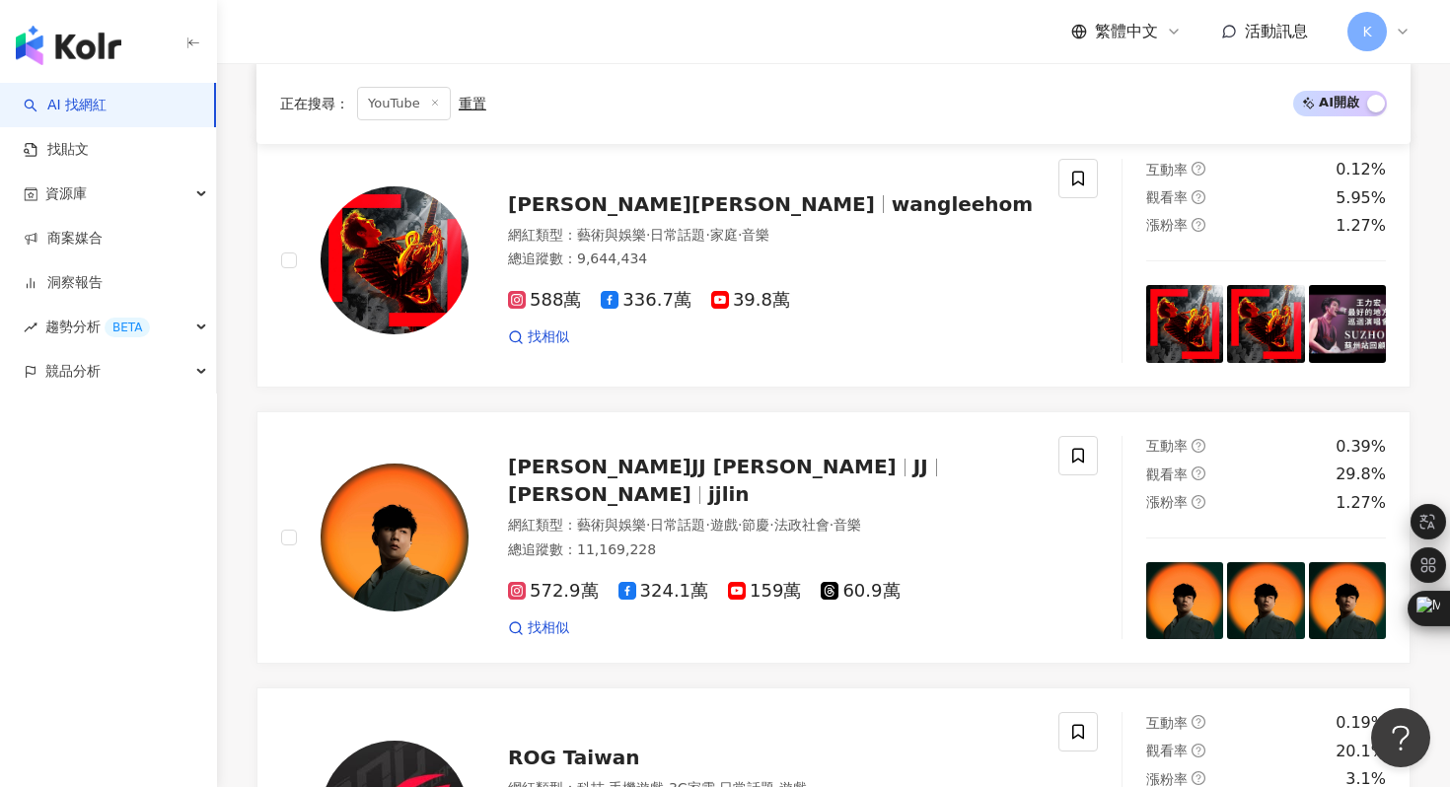
scroll to position [3389, 0]
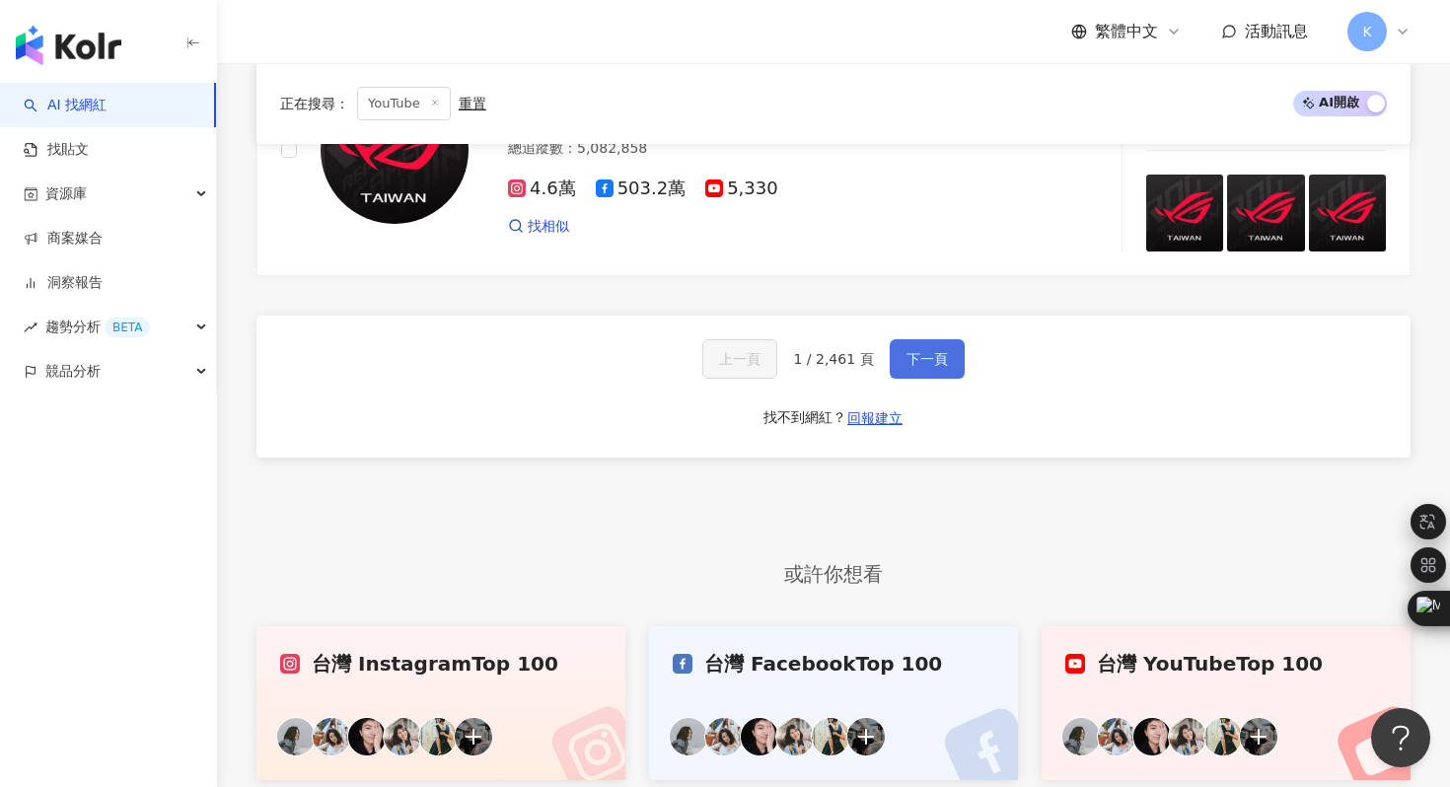
click at [946, 339] on button "下一頁" at bounding box center [927, 358] width 75 height 39
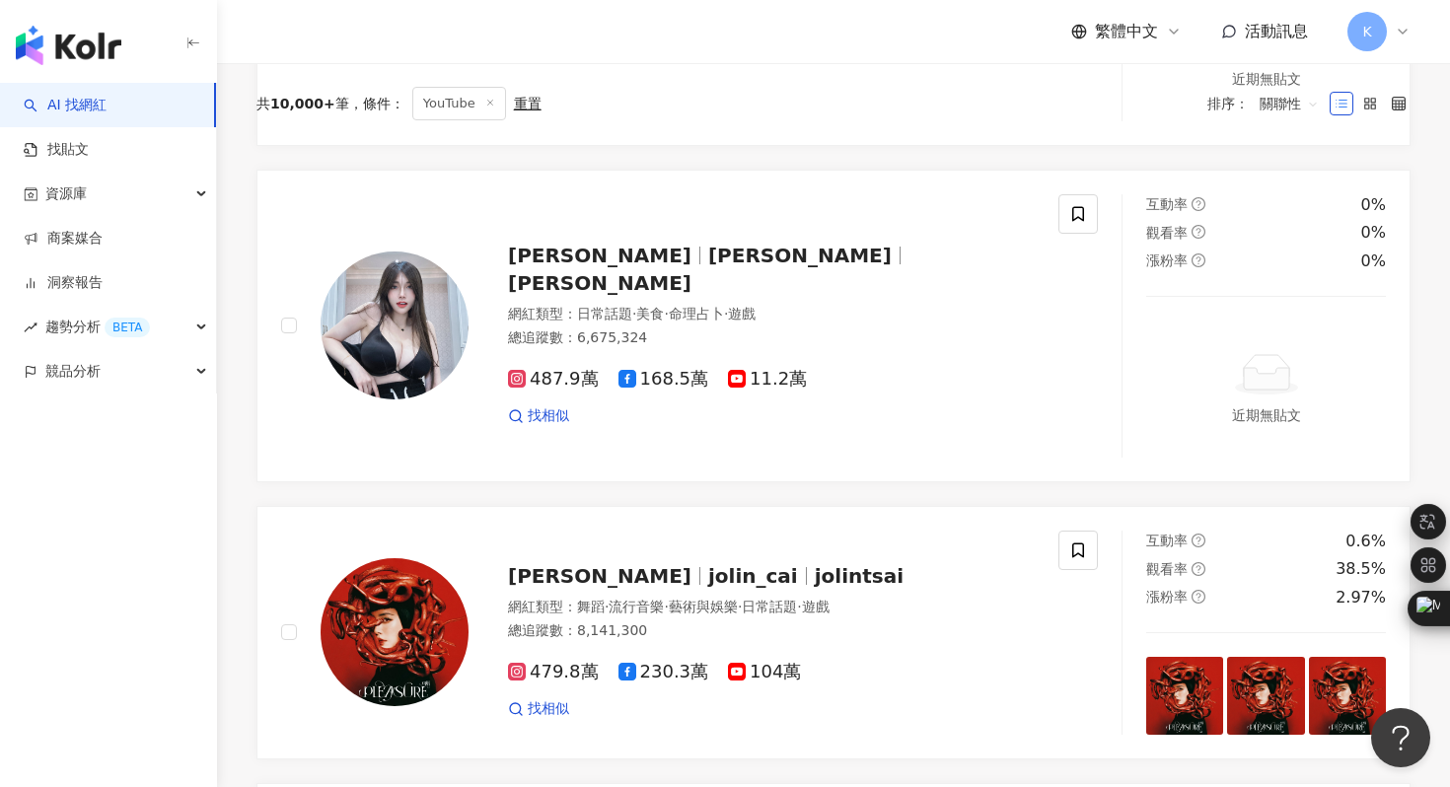
scroll to position [0, 0]
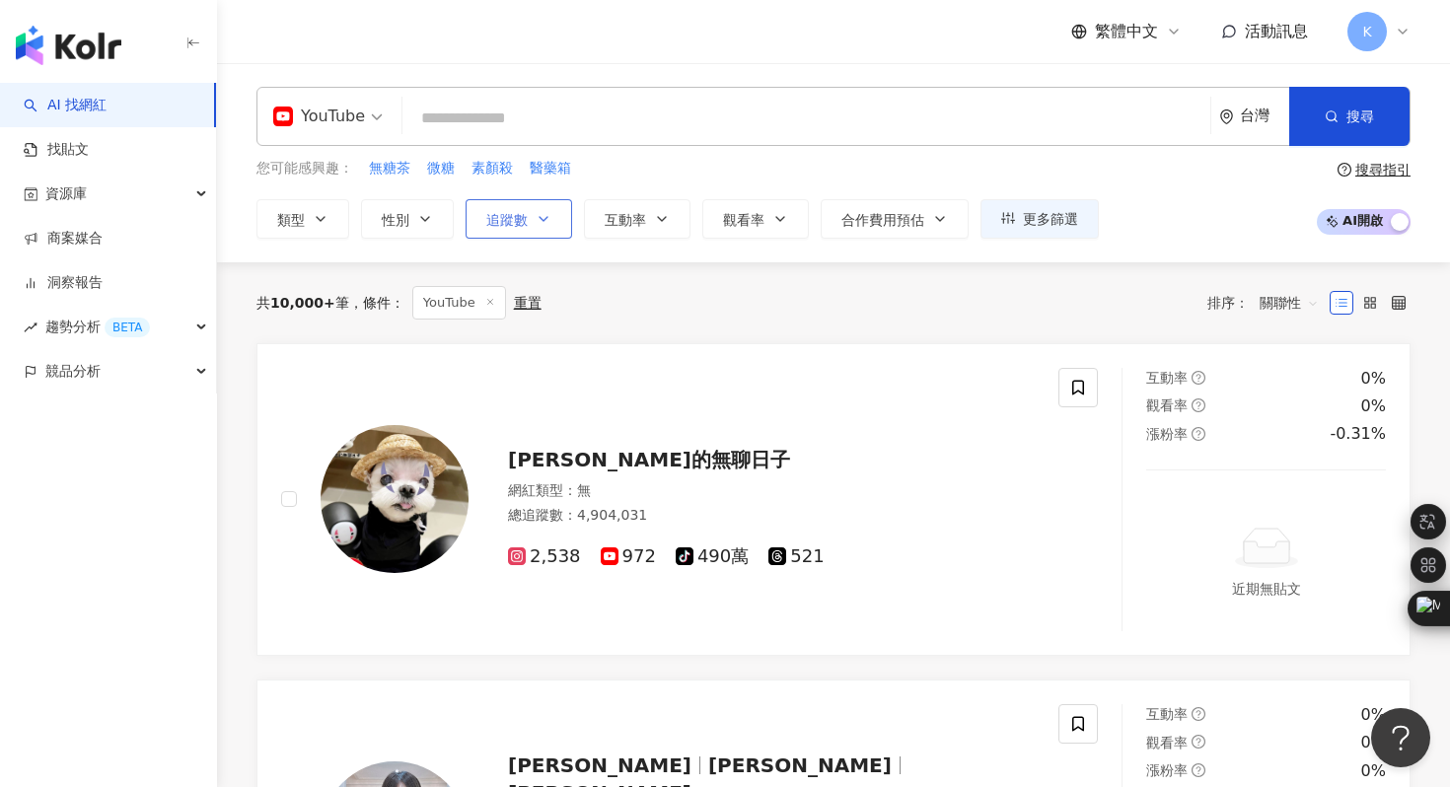
click at [504, 223] on span "追蹤數" at bounding box center [506, 220] width 41 height 16
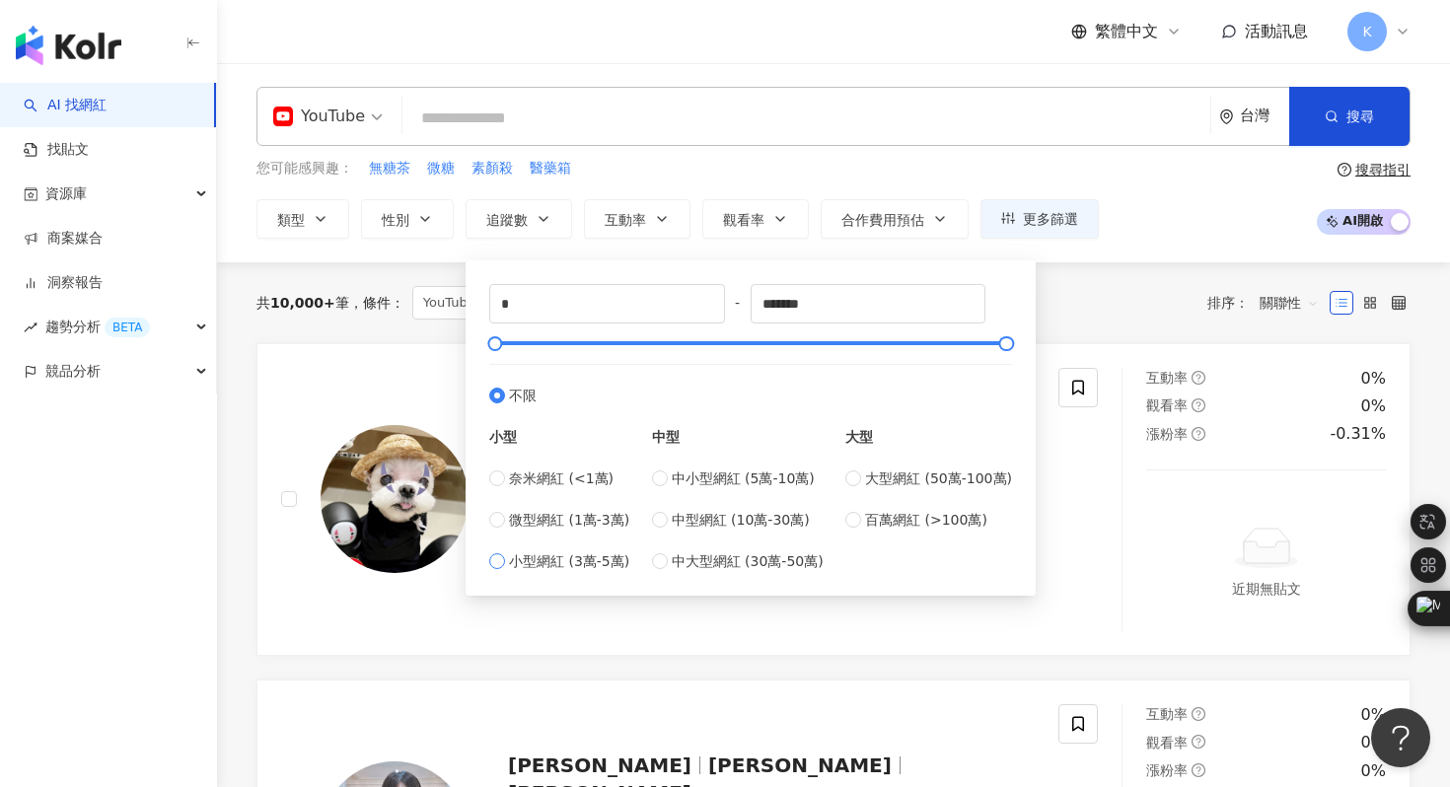
click at [608, 559] on span "小型網紅 (3萬-5萬)" at bounding box center [569, 562] width 120 height 22
type input "*****"
click at [1149, 230] on div "您可能感興趣： 無糖茶 微糖 素顏殺 醫藥箱 類型 性別 追蹤數 互動率 觀看率 合作費用預估 更多篩選 ***** - ***** 不限 小型 奈米網紅 (…" at bounding box center [834, 198] width 1154 height 81
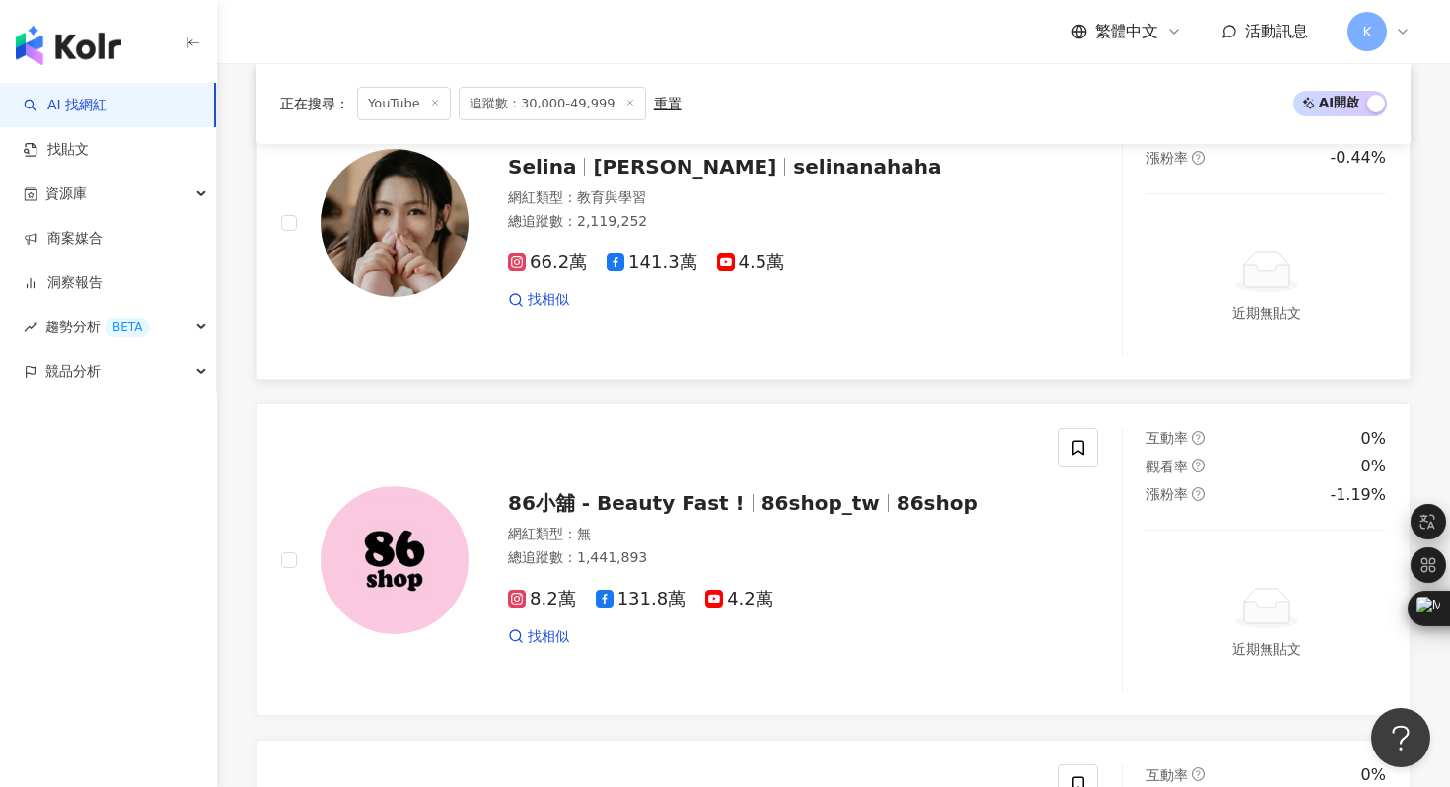
scroll to position [2122, 0]
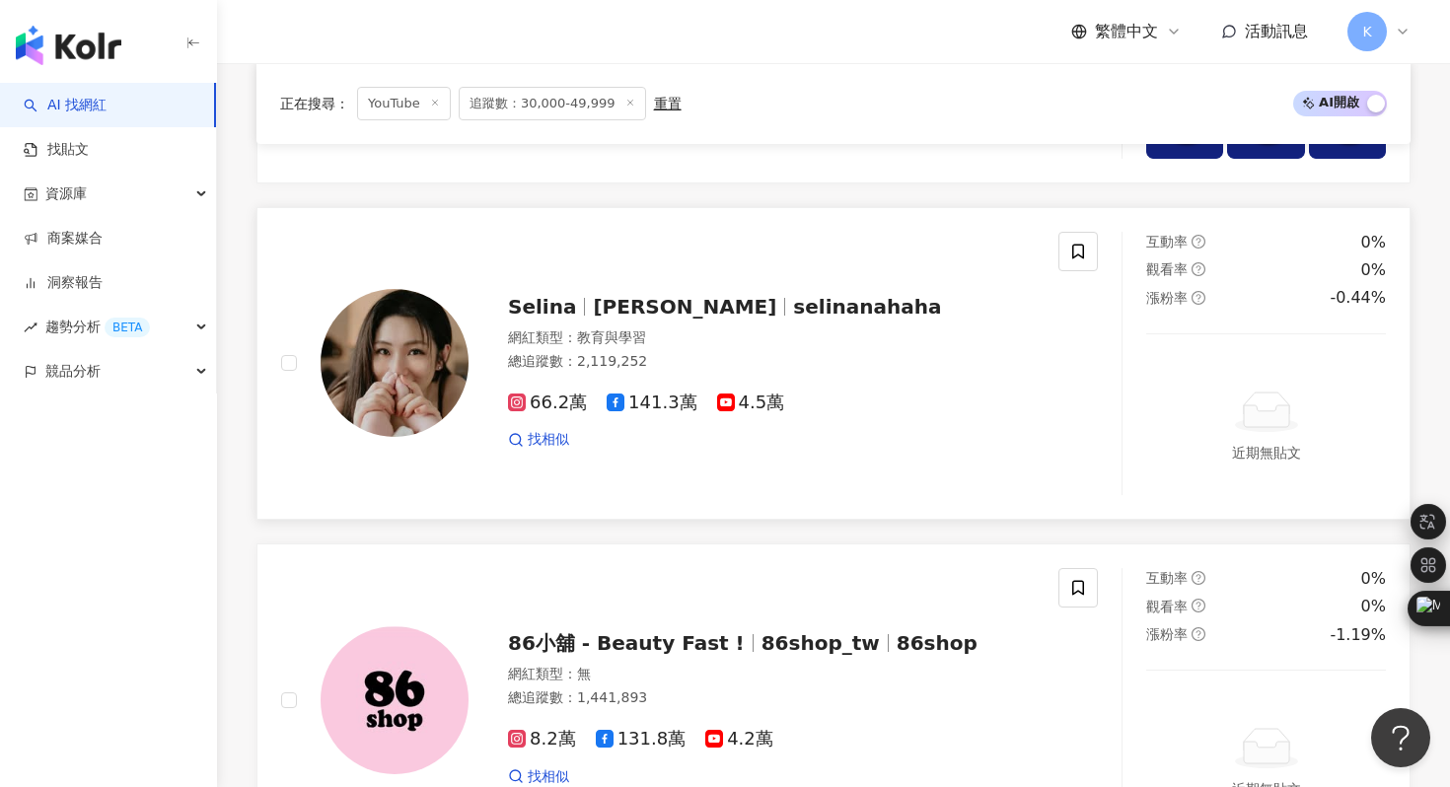
click at [440, 370] on img at bounding box center [395, 363] width 148 height 148
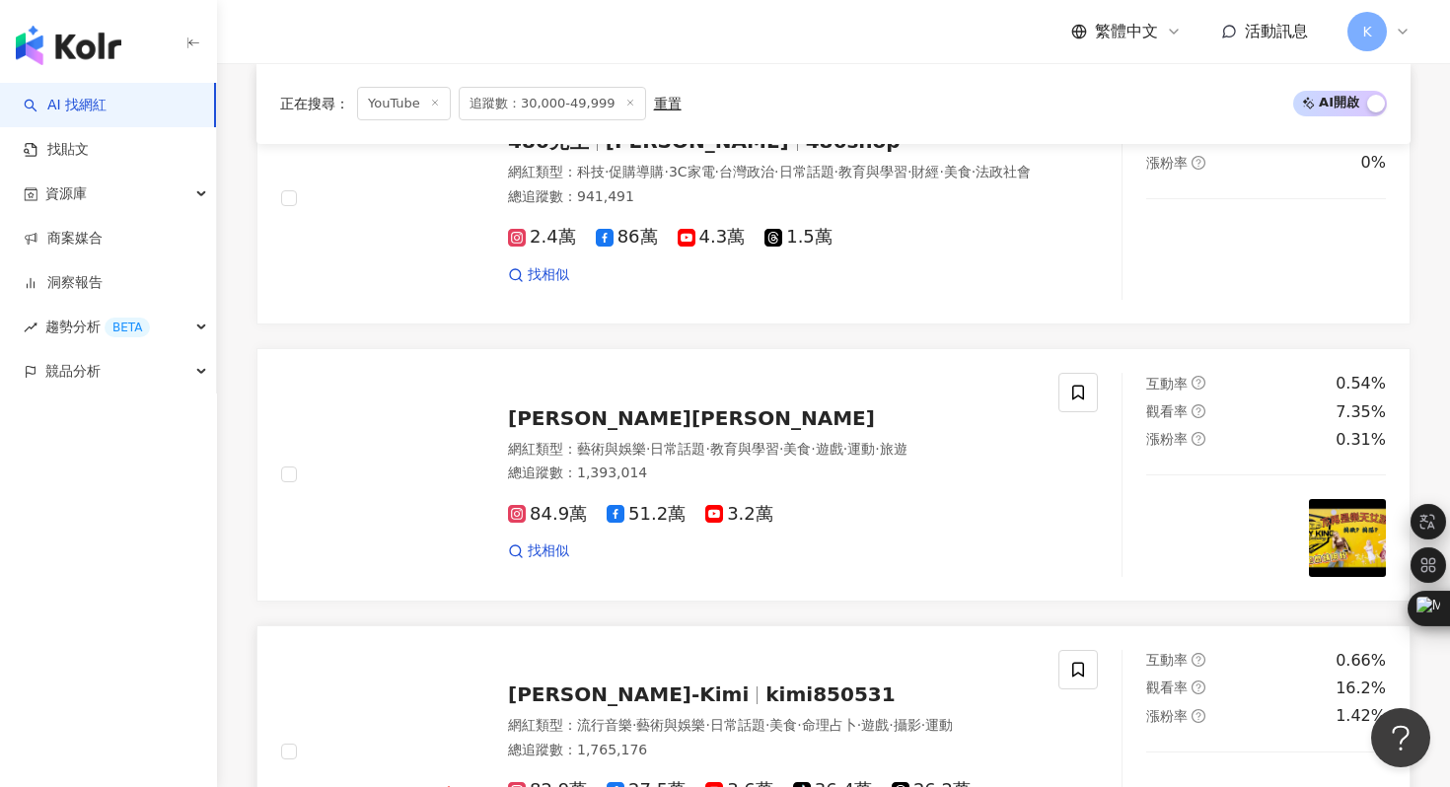
scroll to position [4058, 0]
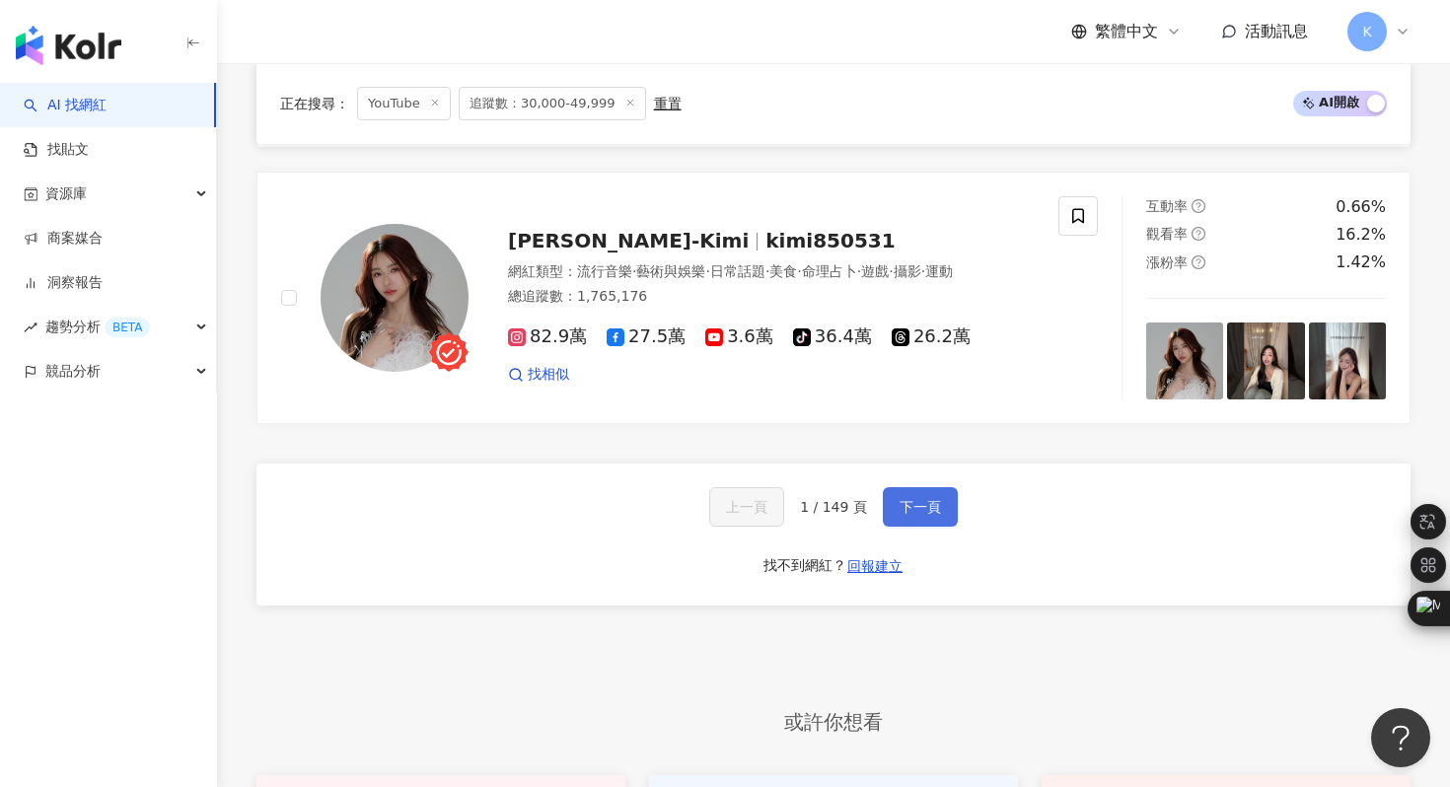
click at [925, 511] on span "下一頁" at bounding box center [920, 507] width 41 height 16
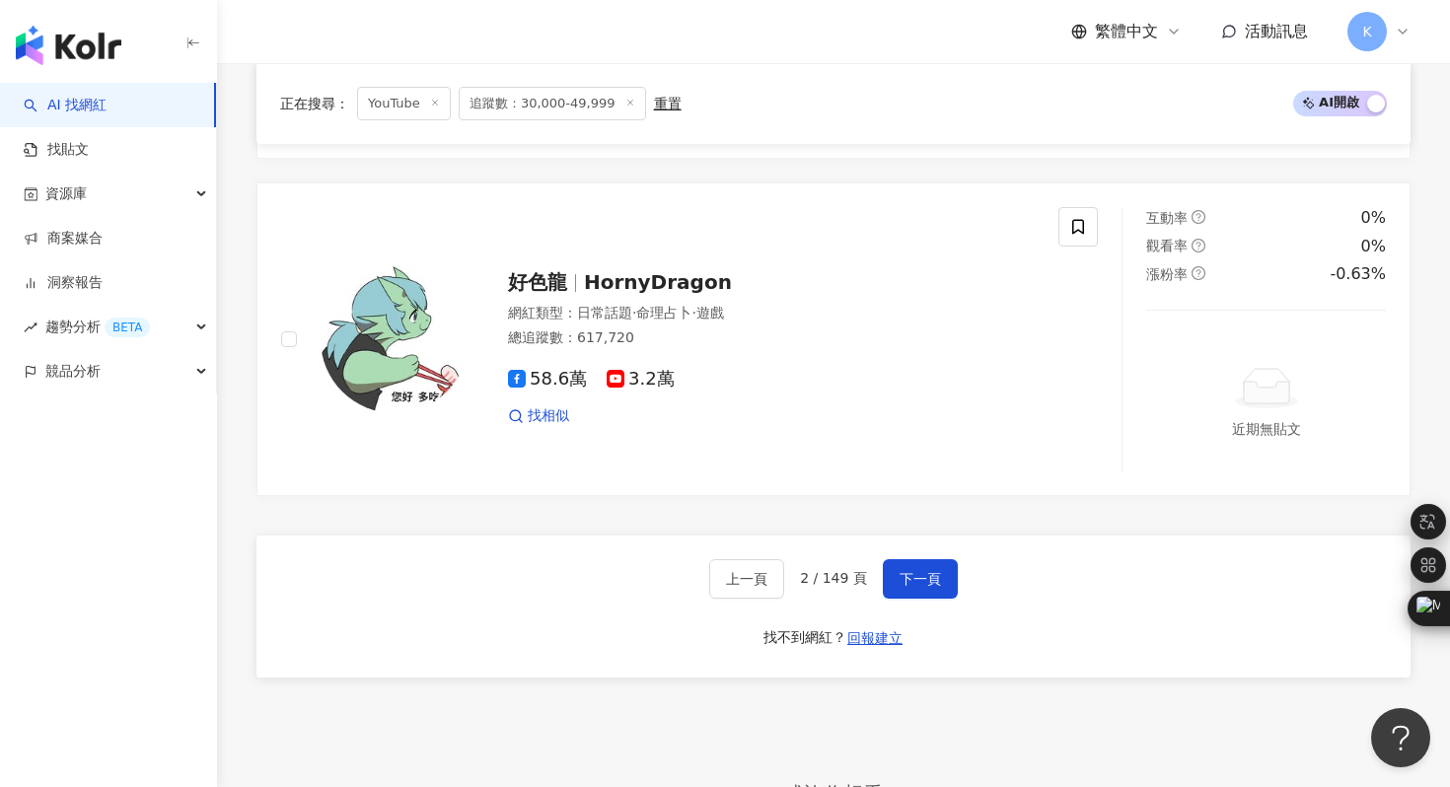
scroll to position [4198, 0]
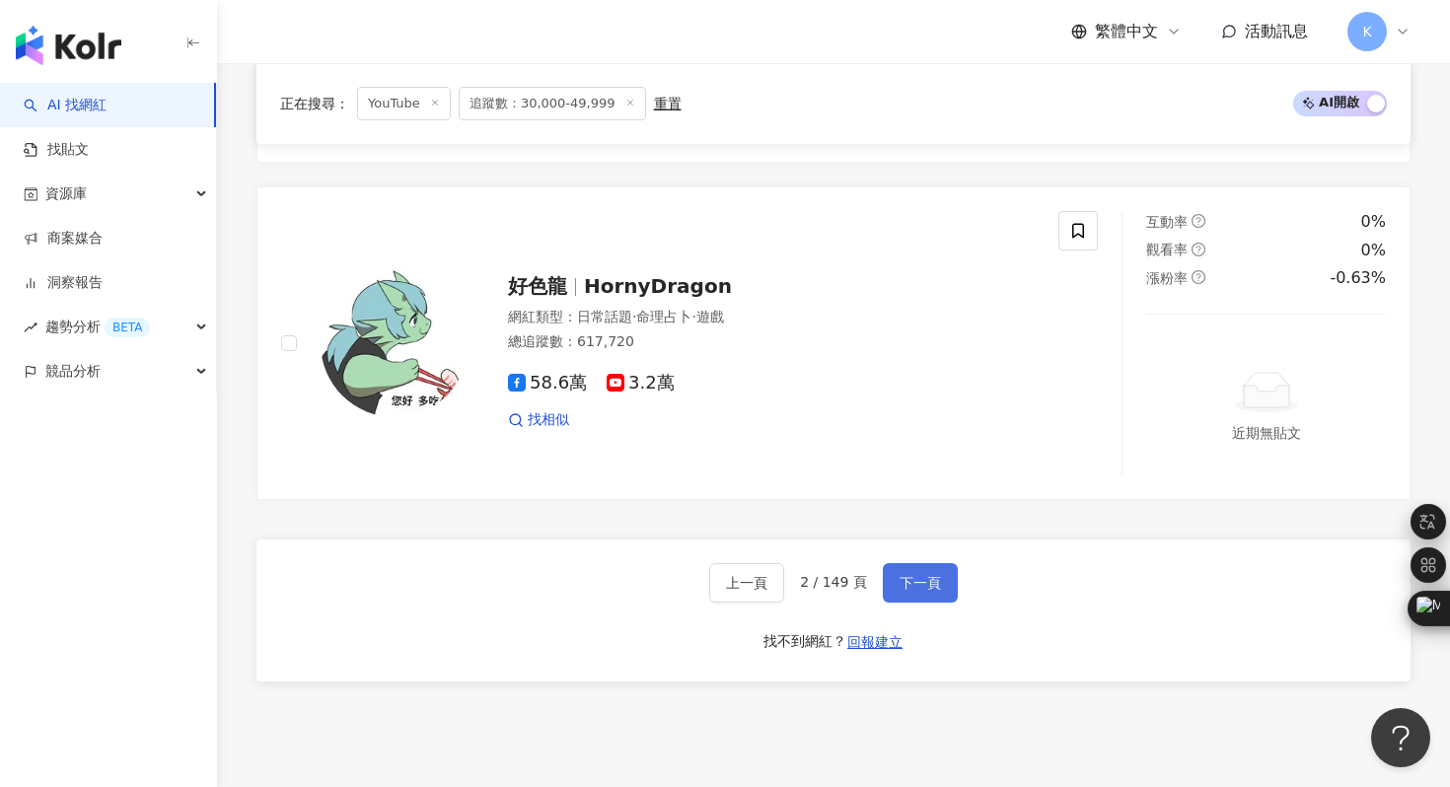
click at [919, 563] on button "下一頁" at bounding box center [920, 582] width 75 height 39
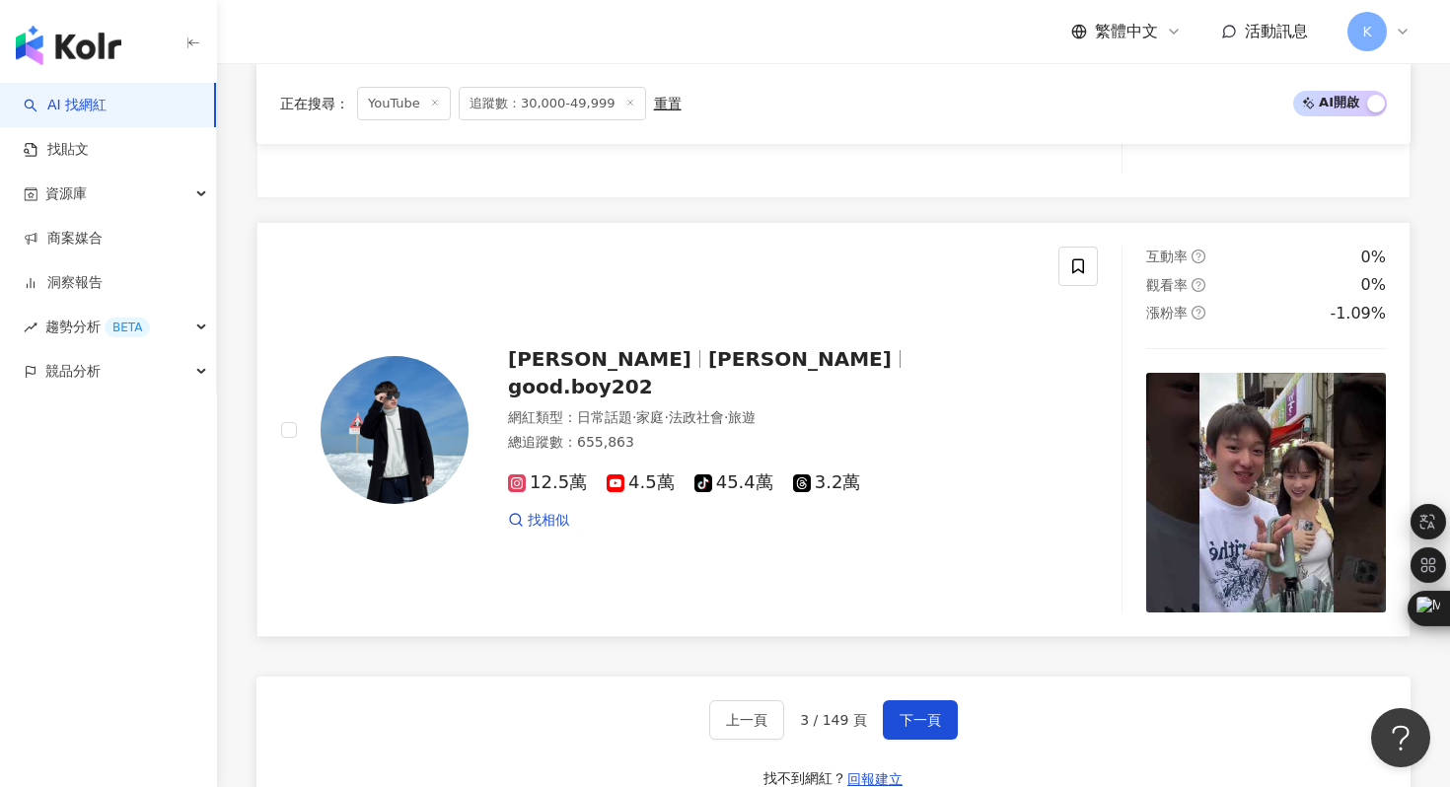
scroll to position [3979, 0]
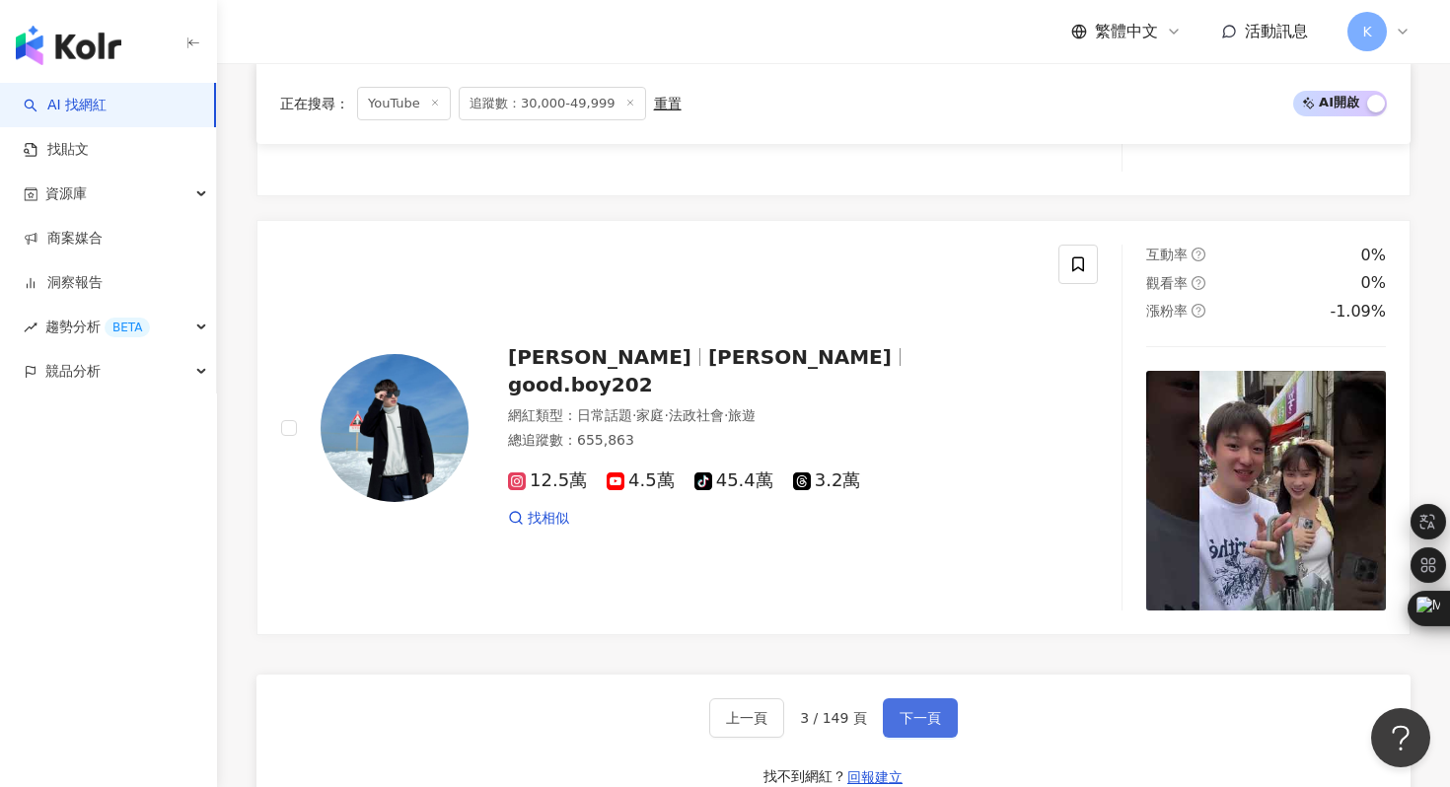
click at [937, 710] on span "下一頁" at bounding box center [920, 718] width 41 height 16
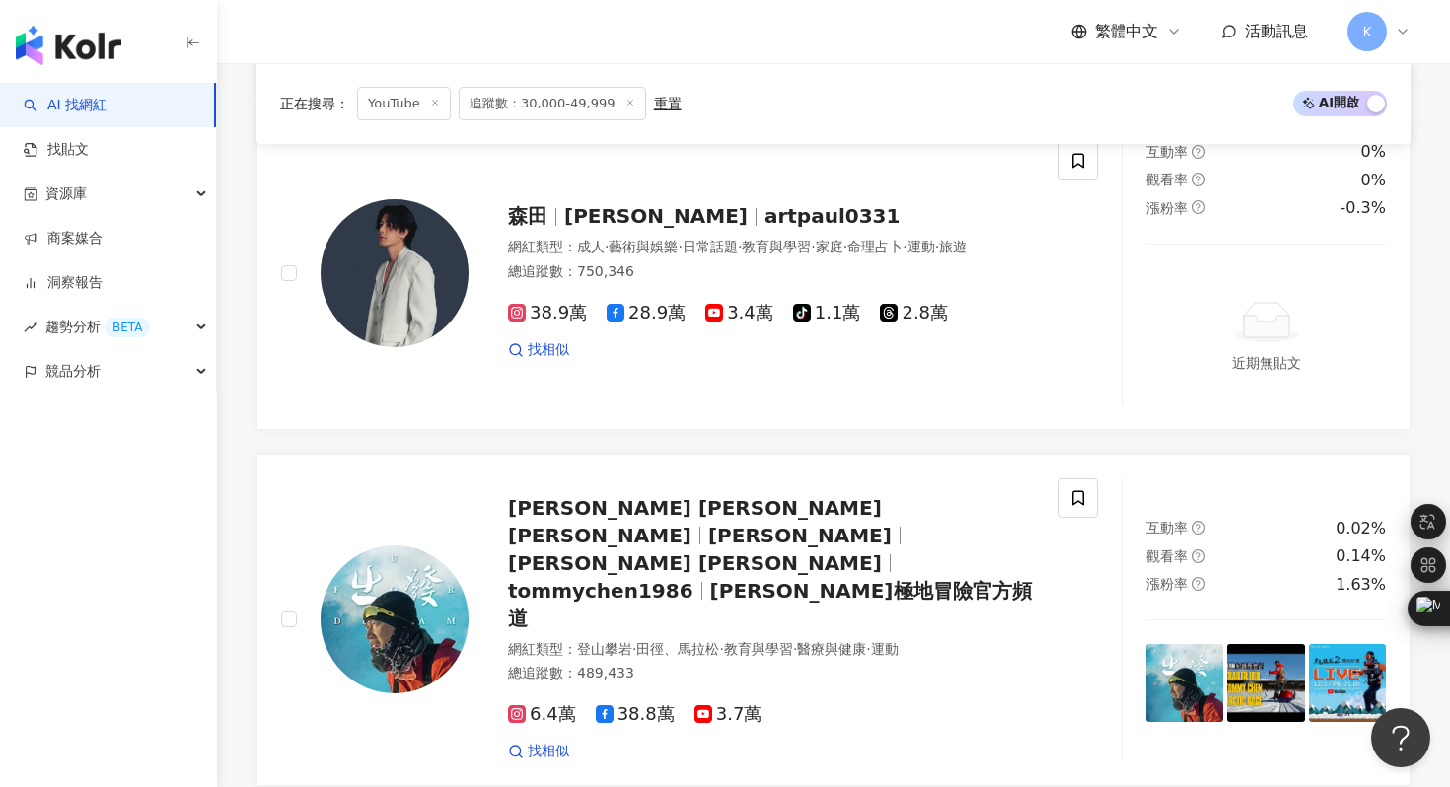
scroll to position [4098, 0]
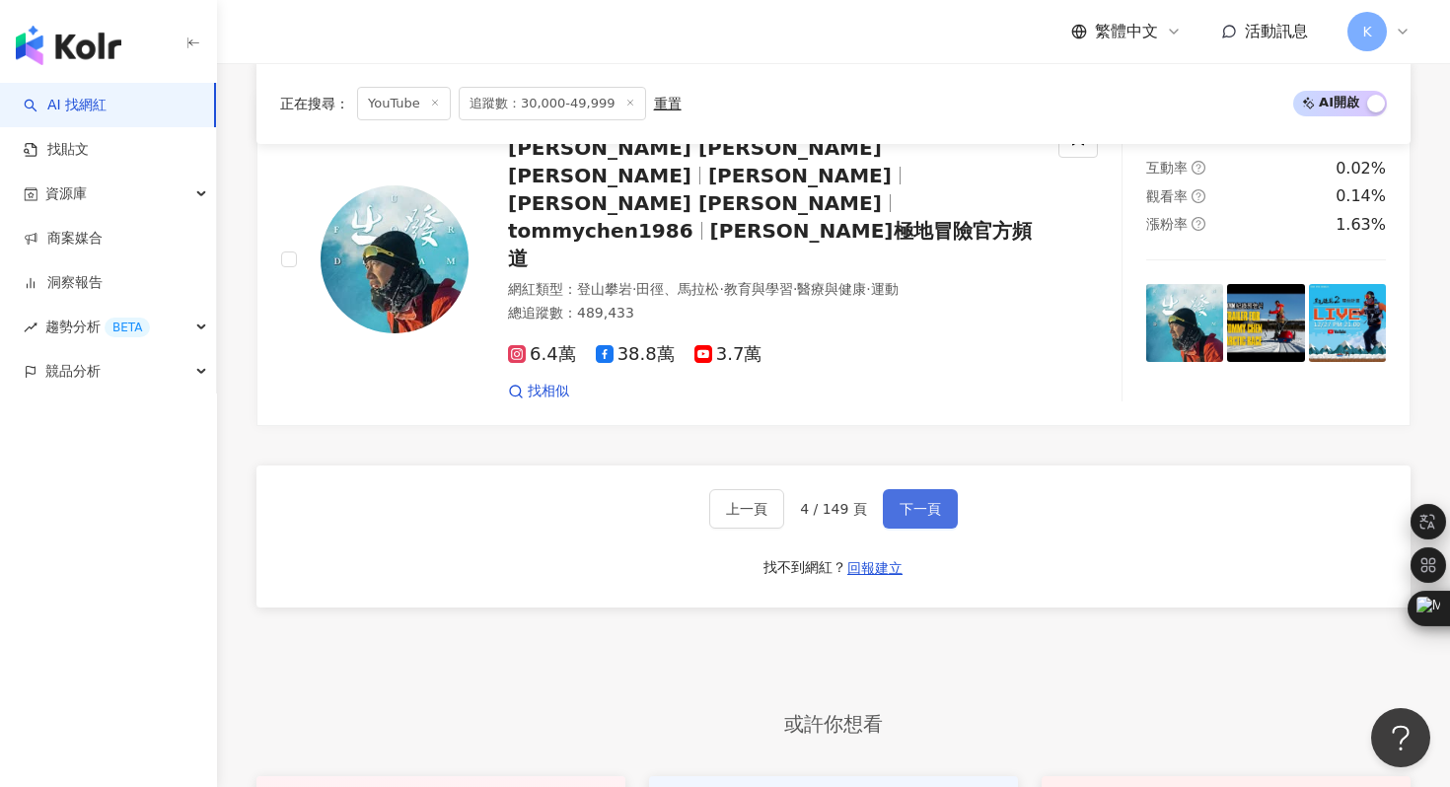
click at [928, 501] on span "下一頁" at bounding box center [920, 509] width 41 height 16
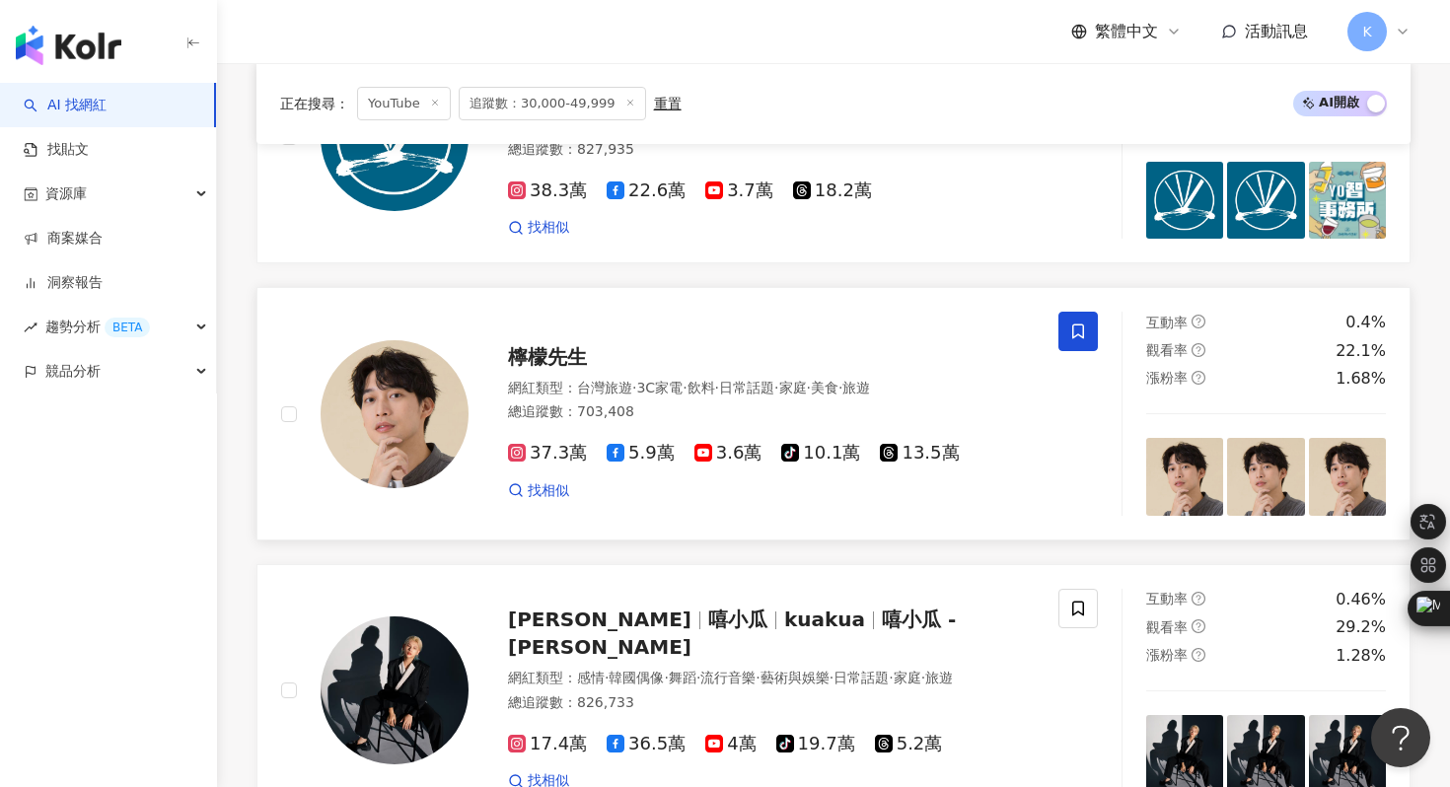
scroll to position [1366, 0]
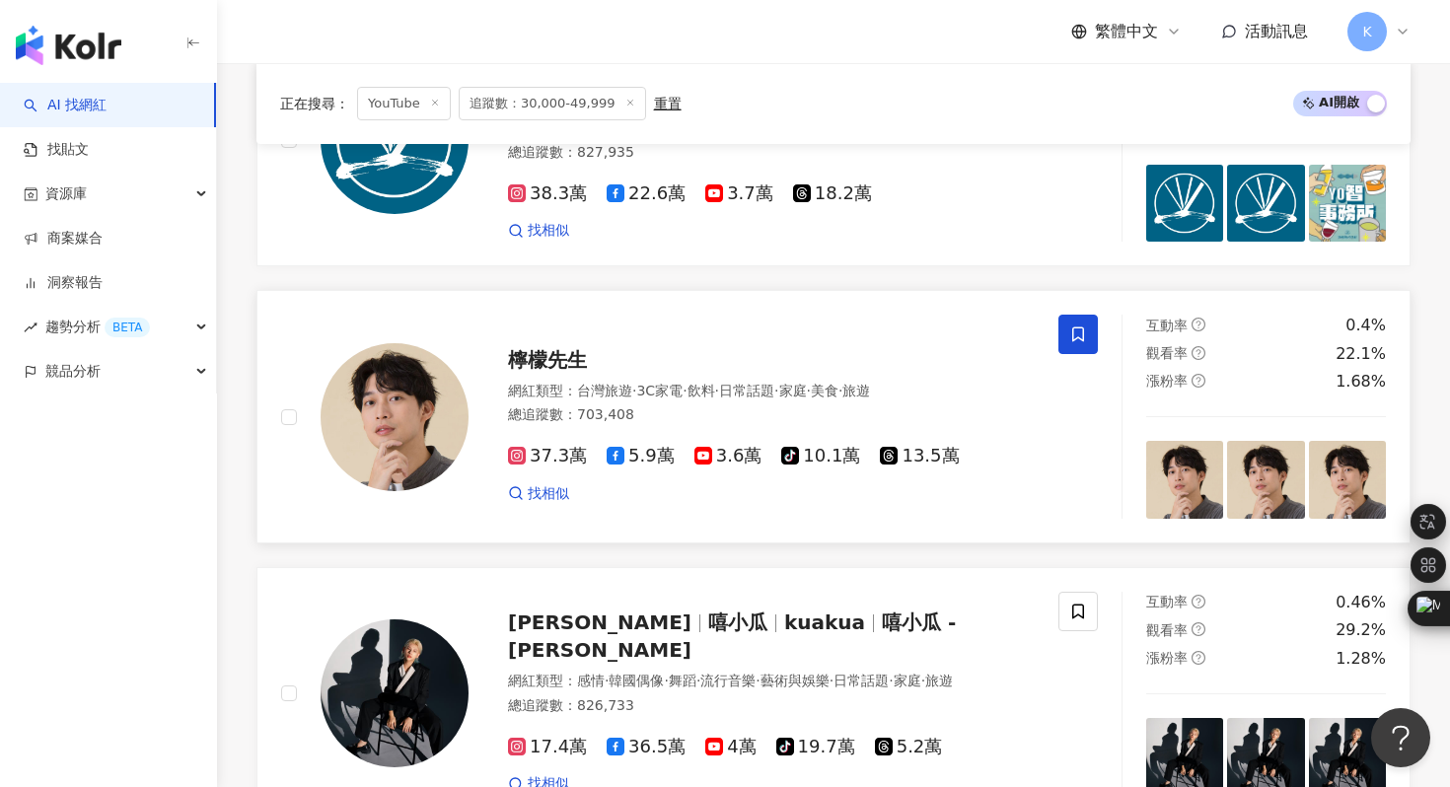
click at [424, 441] on img at bounding box center [395, 417] width 148 height 148
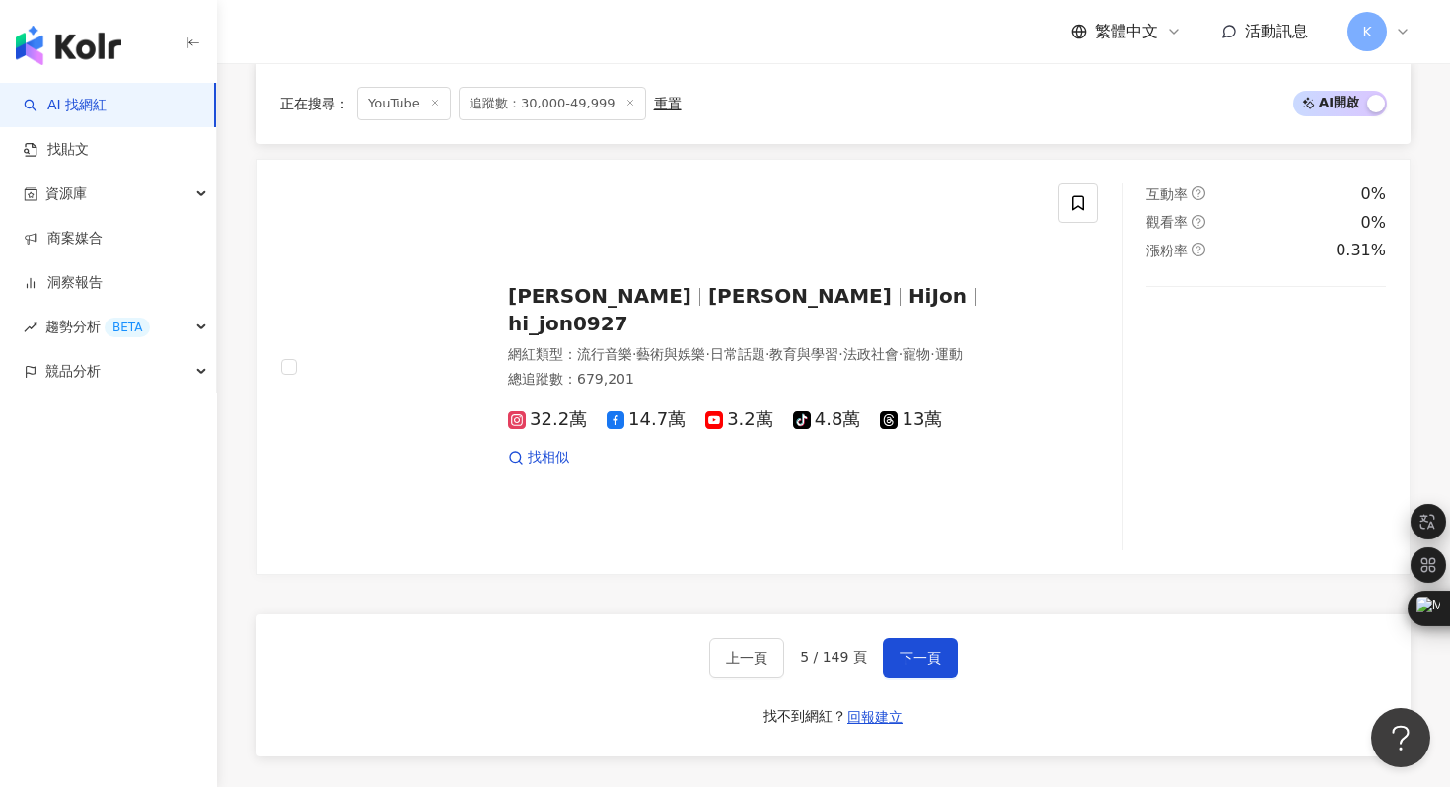
scroll to position [4133, 0]
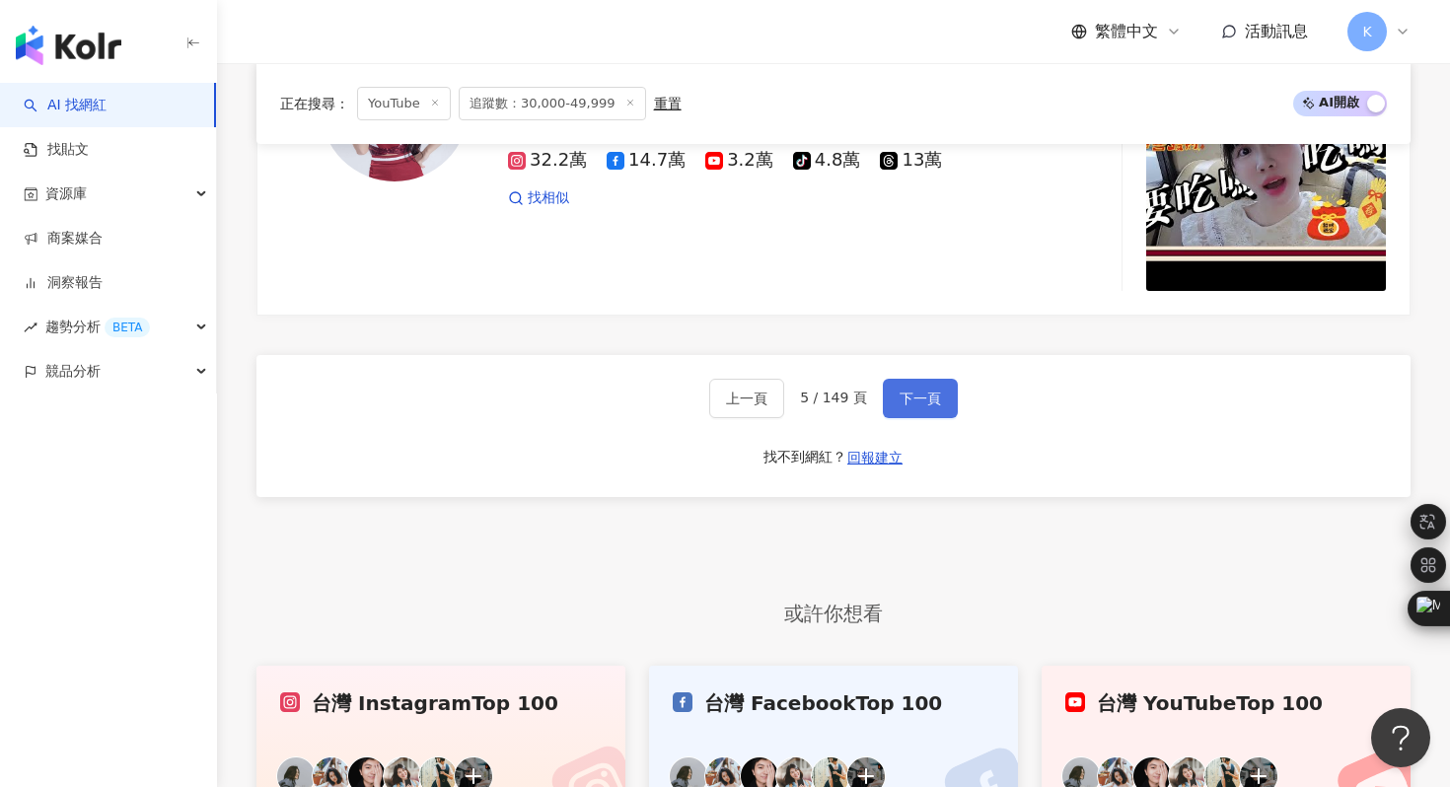
click at [924, 405] on span "下一頁" at bounding box center [920, 399] width 41 height 16
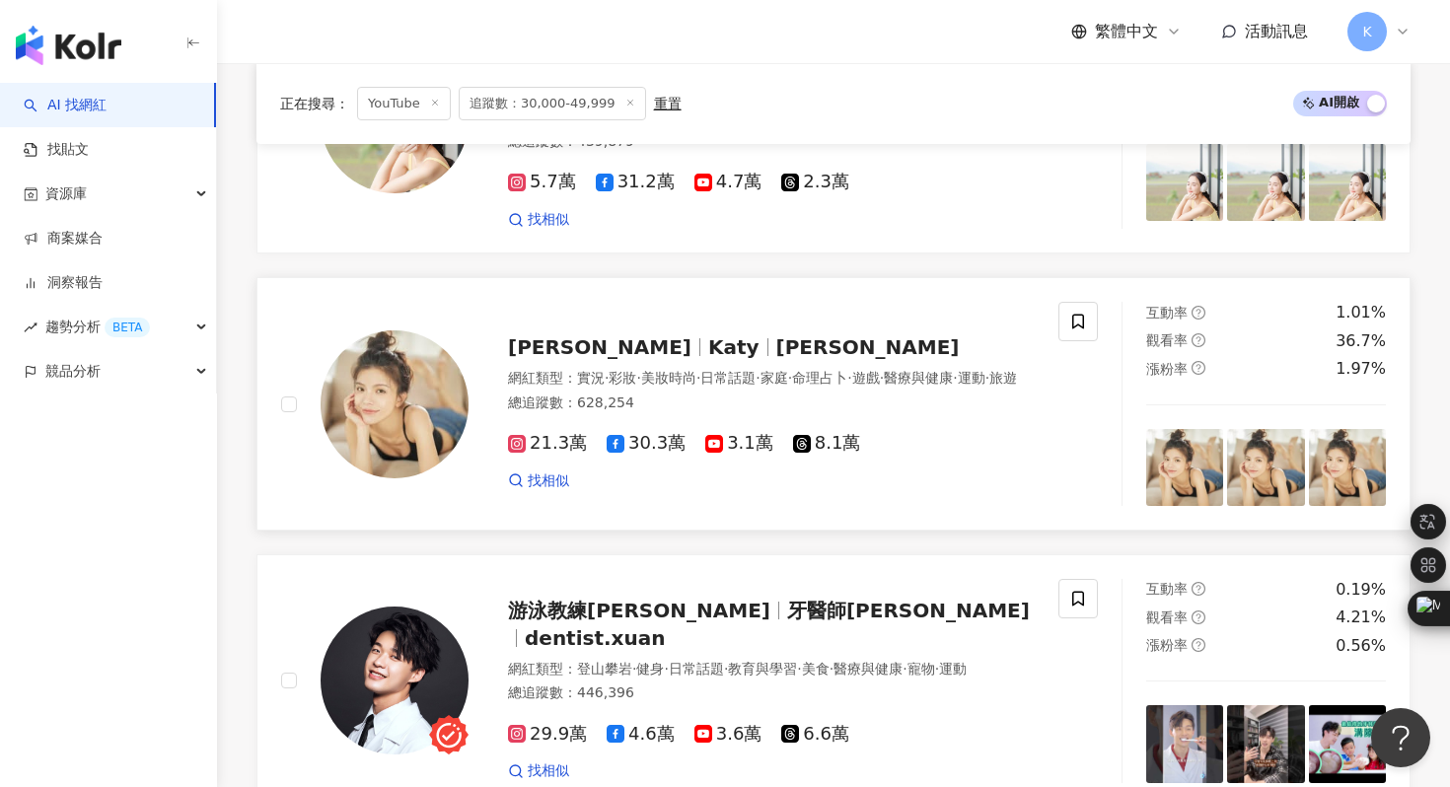
scroll to position [692, 0]
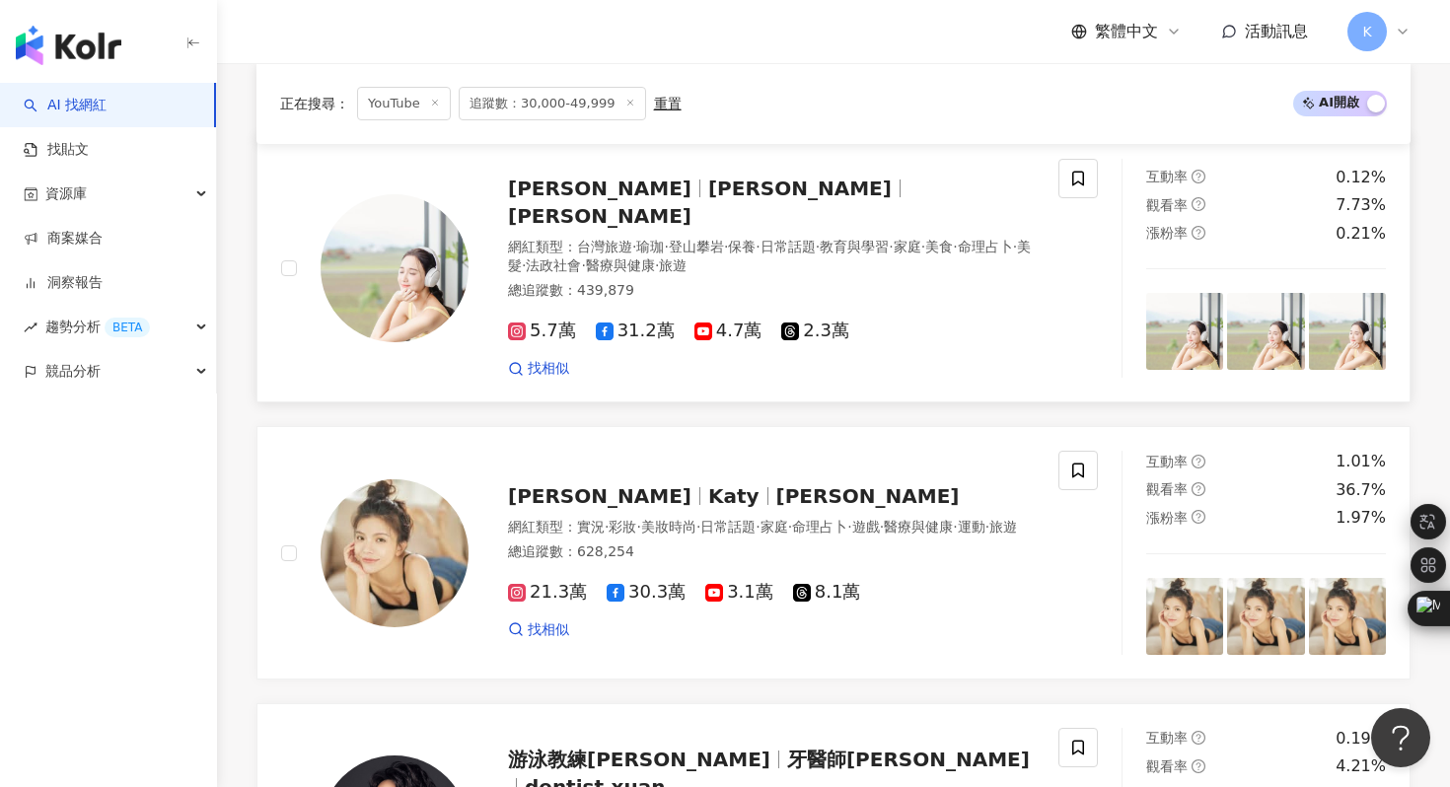
click at [440, 280] on img at bounding box center [395, 268] width 148 height 148
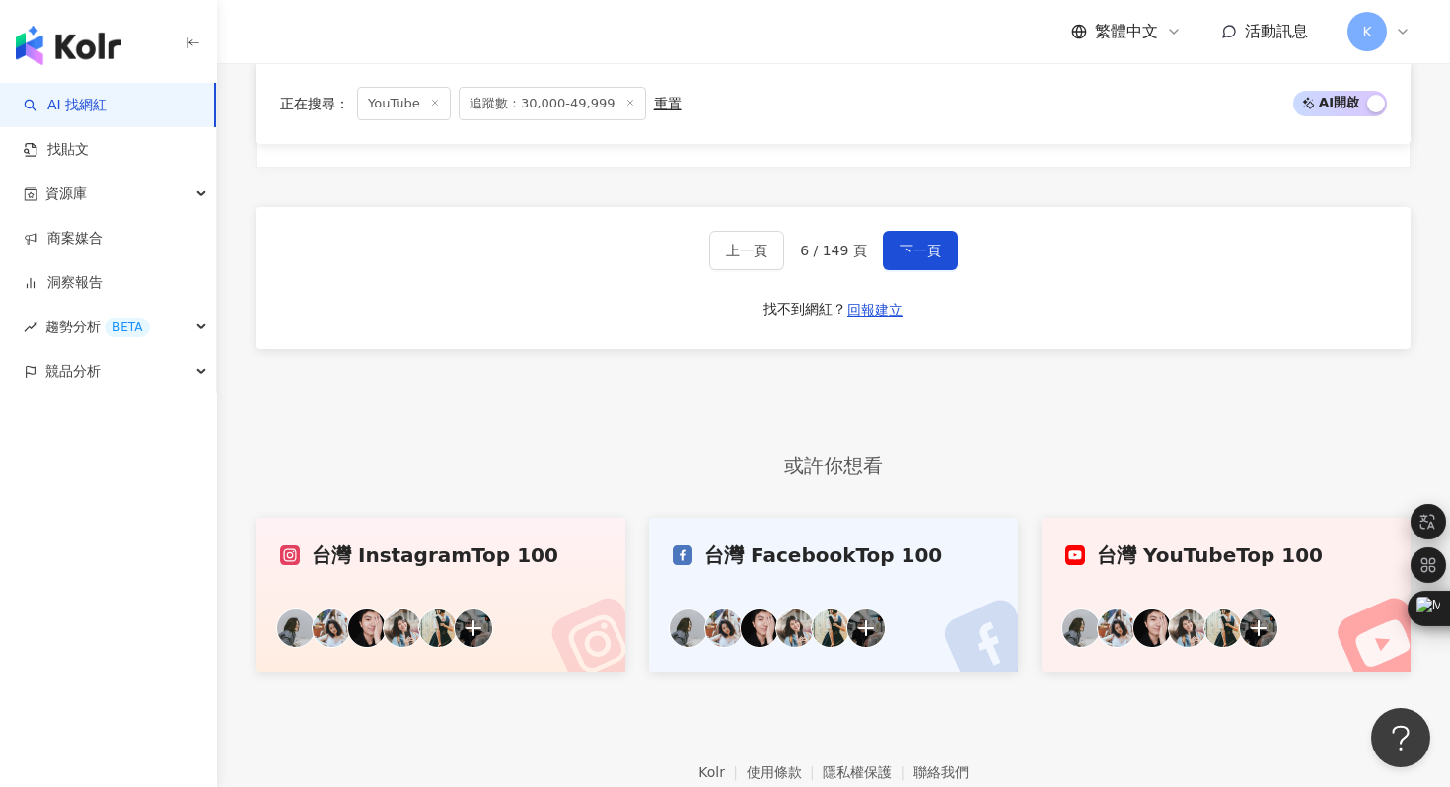
click at [917, 243] on span "下一頁" at bounding box center [920, 251] width 41 height 16
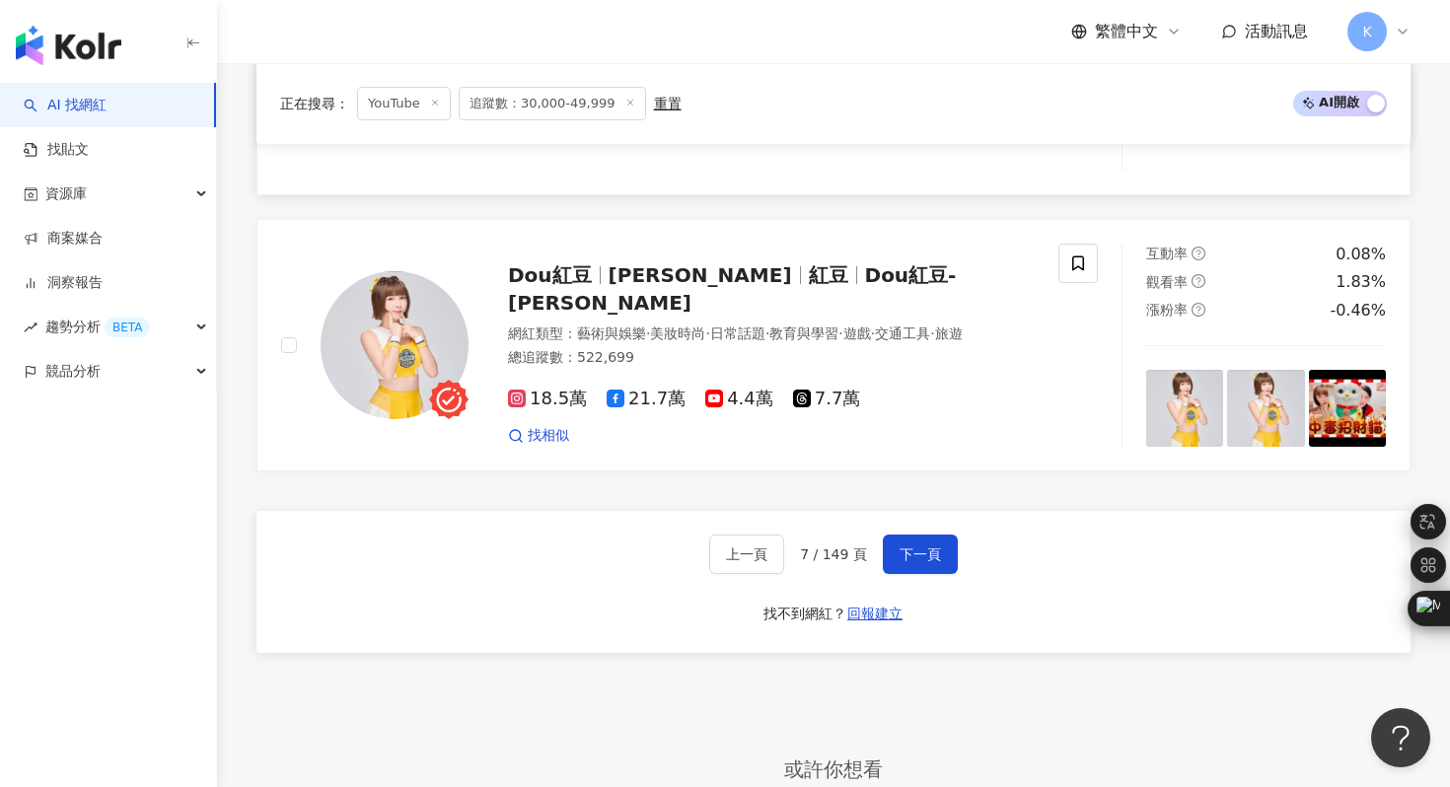
scroll to position [4179, 0]
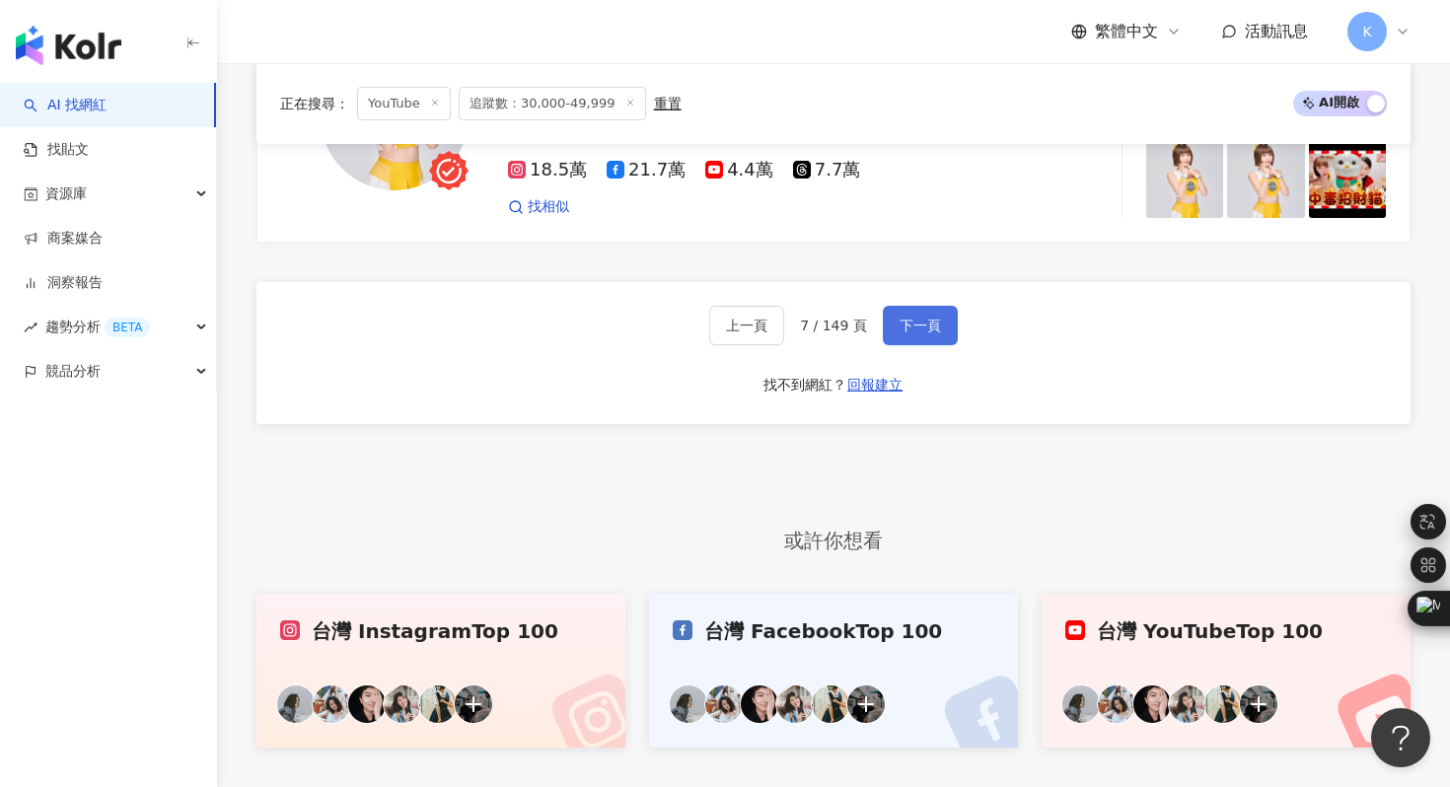
click at [922, 318] on span "下一頁" at bounding box center [920, 326] width 41 height 16
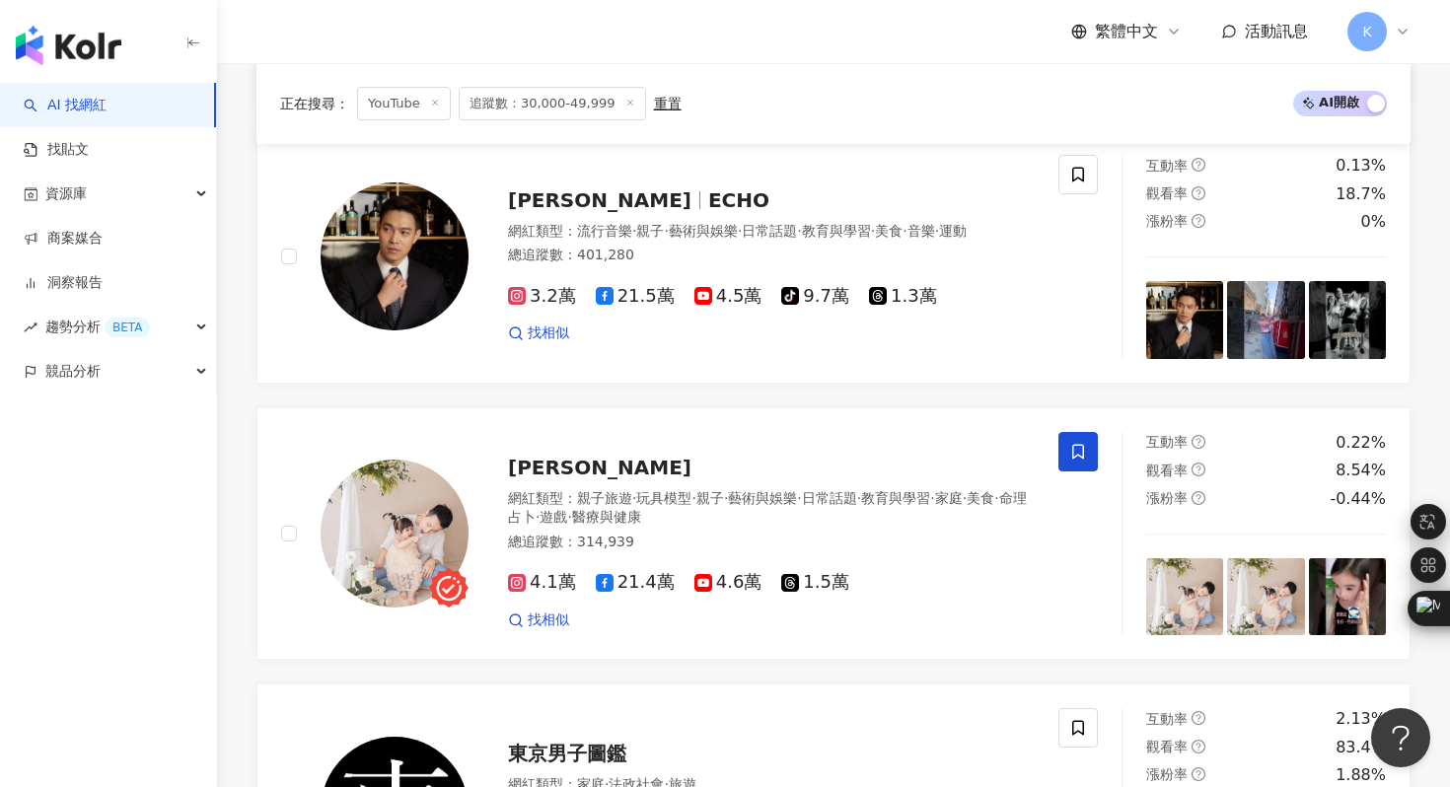
scroll to position [973, 0]
click at [416, 518] on img at bounding box center [395, 533] width 148 height 148
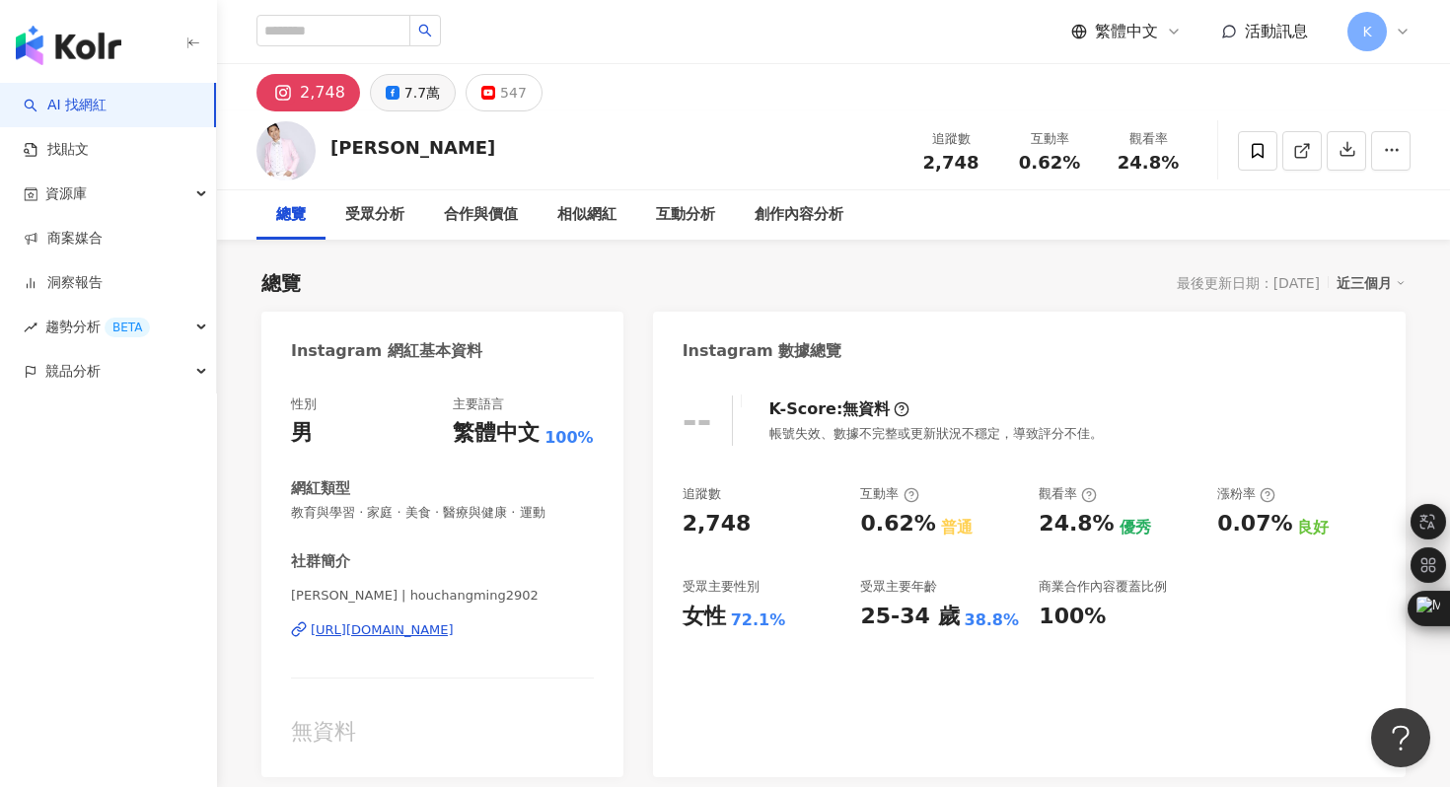
click at [405, 102] on div "7.7萬" at bounding box center [423, 93] width 36 height 28
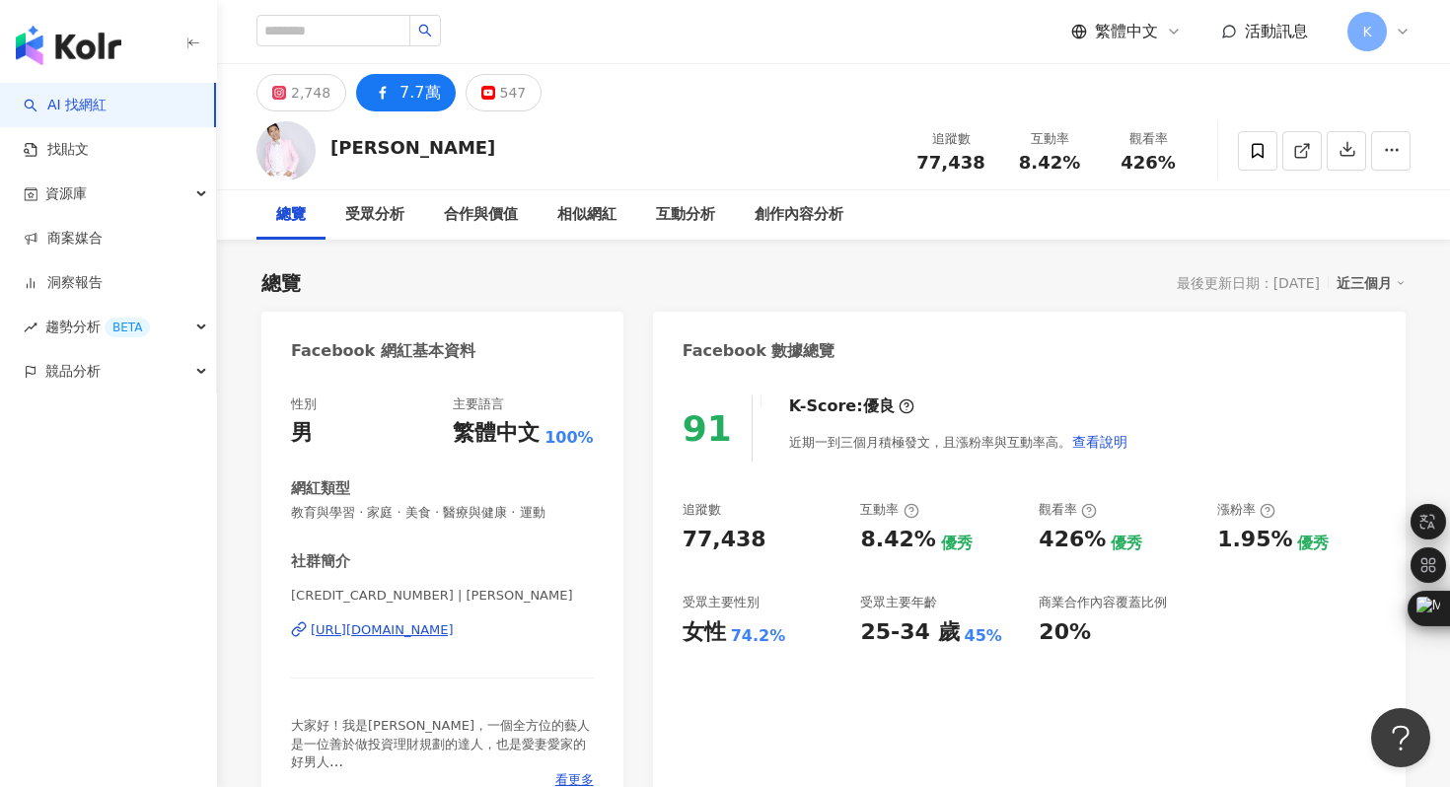
click at [388, 627] on div "https://www.facebook.com/163711540321598" at bounding box center [382, 631] width 143 height 18
click at [508, 84] on div "547" at bounding box center [513, 93] width 27 height 28
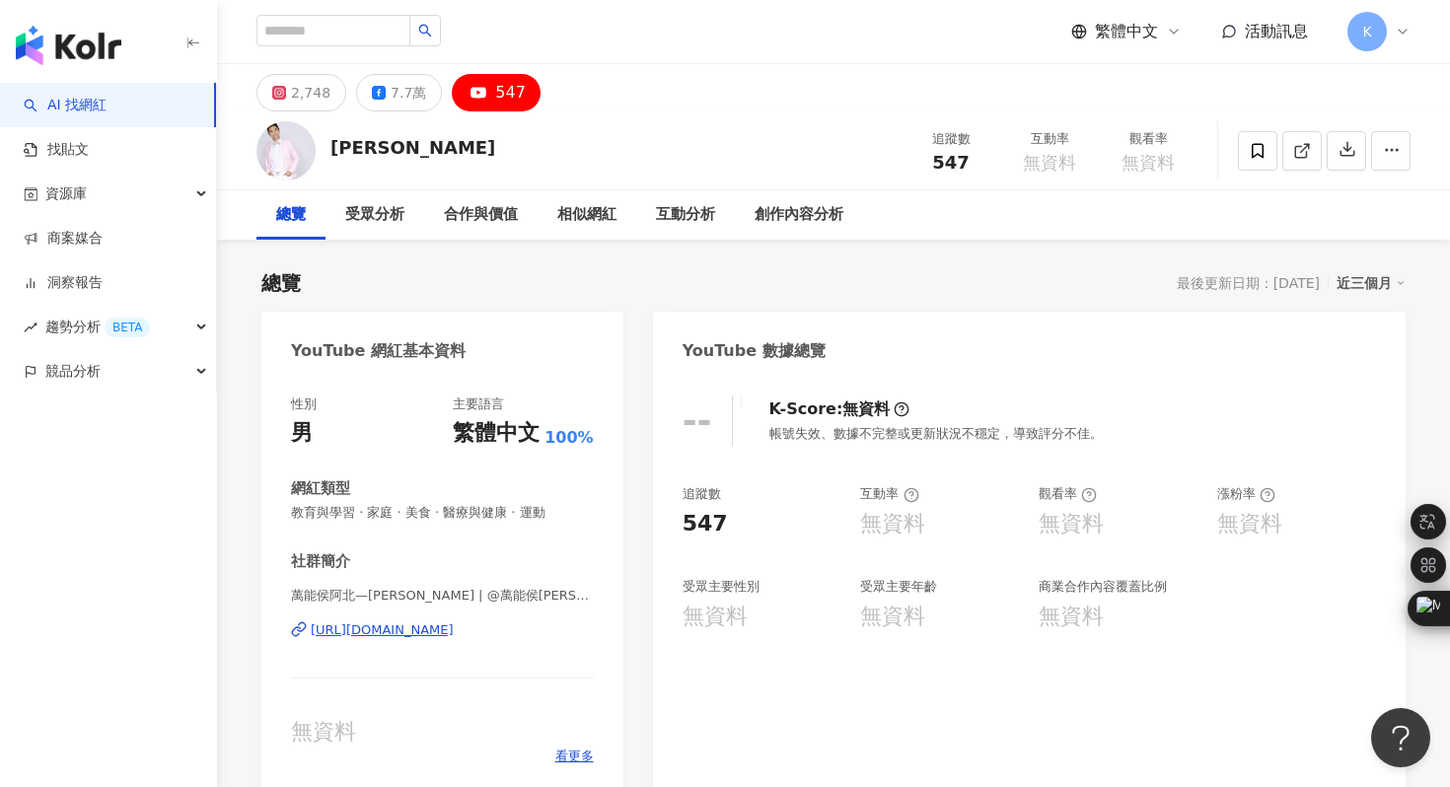
click at [430, 631] on div "https://www.youtube.com/channel/UCtaPrRjdUS_RxPLPGDiW6Og" at bounding box center [382, 631] width 143 height 18
click at [419, 93] on button "7.7萬" at bounding box center [399, 92] width 86 height 37
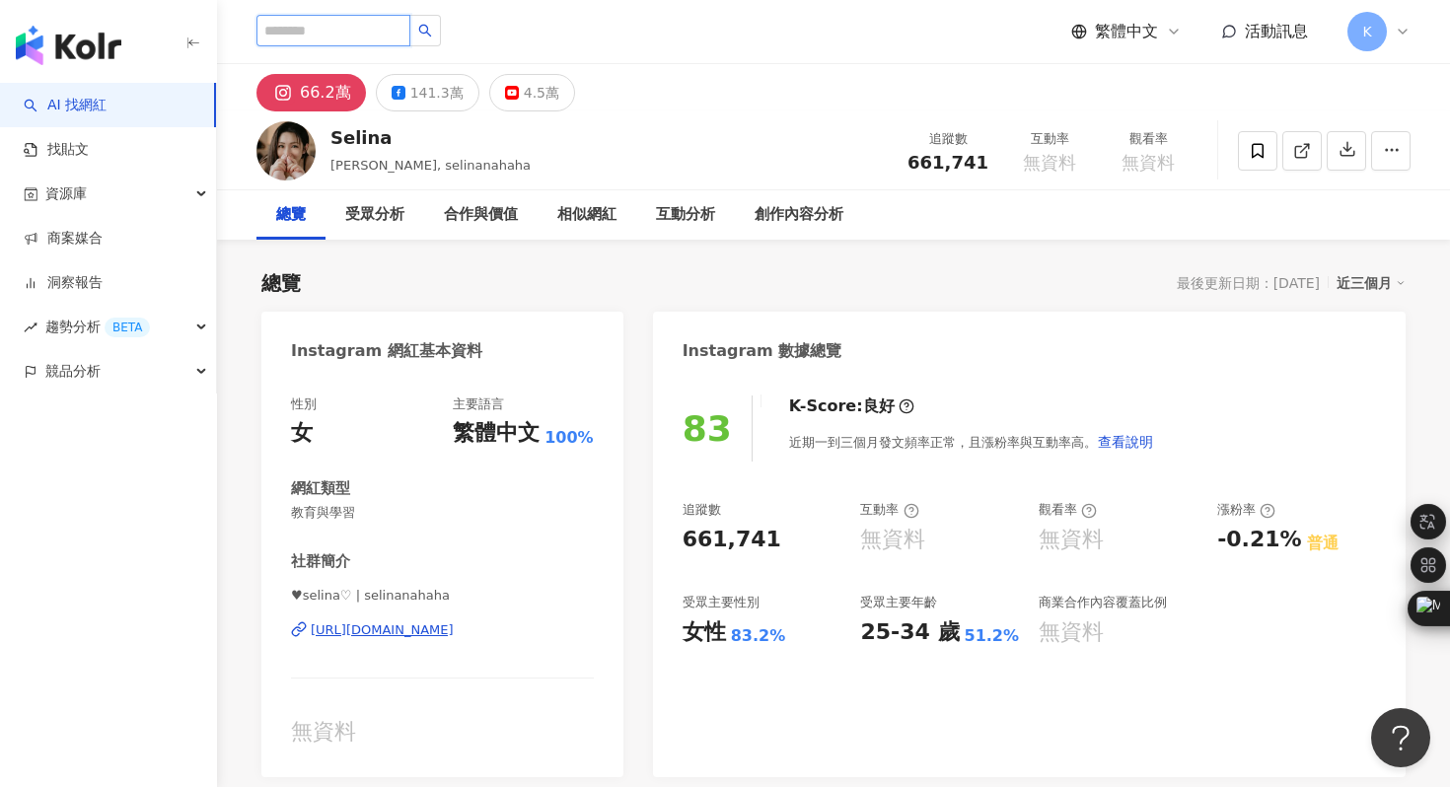
click at [302, 21] on input "search" at bounding box center [334, 31] width 154 height 32
paste input "**********"
type input "**********"
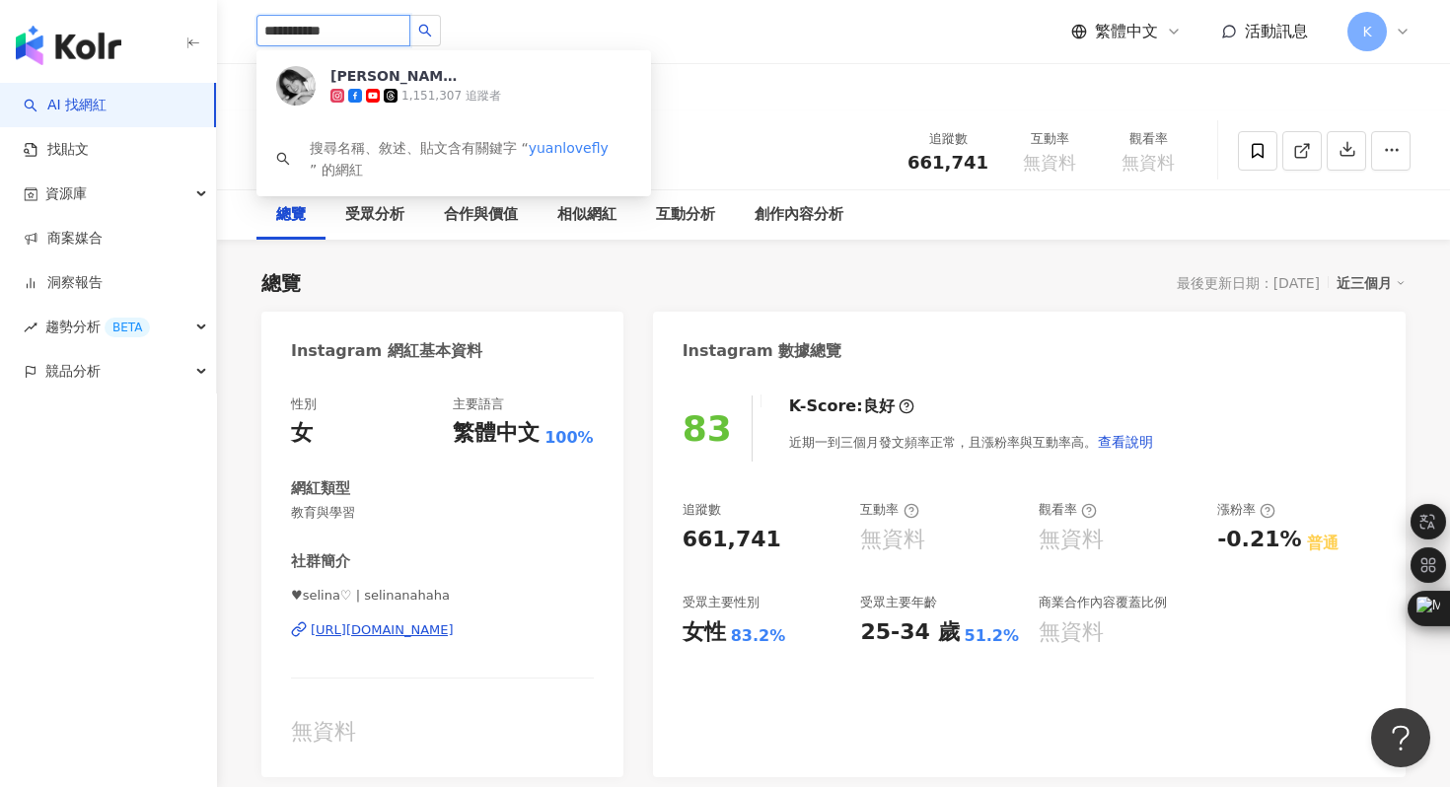
click at [306, 88] on img at bounding box center [295, 85] width 39 height 39
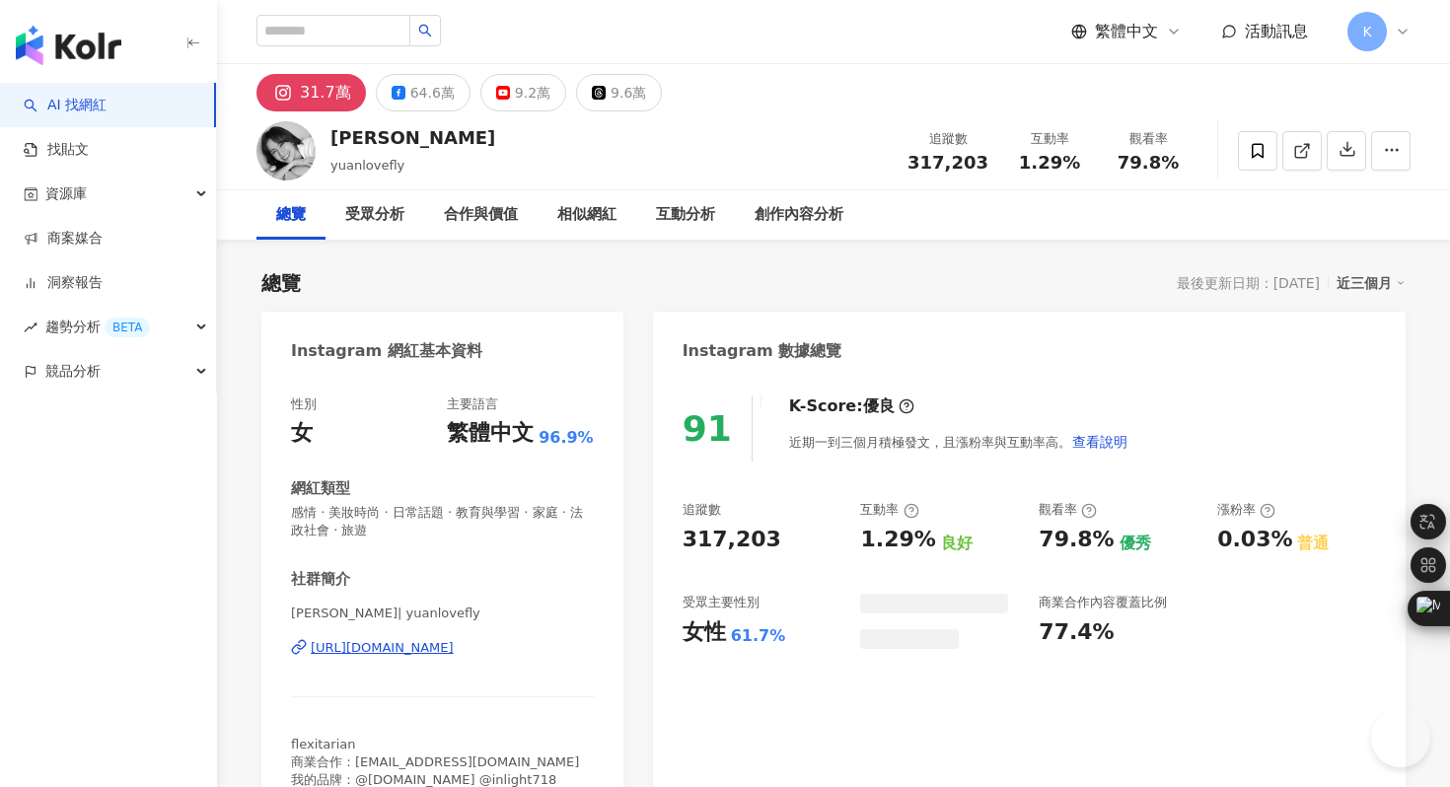
click at [415, 94] on div "64.6萬" at bounding box center [432, 93] width 44 height 28
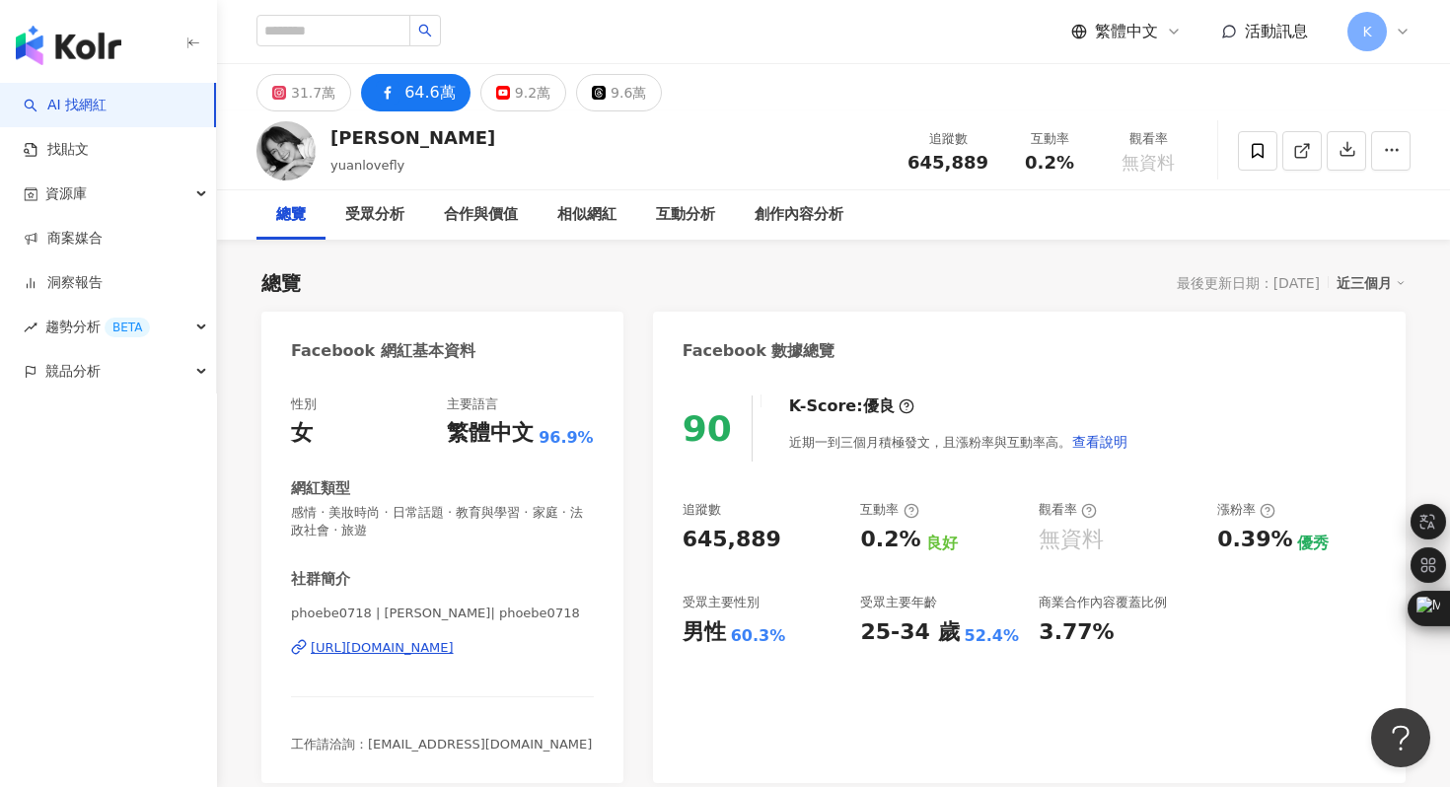
click at [398, 648] on div "https://www.facebook.com/145361992189548" at bounding box center [382, 648] width 143 height 18
click at [503, 95] on button "9.2萬" at bounding box center [524, 92] width 86 height 37
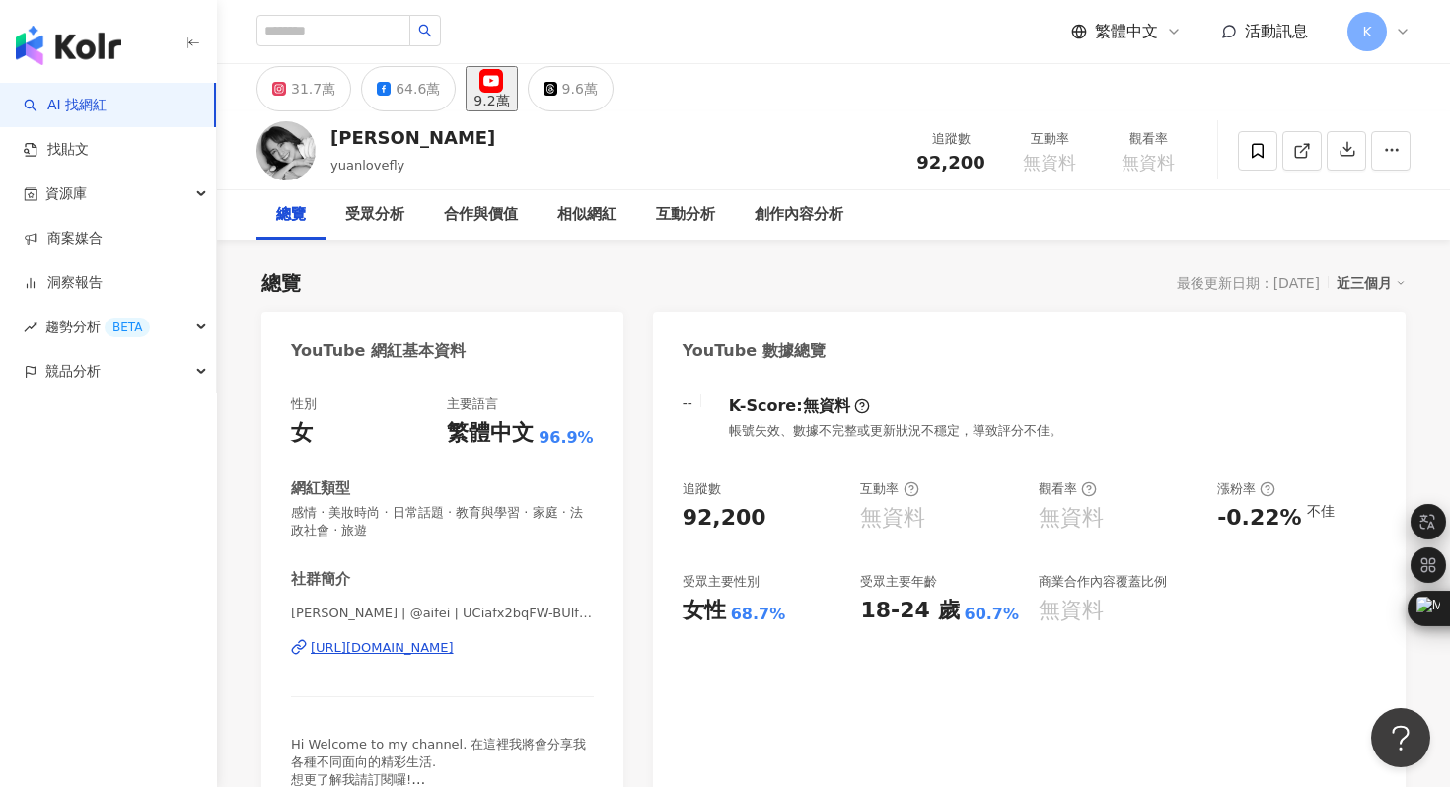
click at [410, 650] on div "https://www.youtube.com/channel/UCiafx2bqFW-BUlf_AJnOSxA" at bounding box center [382, 648] width 143 height 18
click at [410, 91] on div "64.6萬" at bounding box center [418, 89] width 44 height 28
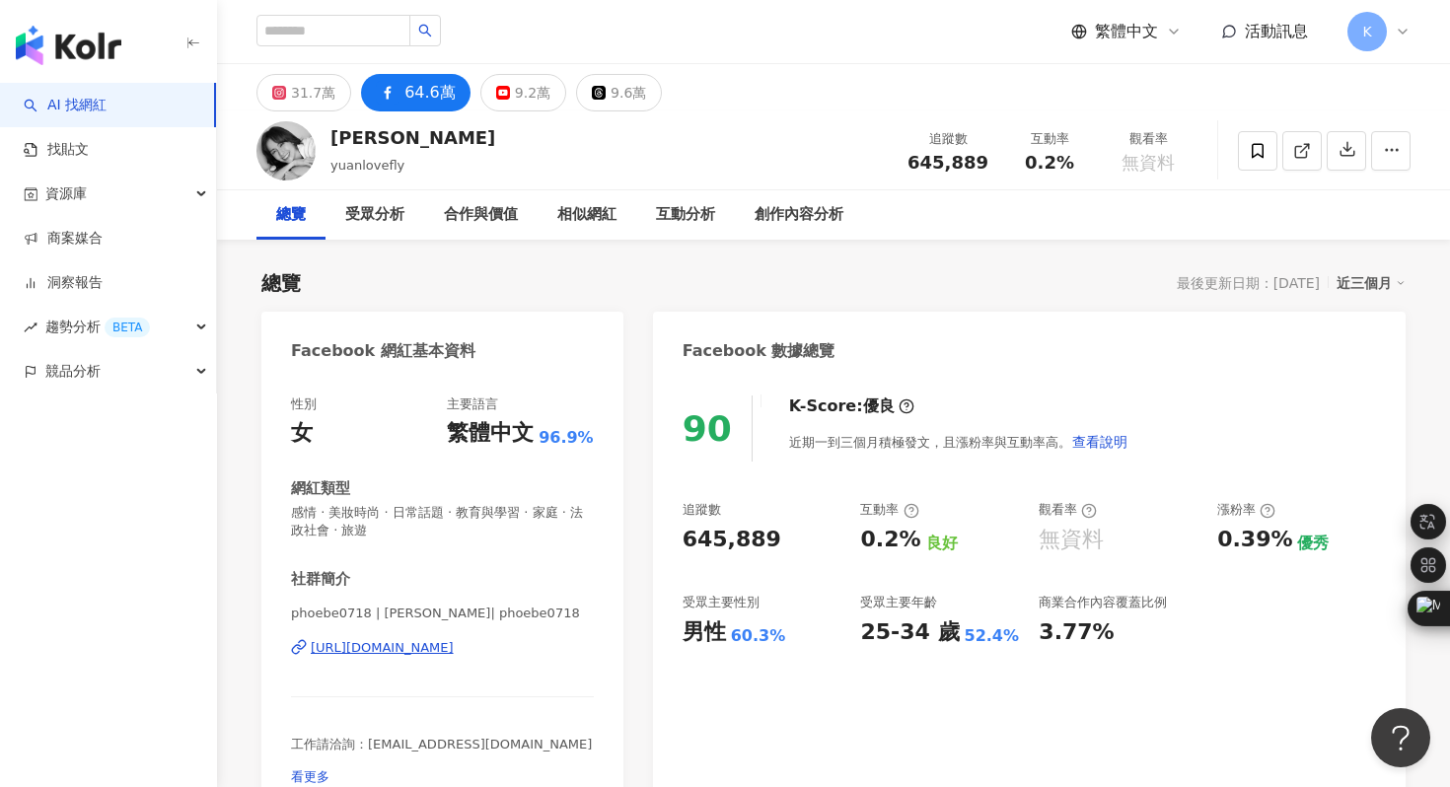
click at [316, 79] on div "31.7萬" at bounding box center [313, 93] width 44 height 28
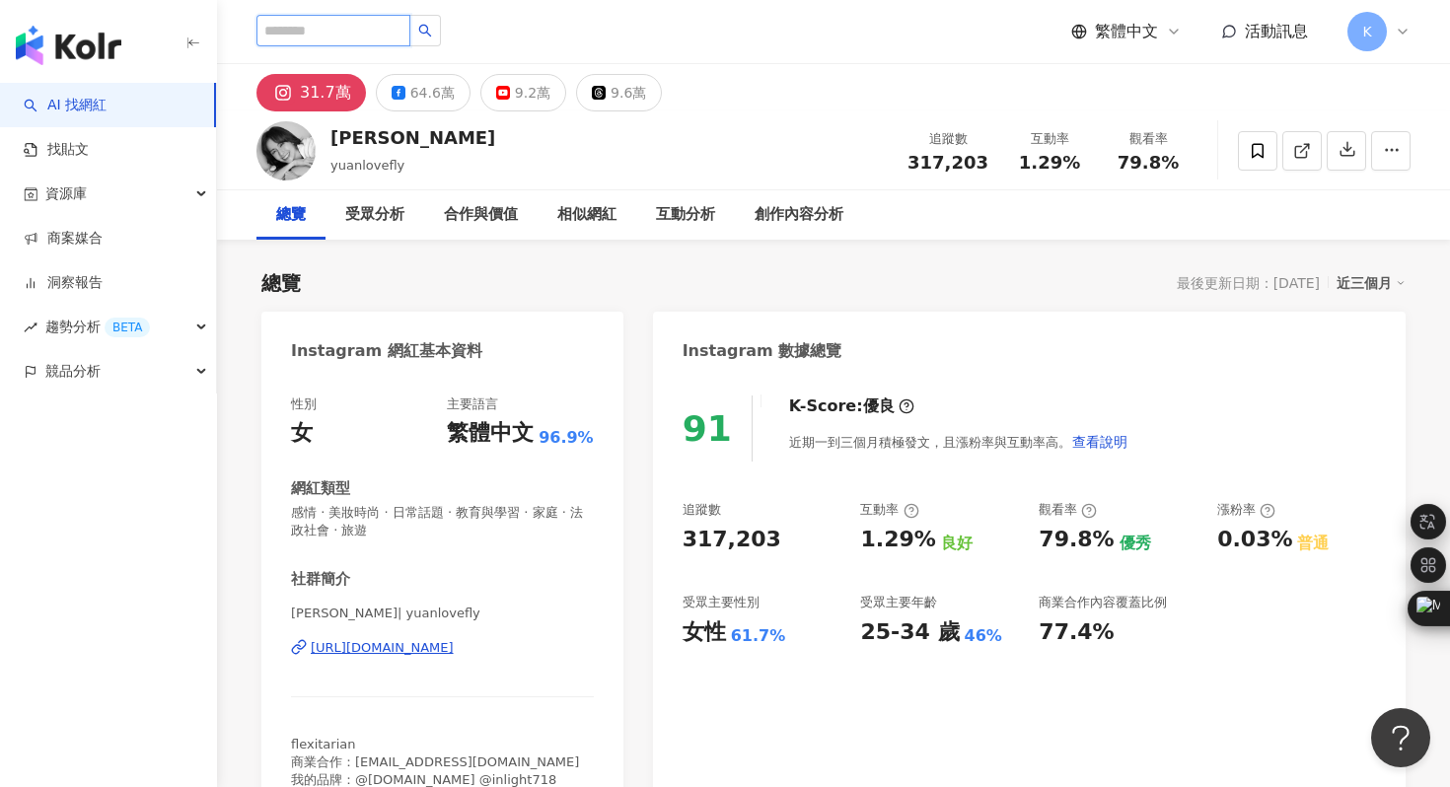
click at [319, 36] on input "search" at bounding box center [334, 31] width 154 height 32
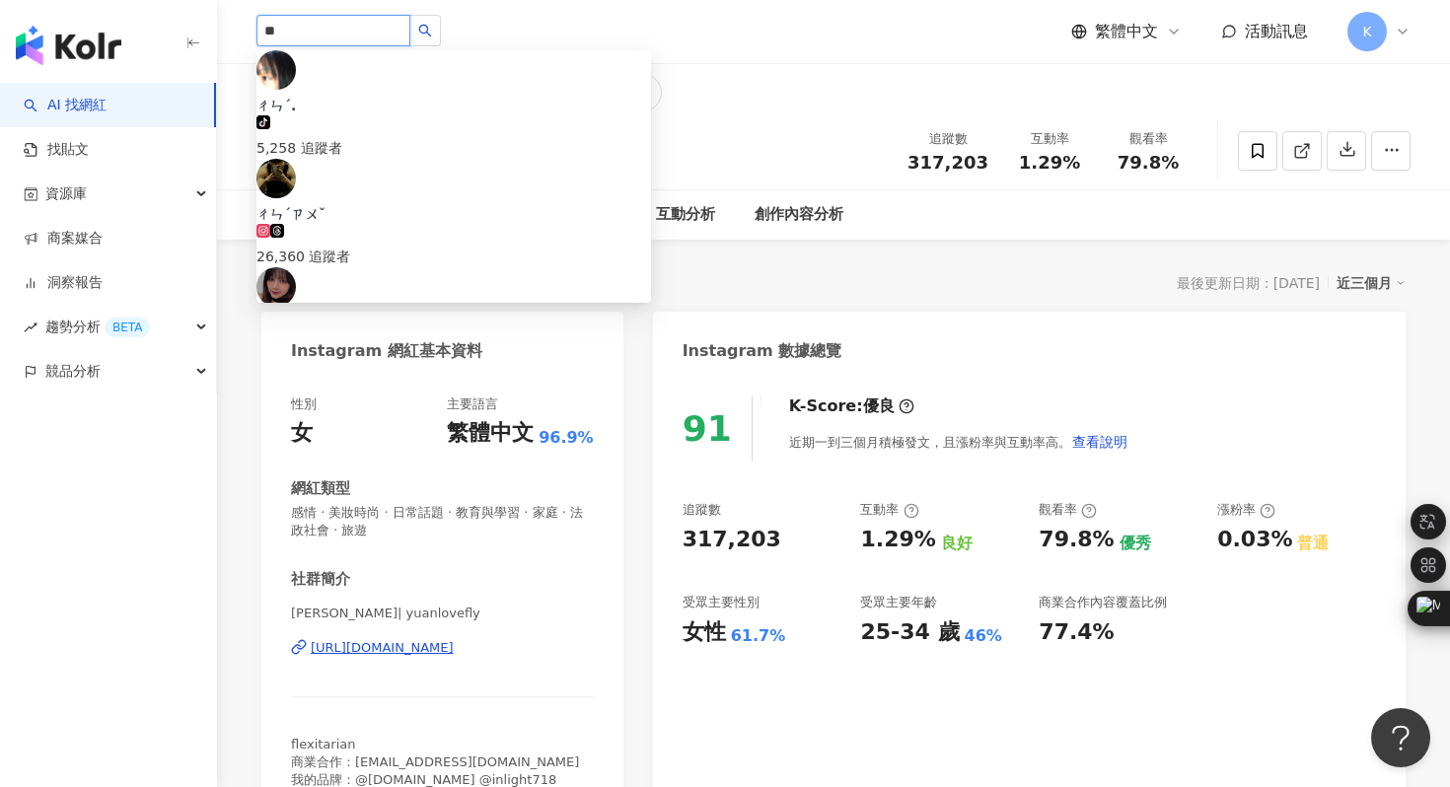
type input "*"
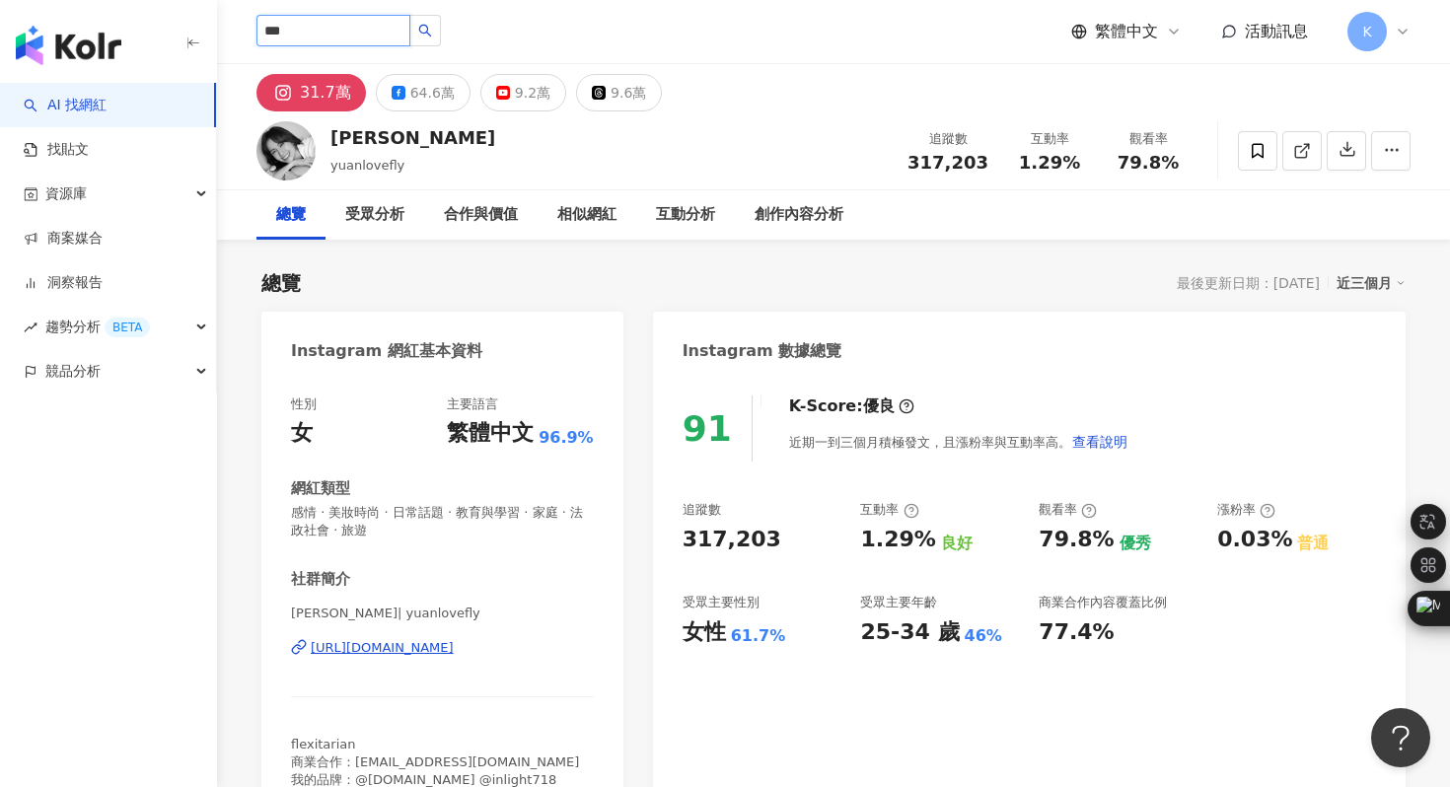
type input "***"
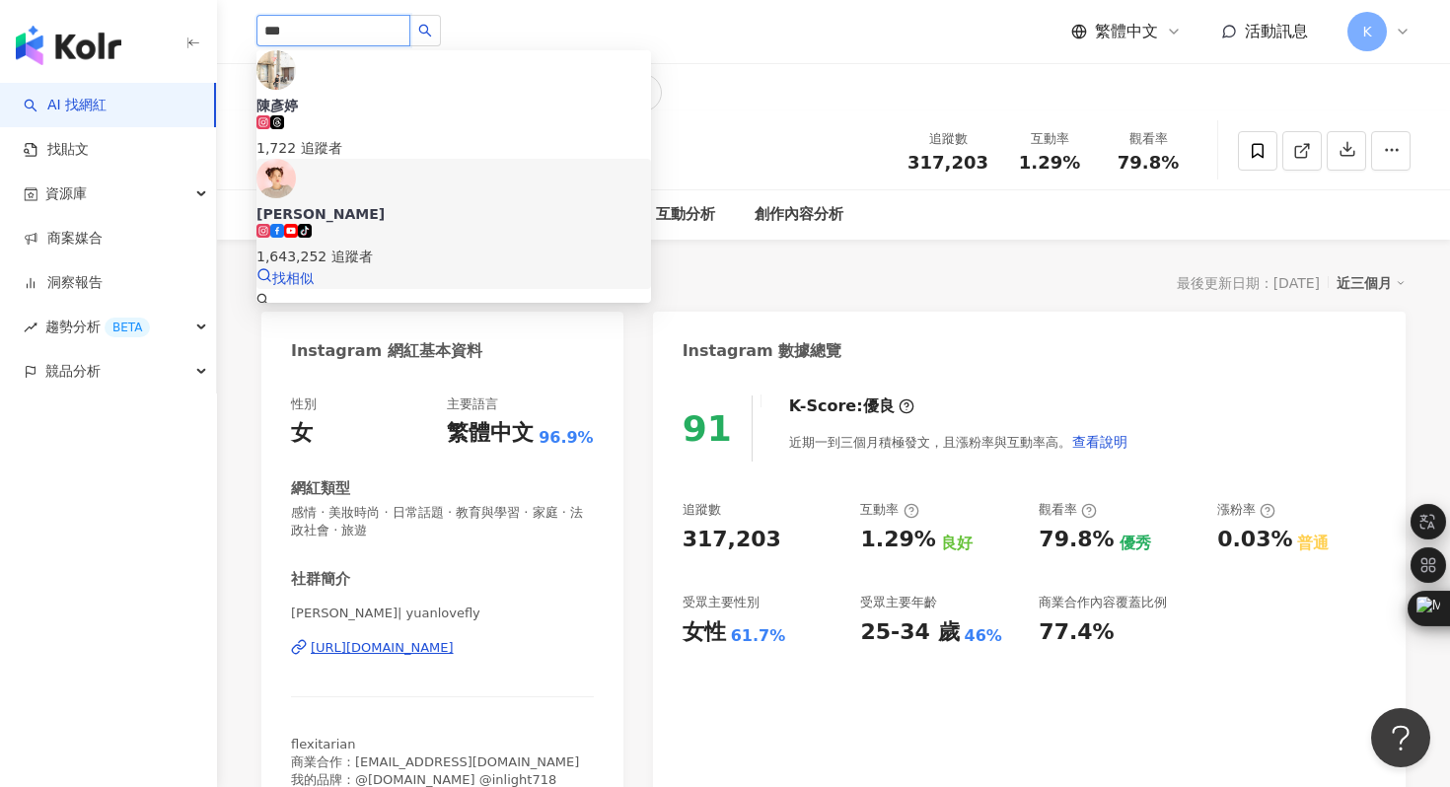
click at [296, 169] on img at bounding box center [276, 178] width 39 height 39
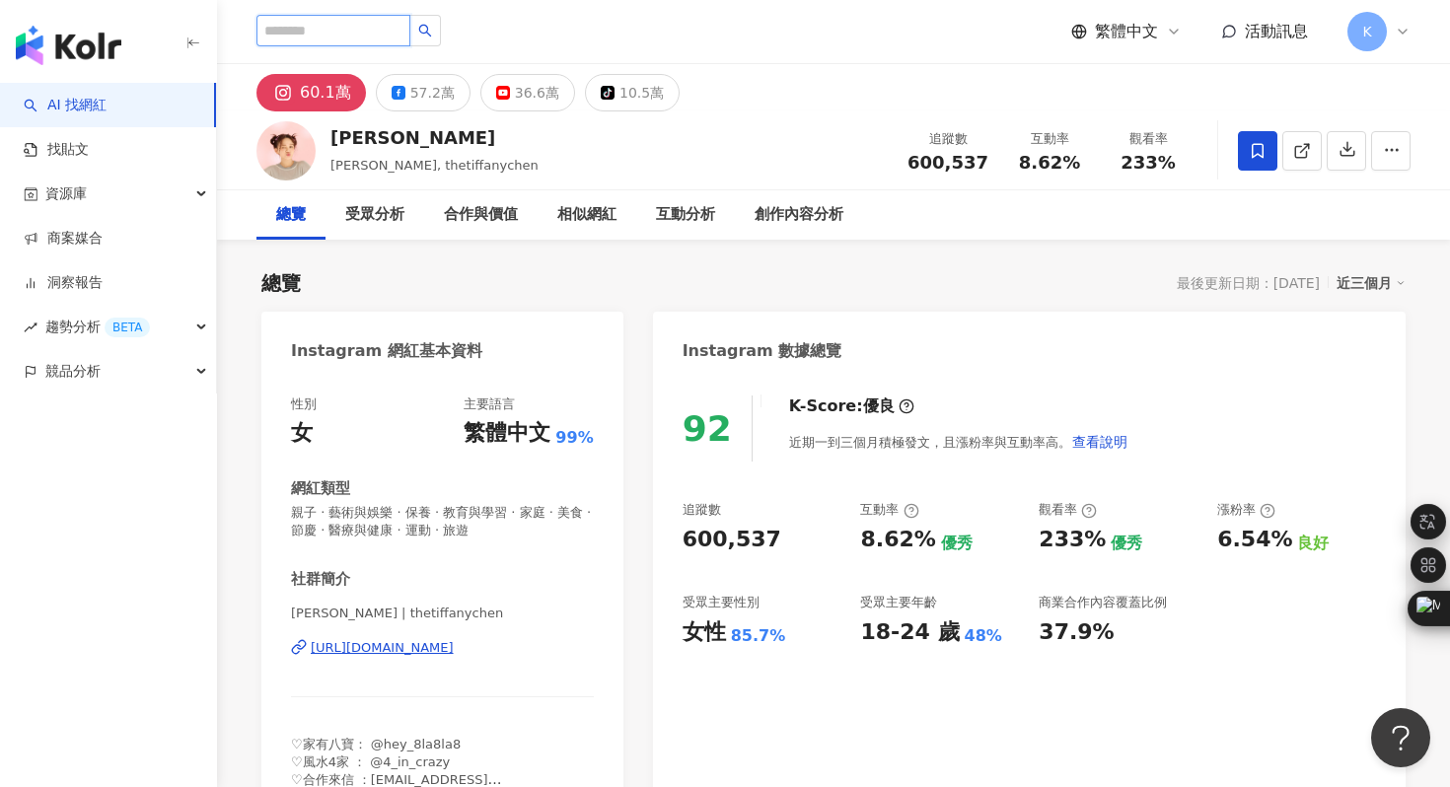
click at [332, 27] on input "search" at bounding box center [334, 31] width 154 height 32
type input "**"
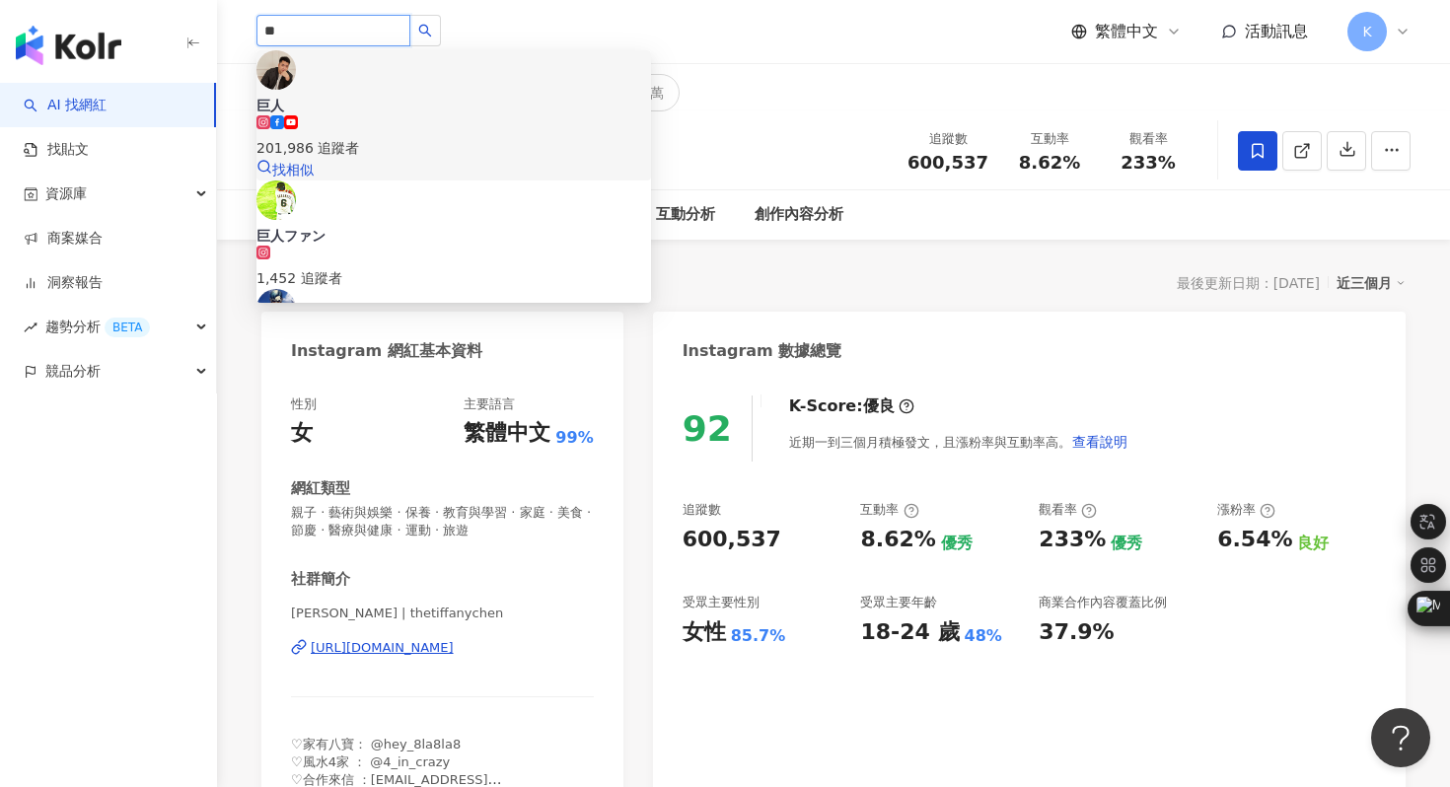
click at [296, 90] on img at bounding box center [276, 69] width 39 height 39
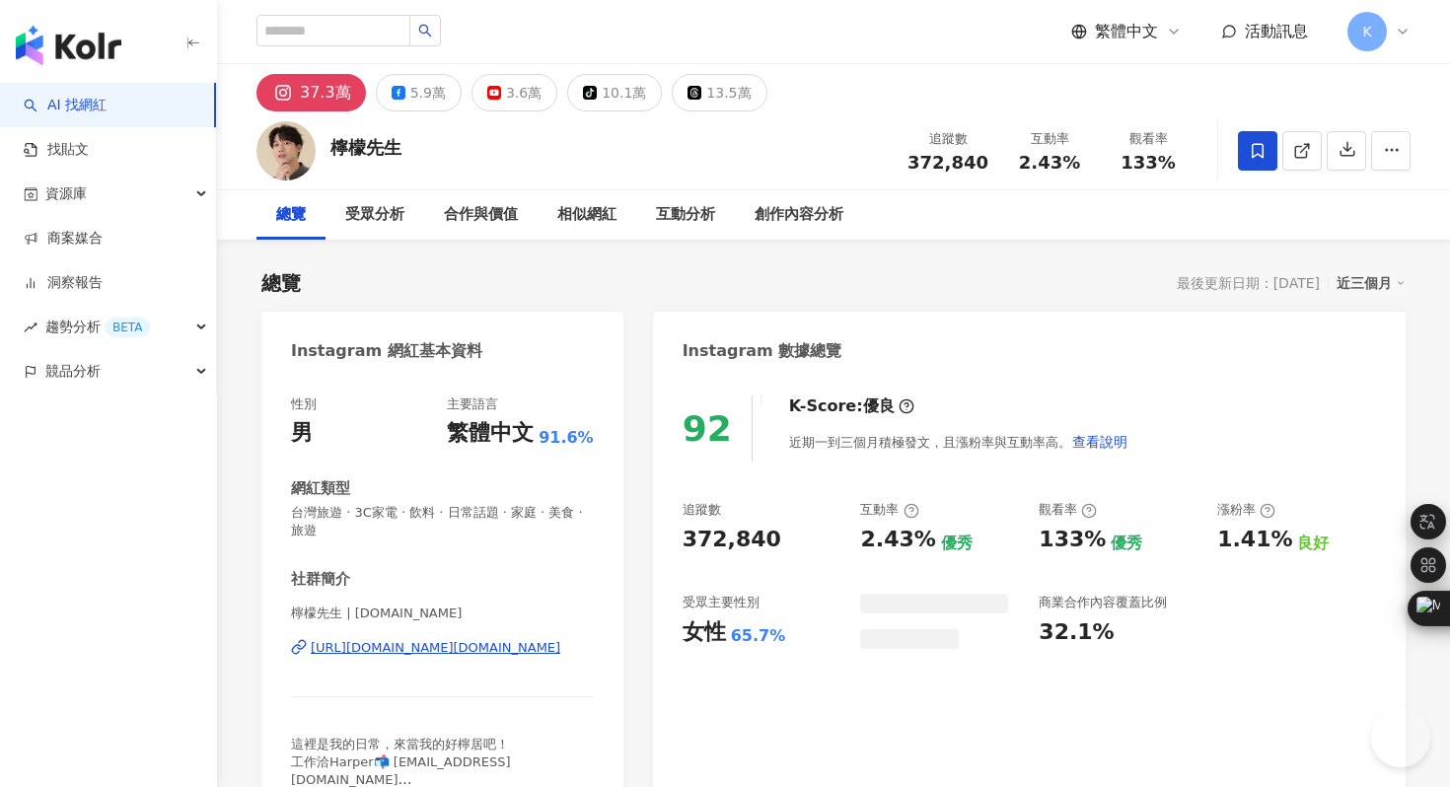
click at [428, 648] on div "[URL][DOMAIN_NAME][DOMAIN_NAME]" at bounding box center [436, 648] width 250 height 18
drag, startPoint x: 505, startPoint y: 91, endPoint x: 483, endPoint y: 82, distance: 23.5
click at [506, 91] on div "3.6萬" at bounding box center [524, 93] width 36 height 28
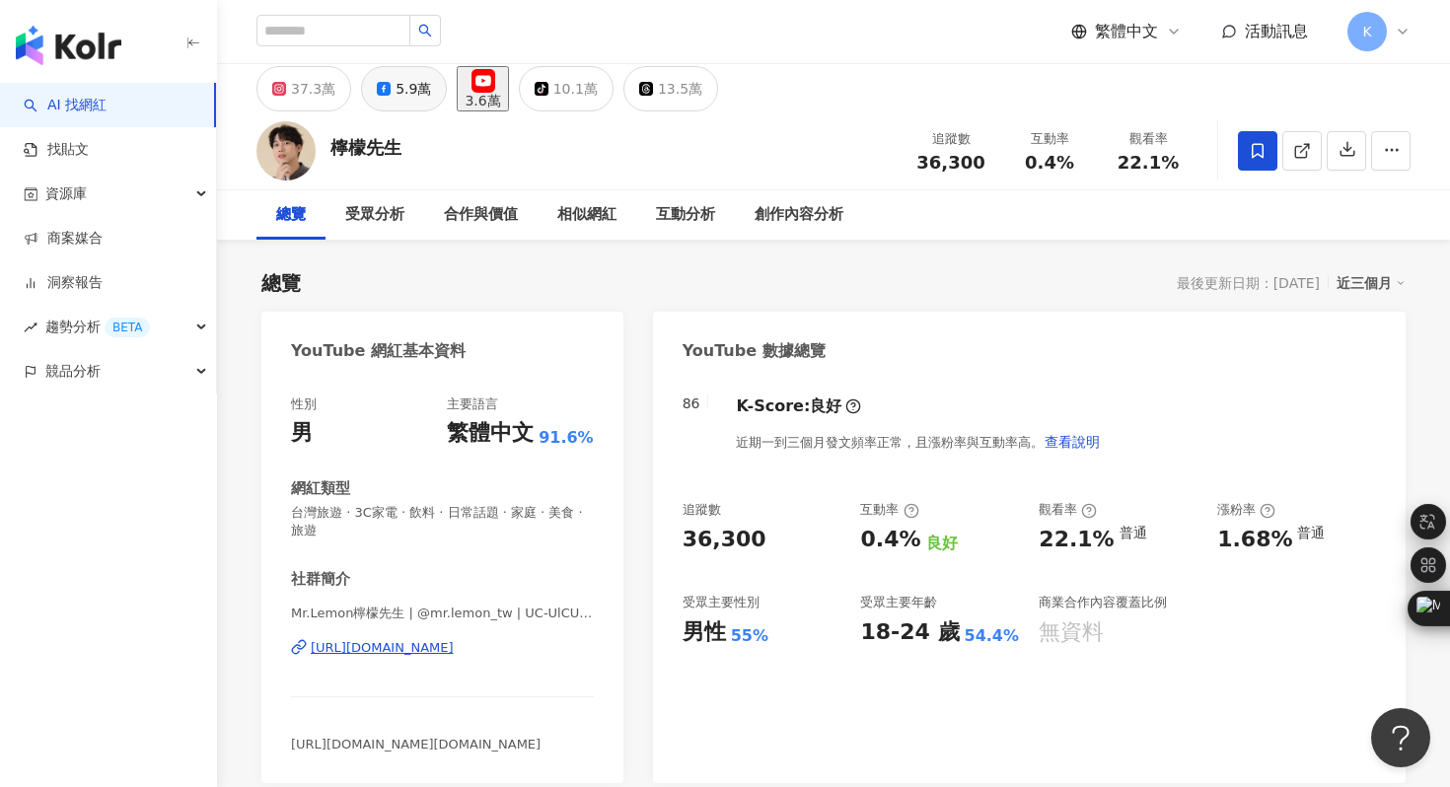
drag, startPoint x: 431, startPoint y: 646, endPoint x: 399, endPoint y: 111, distance: 536.8
click at [431, 646] on div "https://www.youtube.com/channel/UC-UlCUNdDwolWMB0g8kK8lg" at bounding box center [382, 648] width 143 height 18
click at [324, 90] on div "37.3萬" at bounding box center [313, 89] width 44 height 28
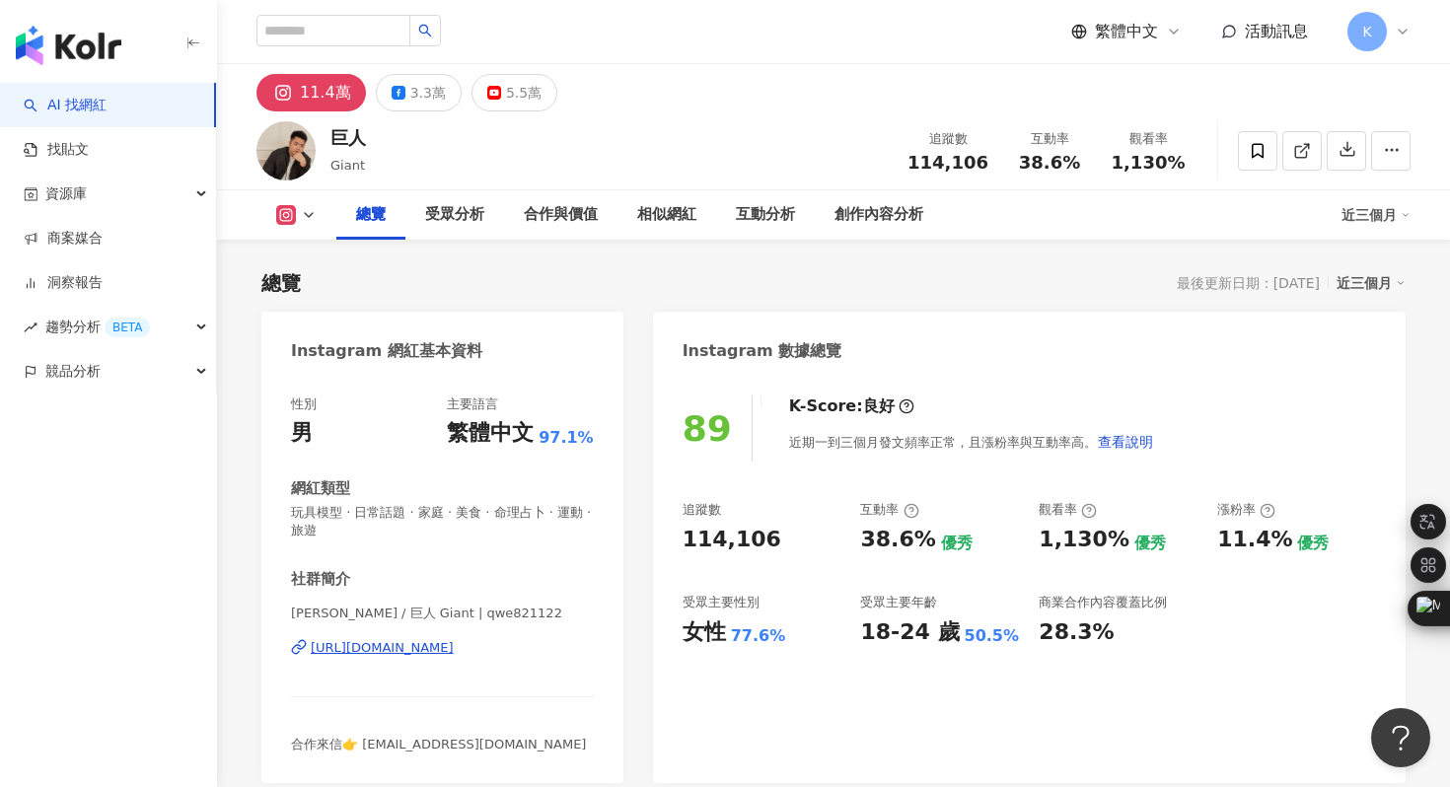
click at [446, 652] on div "[URL][DOMAIN_NAME]" at bounding box center [382, 648] width 143 height 18
click at [510, 92] on div "5.5萬" at bounding box center [524, 93] width 36 height 28
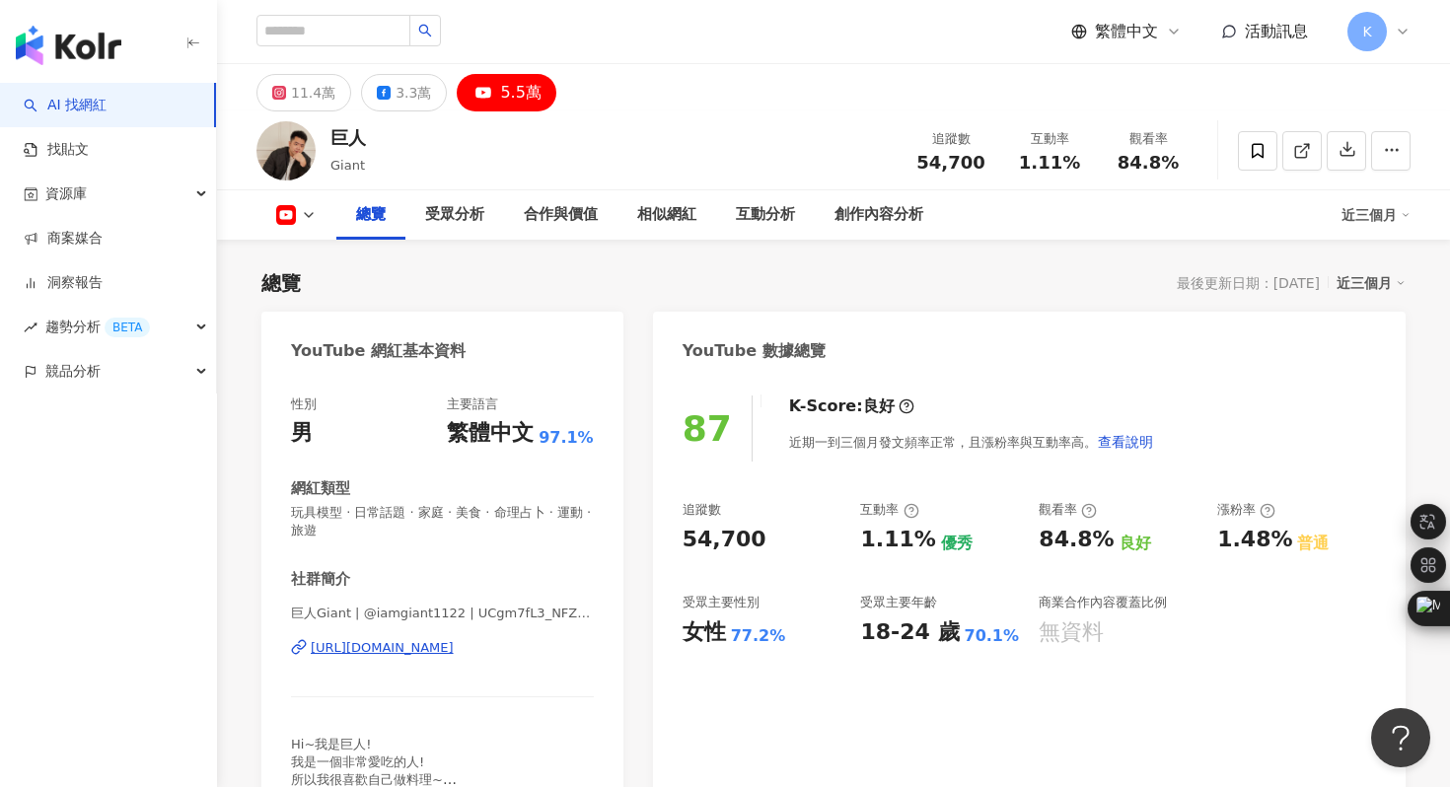
click at [411, 649] on div "https://www.youtube.com/channel/UCgm7fL3_NFZvS43vJB5cKcQ" at bounding box center [382, 648] width 143 height 18
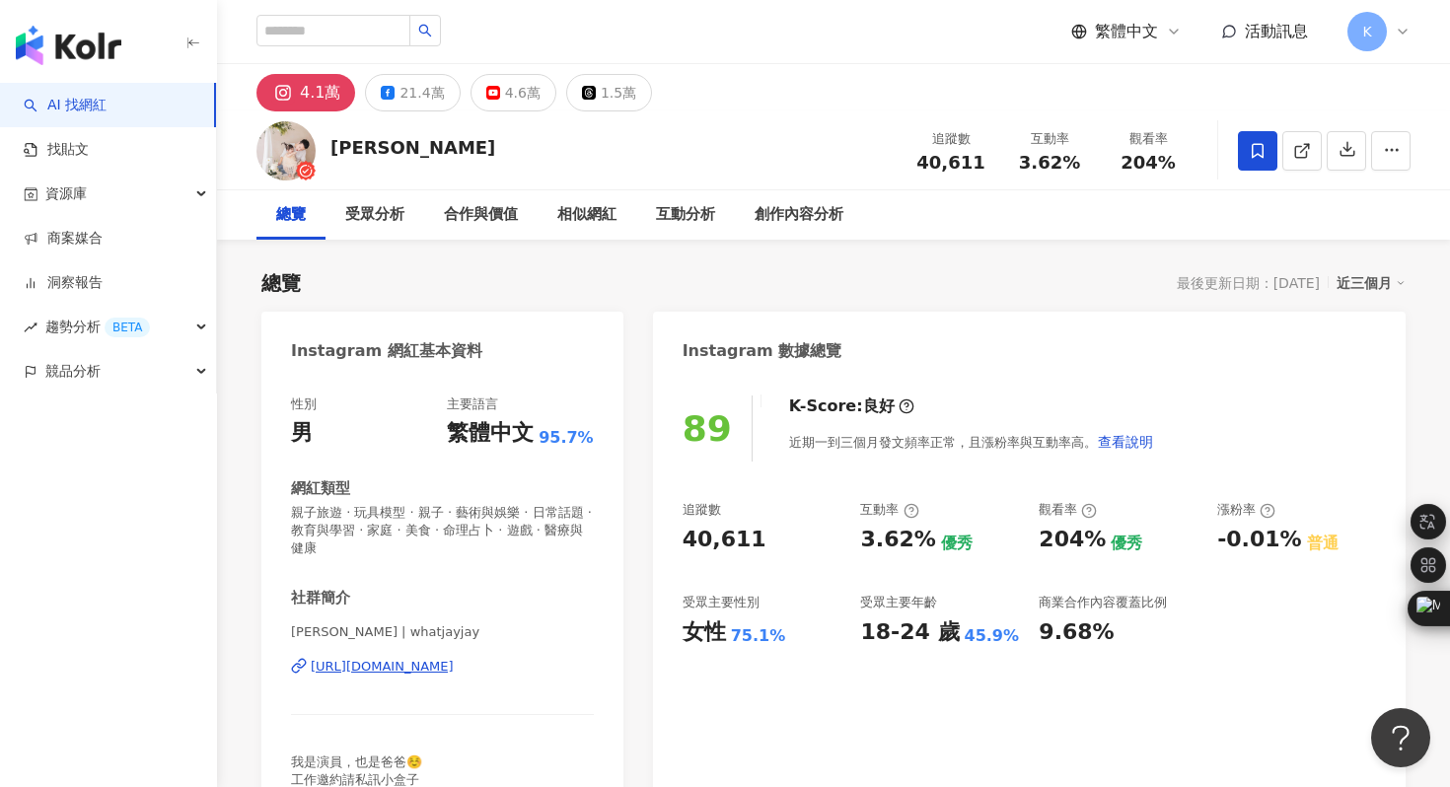
click at [471, 657] on div "[PERSON_NAME] | whatjayjay [URL][DOMAIN_NAME]" at bounding box center [442, 681] width 303 height 115
click at [454, 669] on div "[URL][DOMAIN_NAME]" at bounding box center [382, 667] width 143 height 18
click at [505, 99] on div "4.6萬" at bounding box center [523, 93] width 36 height 28
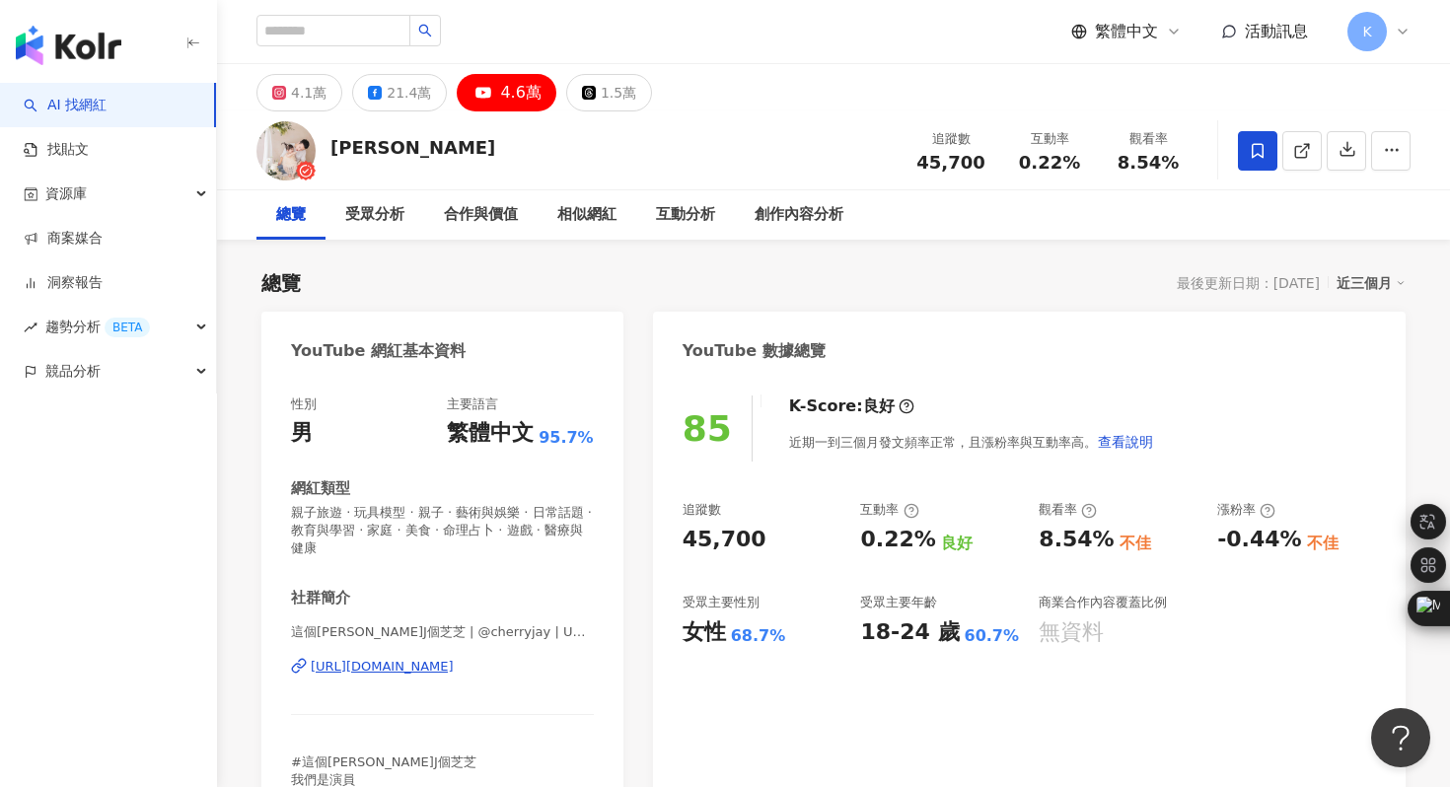
click at [436, 666] on div "https://www.youtube.com/channel/UCcQ9kr3SzTzRjArCvvYynIw" at bounding box center [382, 667] width 143 height 18
